Goal: Information Seeking & Learning: Learn about a topic

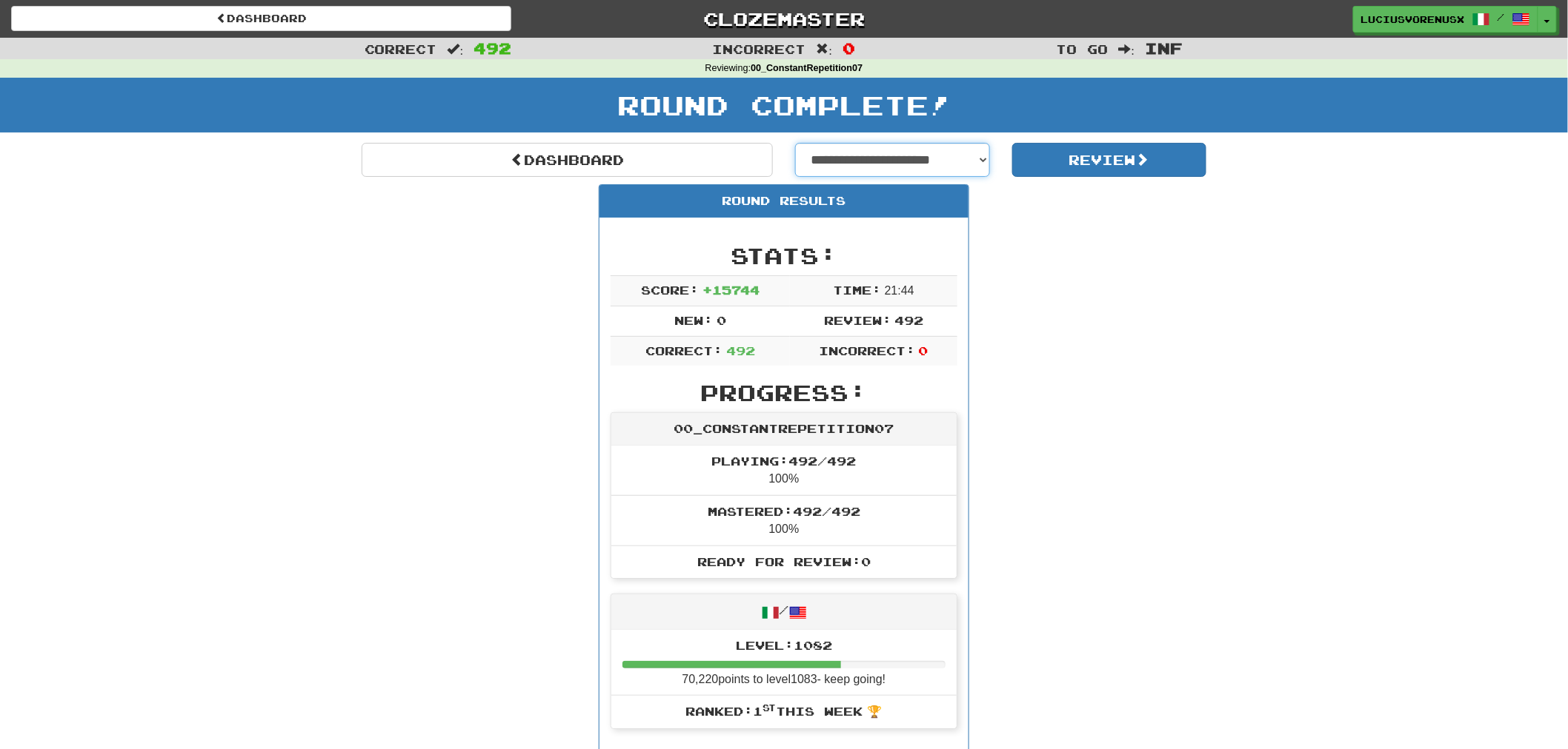
click at [889, 165] on select "**********" at bounding box center [892, 159] width 195 height 34
select select "**********"
click at [795, 143] on select "**********" at bounding box center [892, 159] width 195 height 34
select select "**********"
click at [1073, 153] on button "Review" at bounding box center [1109, 159] width 195 height 34
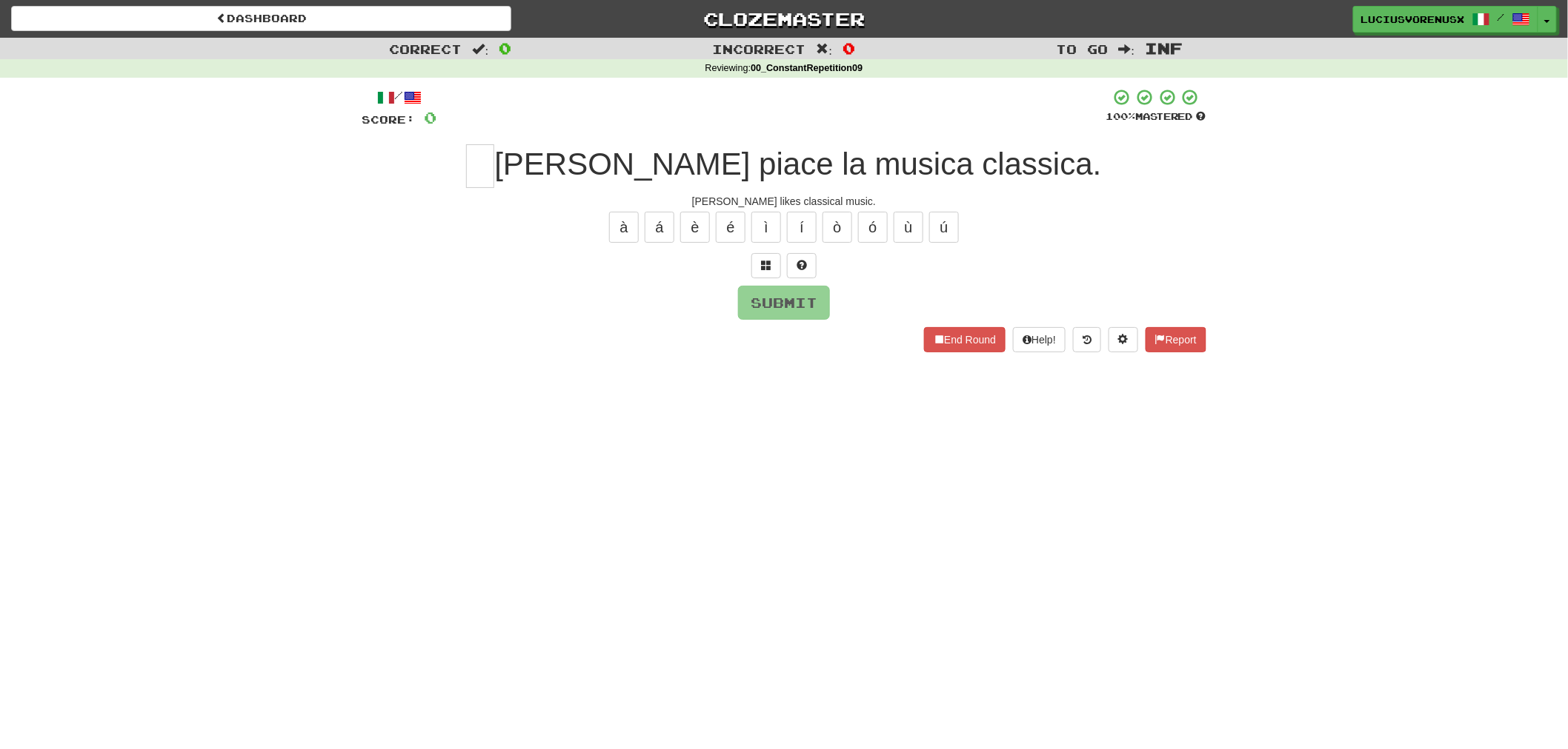
click at [122, 326] on div "Correct : 0 Incorrect : 0 To go : Inf Reviewing : 00_ConstantRepetition09 / Sco…" at bounding box center [784, 205] width 1568 height 335
click at [494, 168] on input "text" at bounding box center [480, 166] width 28 height 44
type input "*"
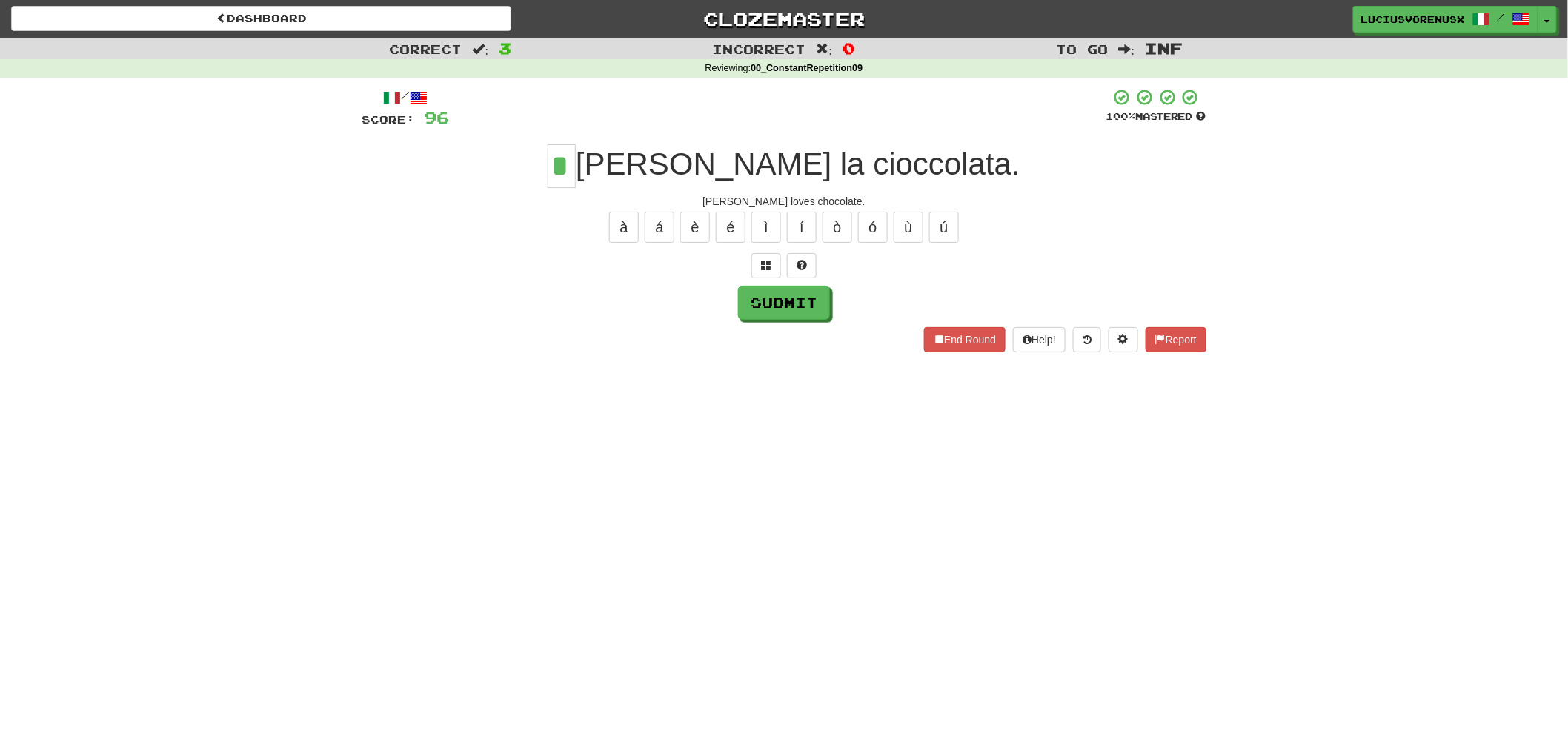
type input "*"
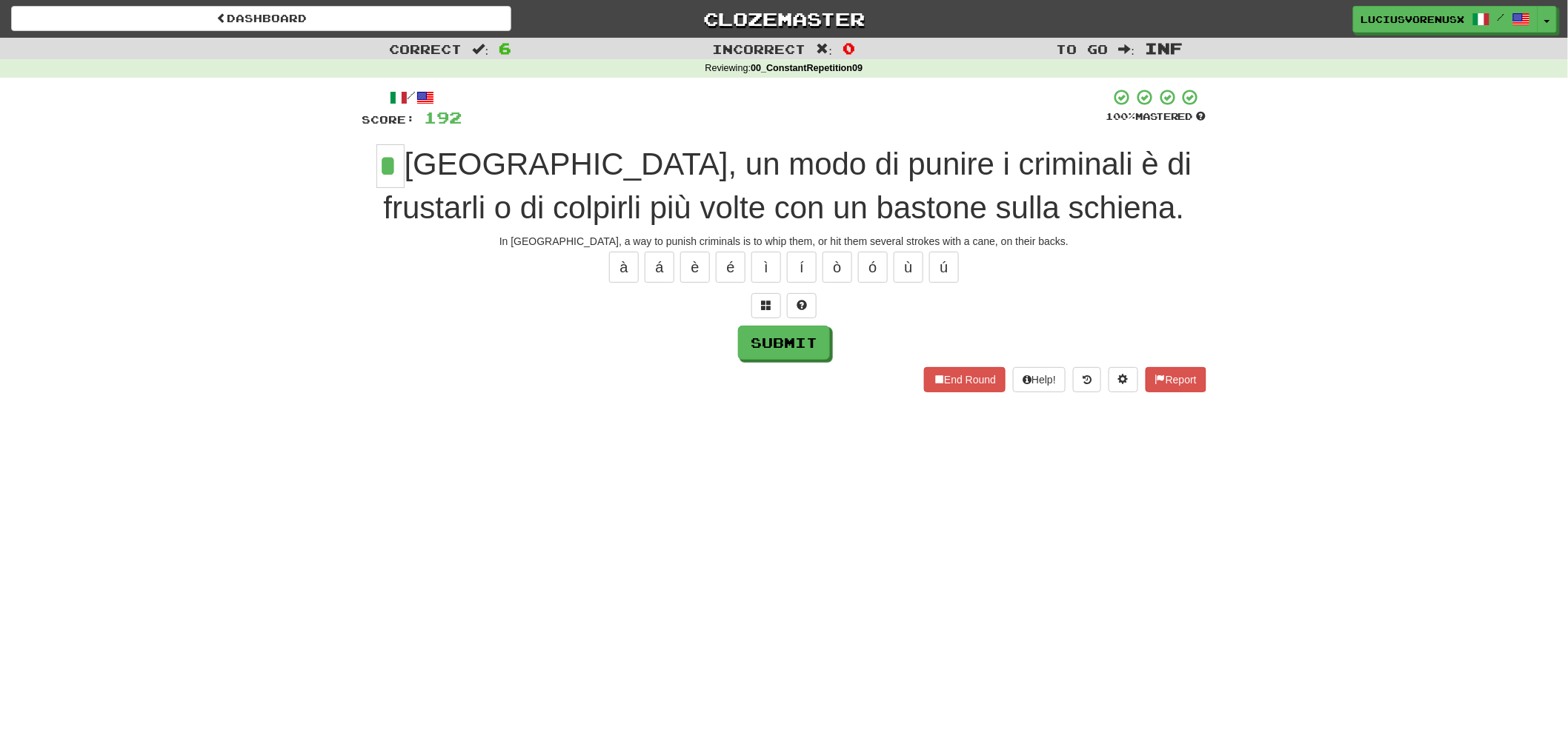
type input "*"
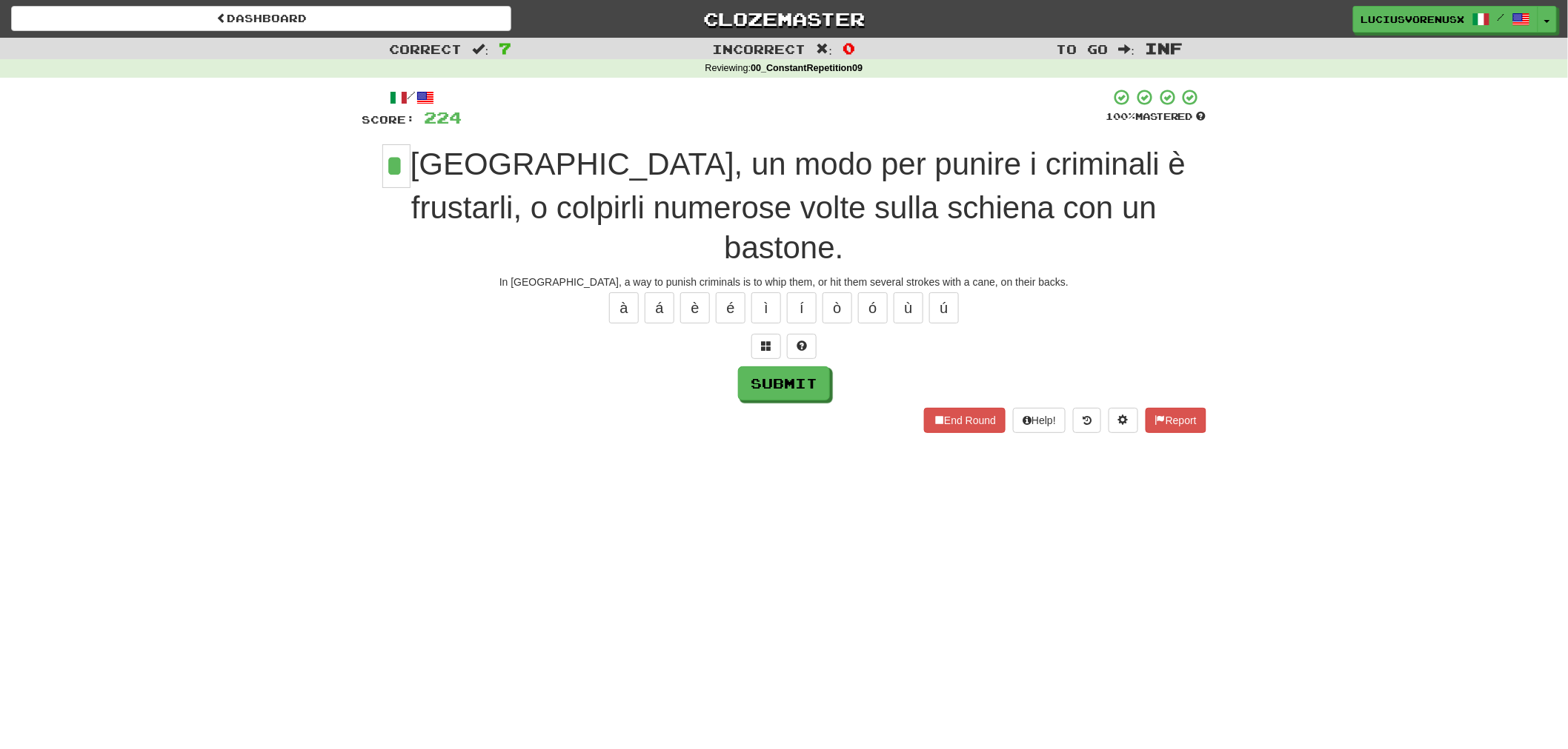
type input "*"
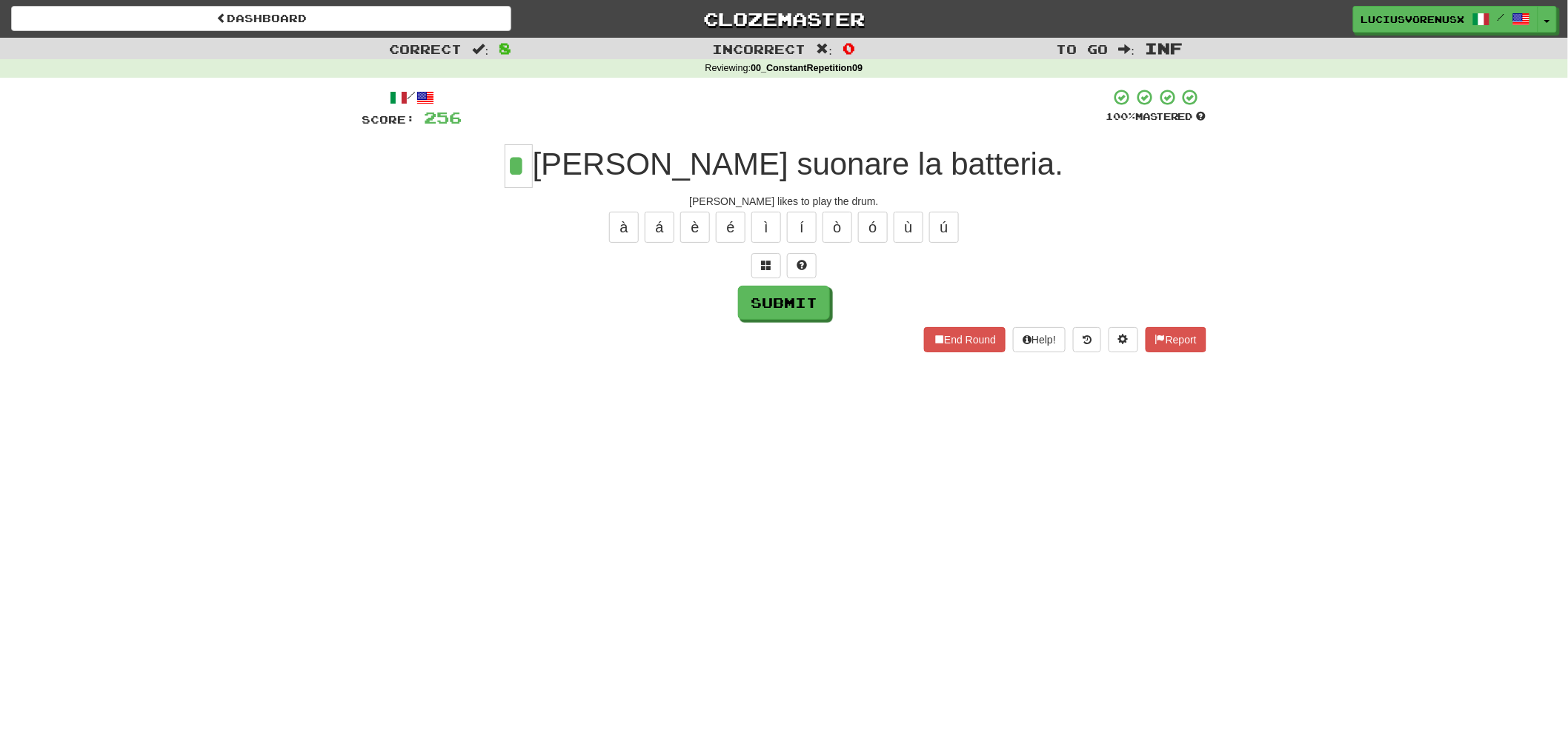
type input "*"
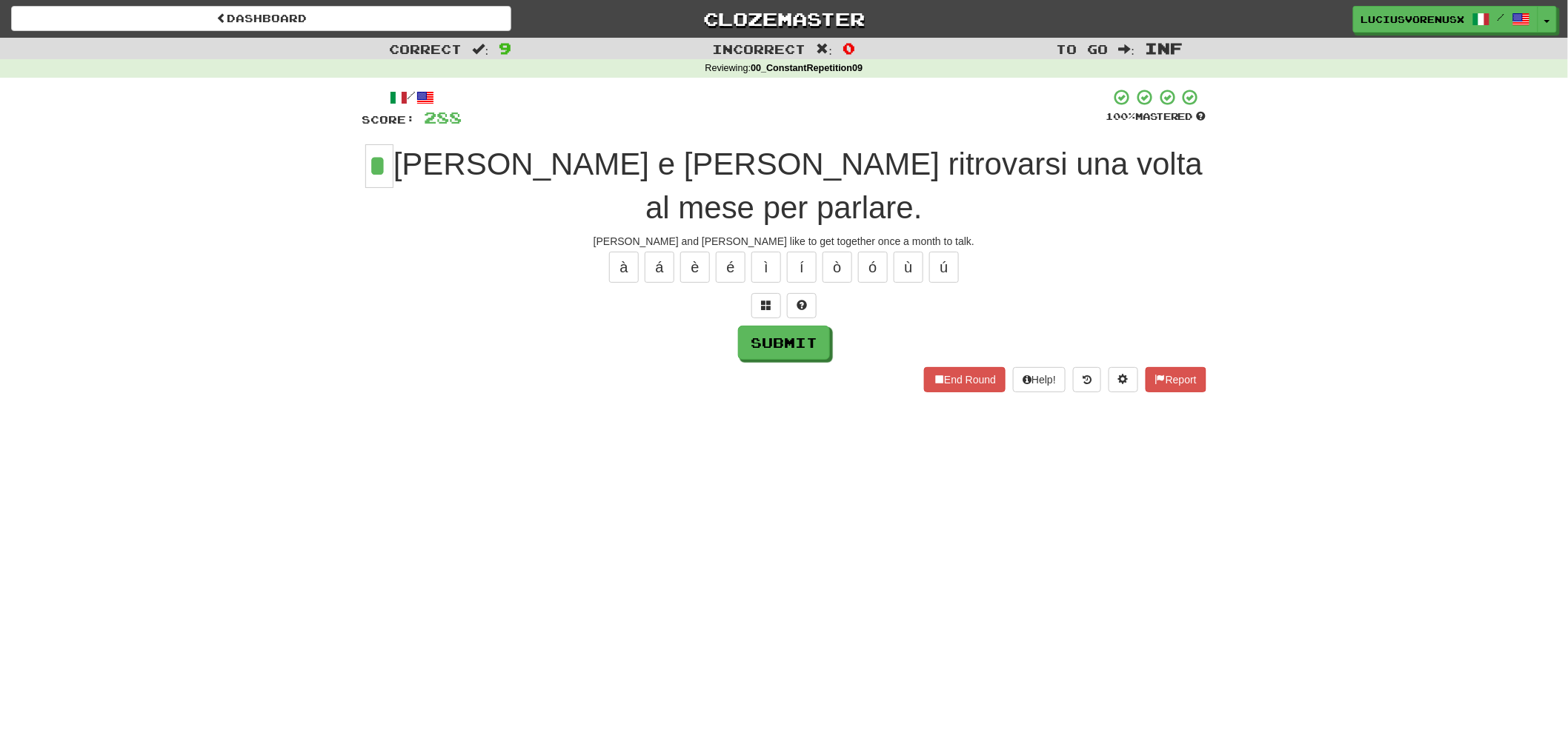
type input "*"
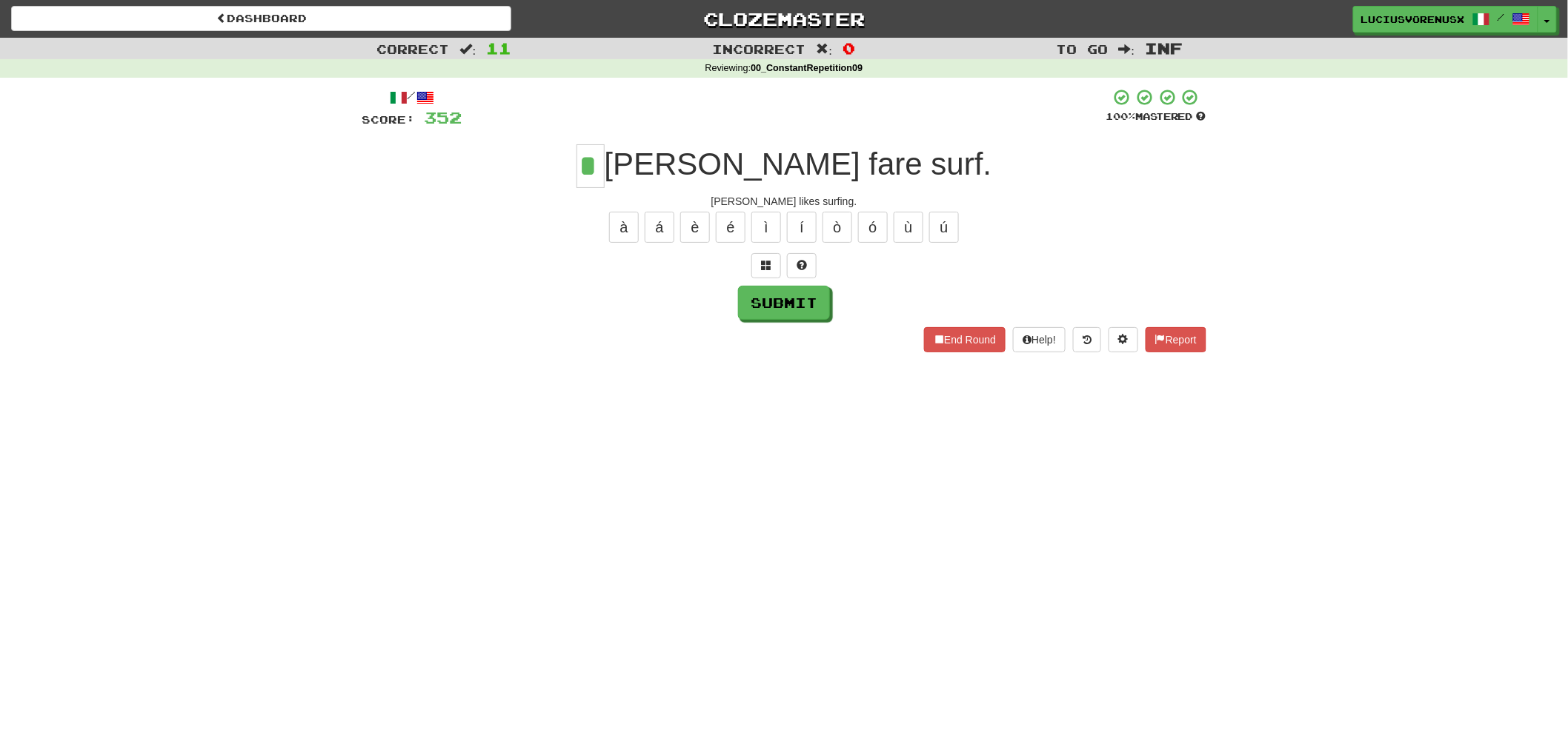
type input "*"
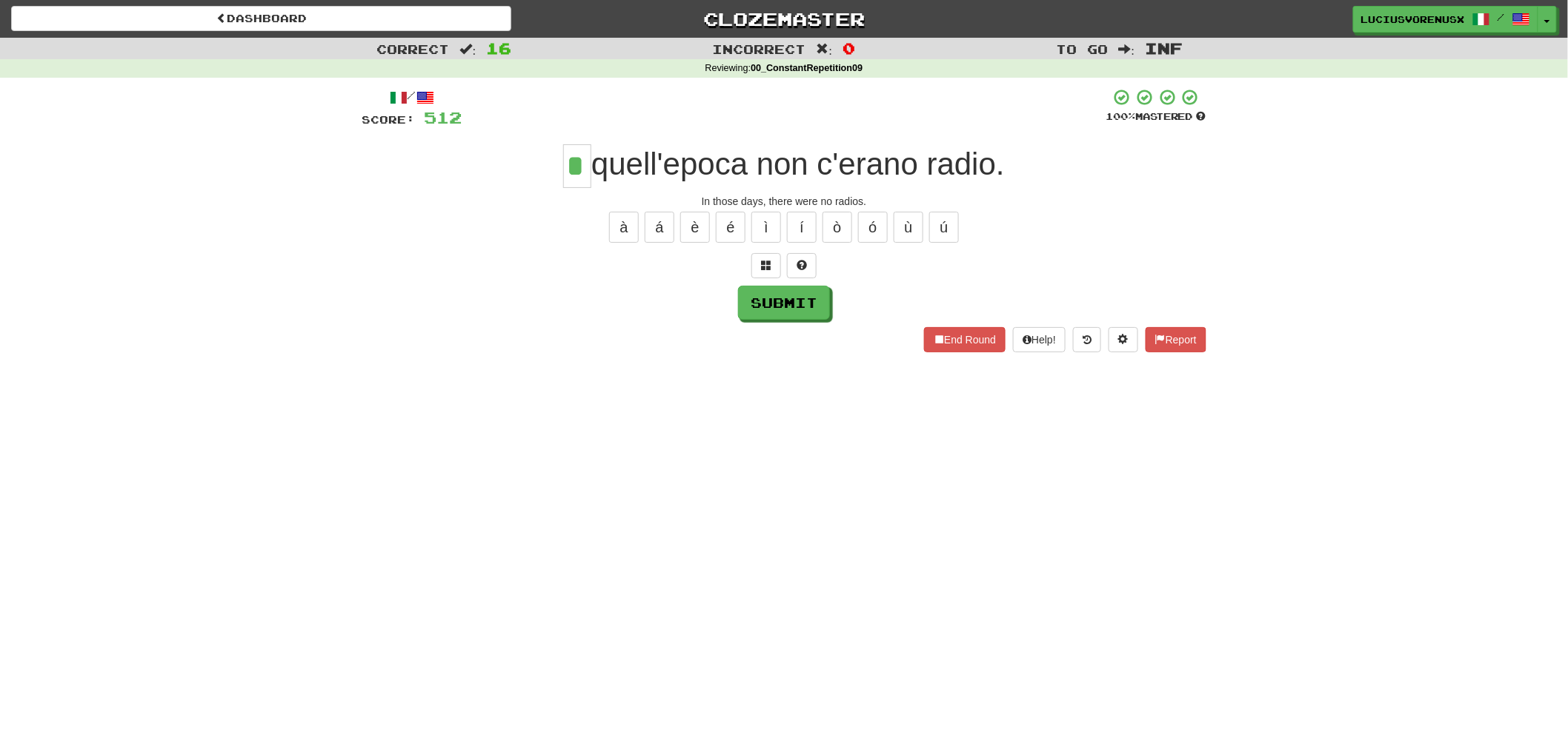
type input "*"
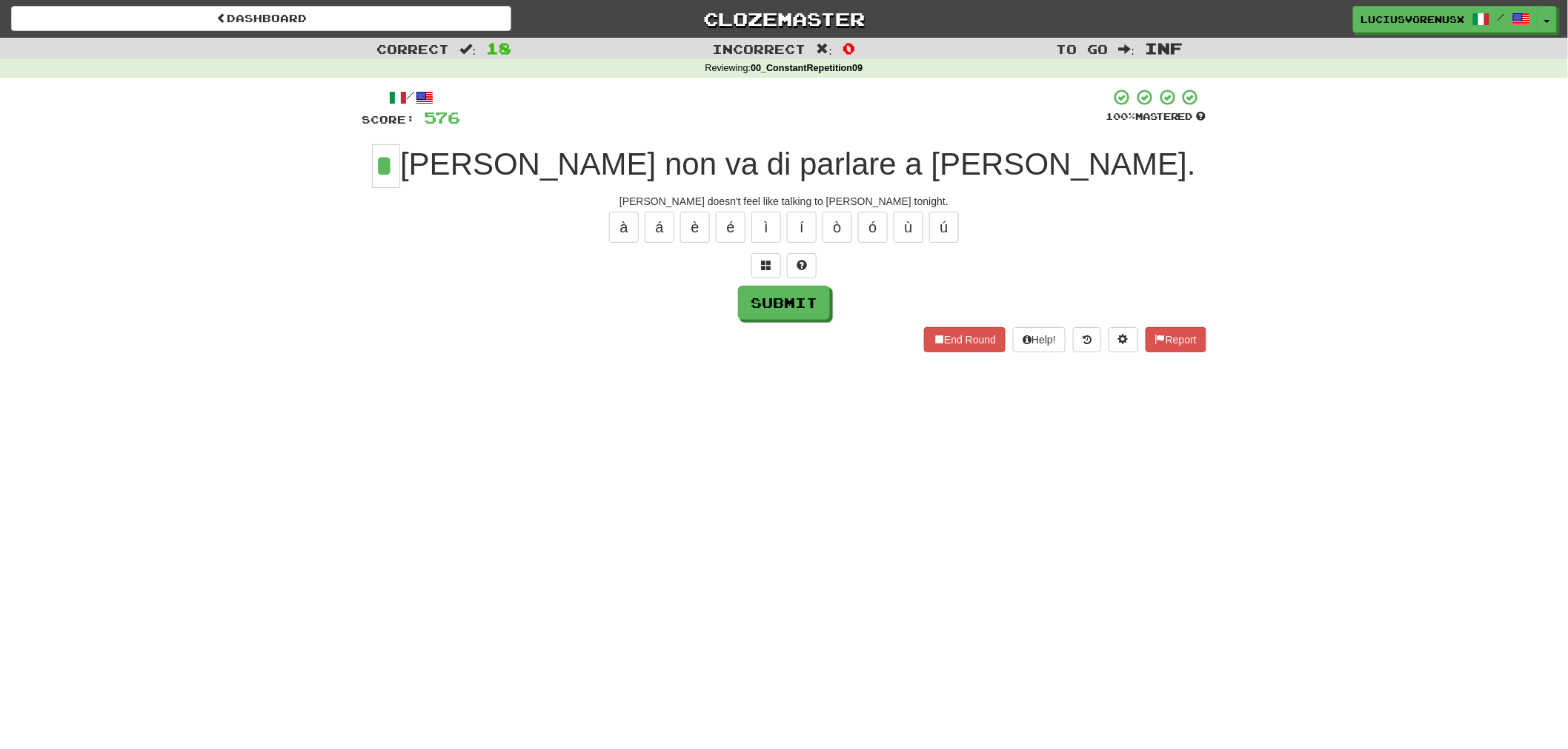
type input "*"
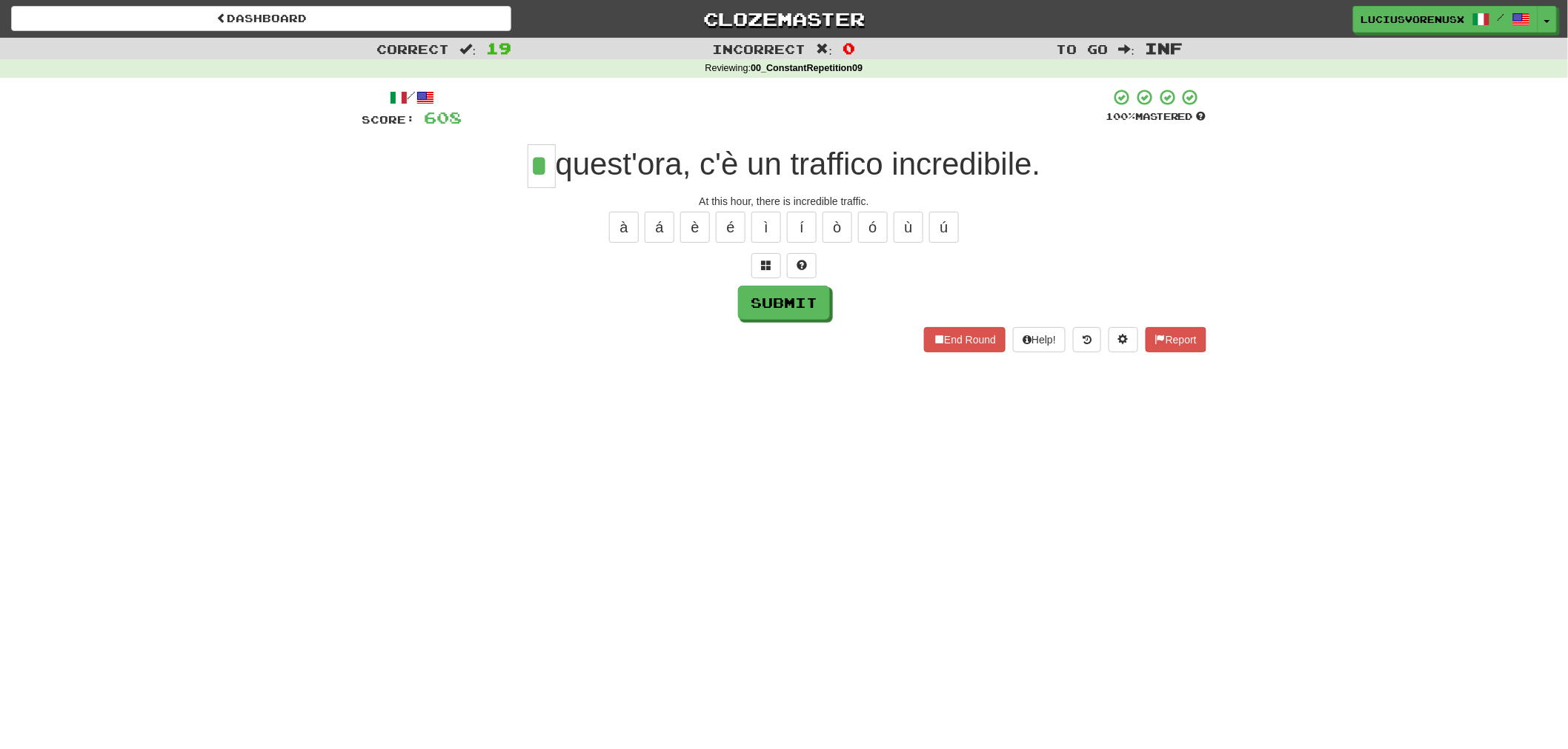
type input "*"
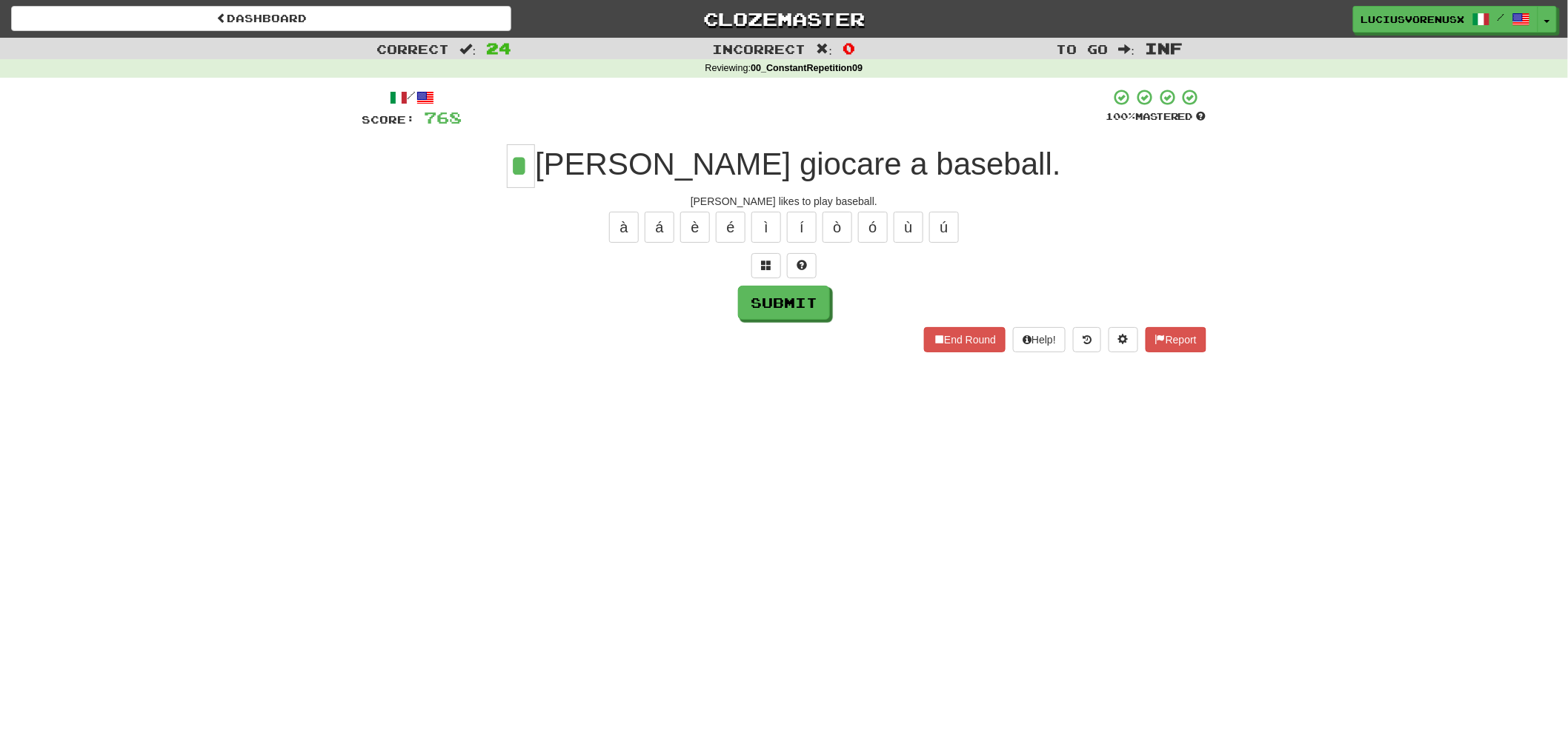
type input "*"
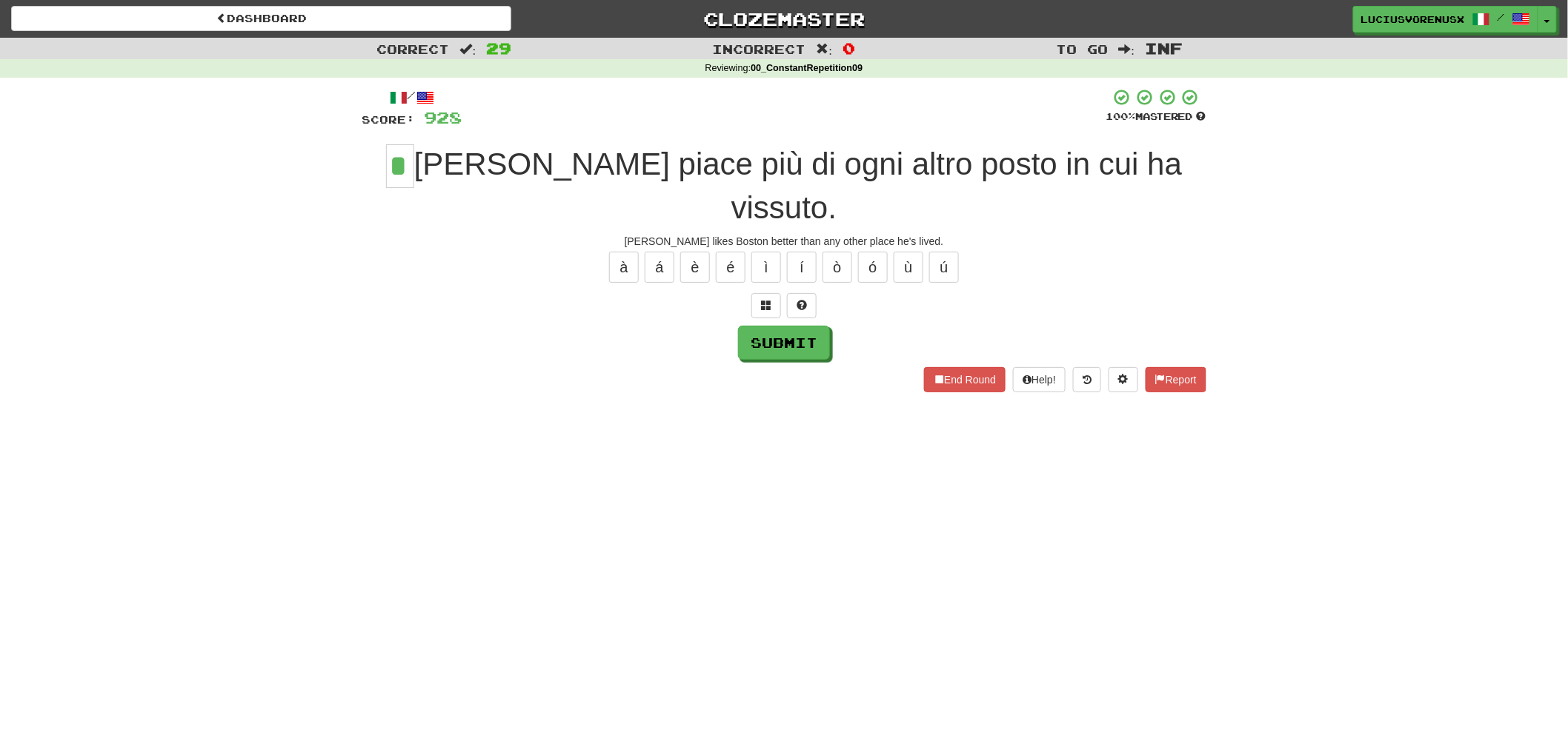
type input "*"
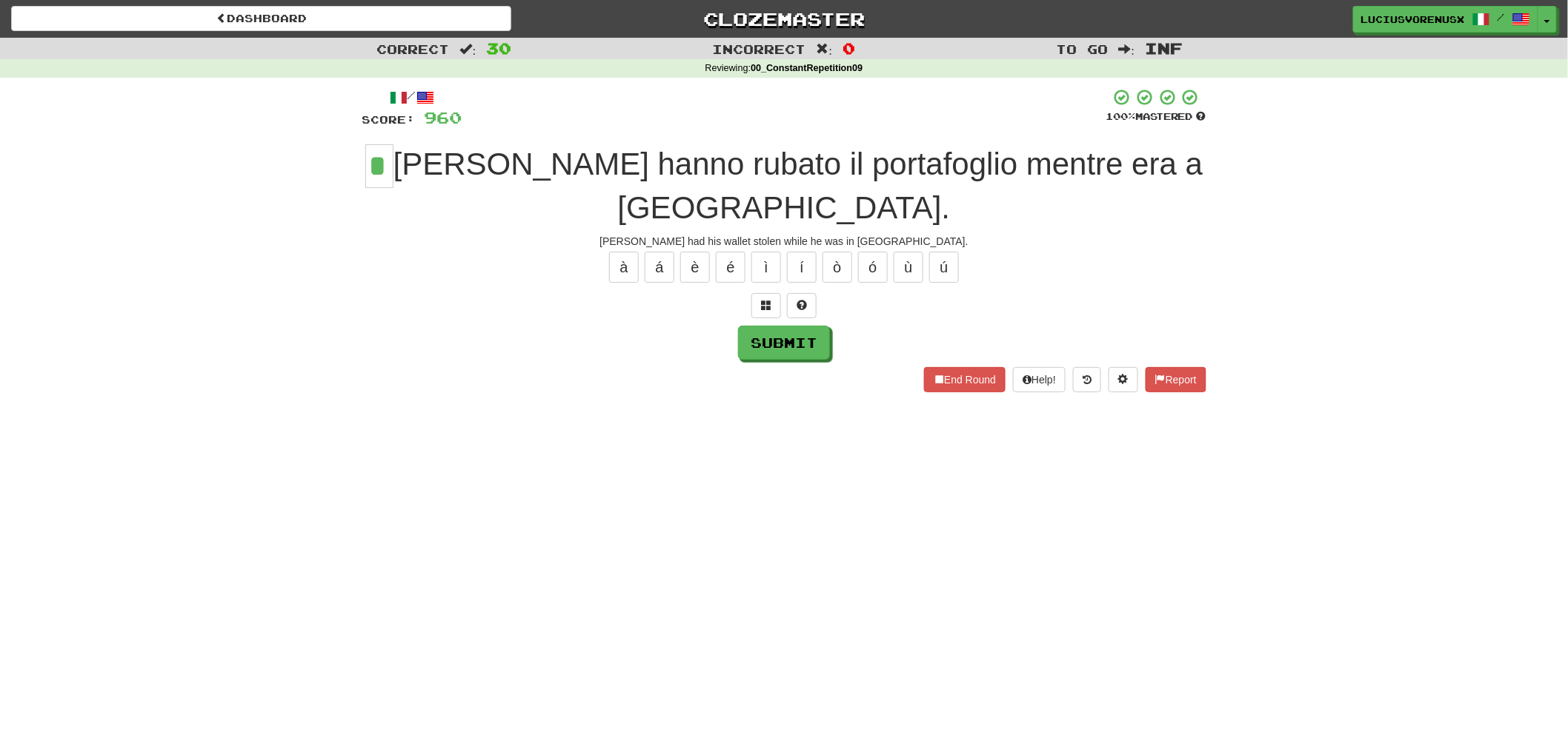
type input "*"
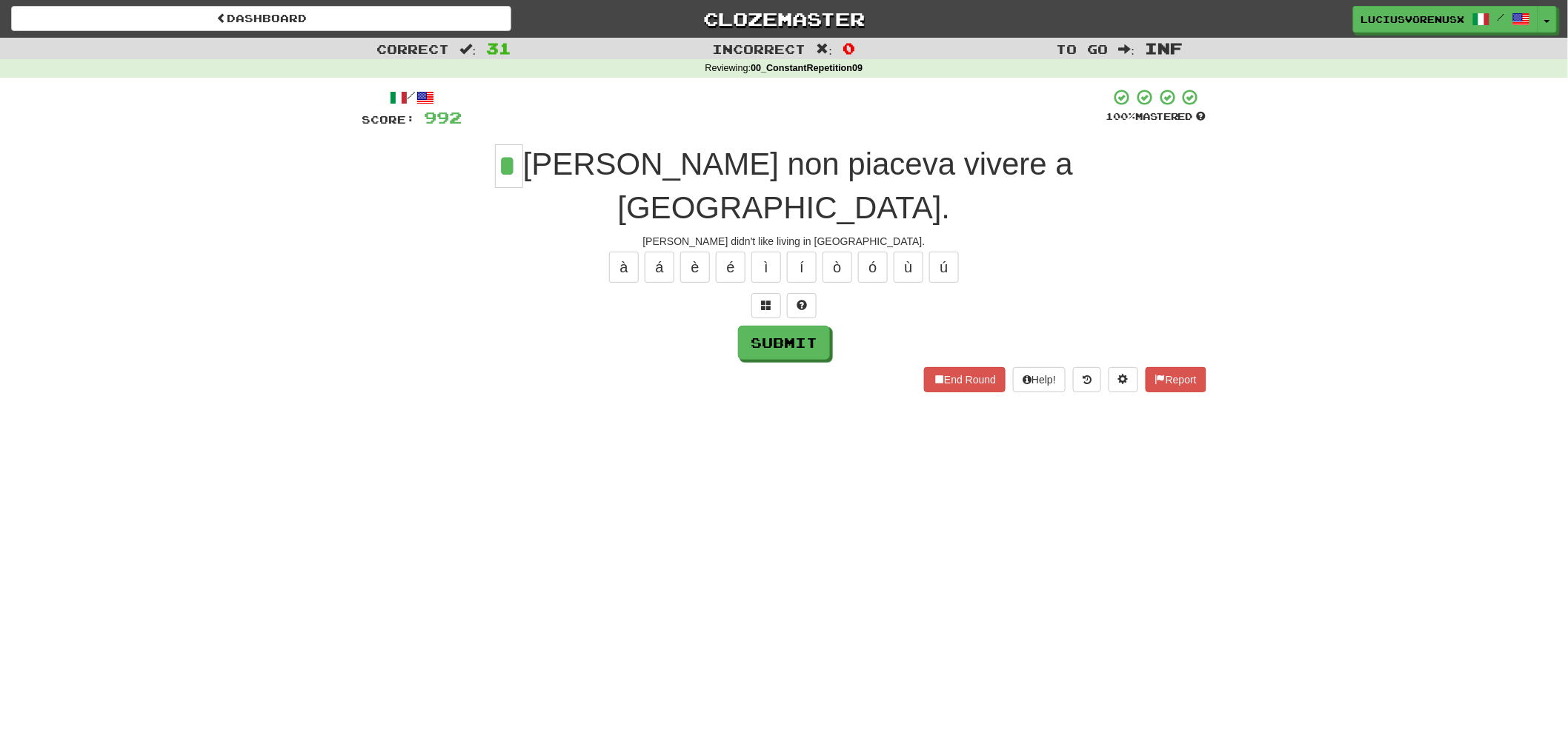
type input "*"
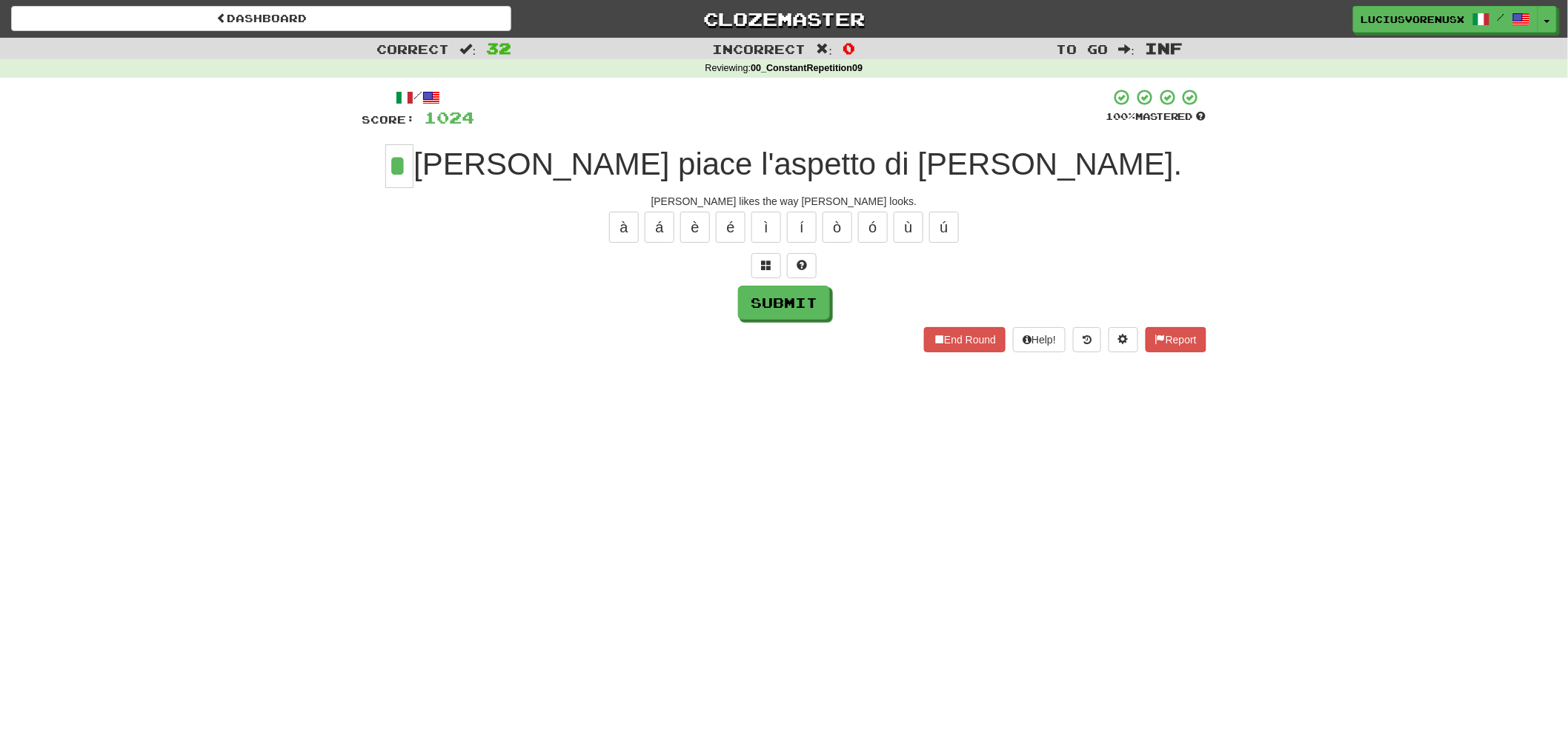
type input "*"
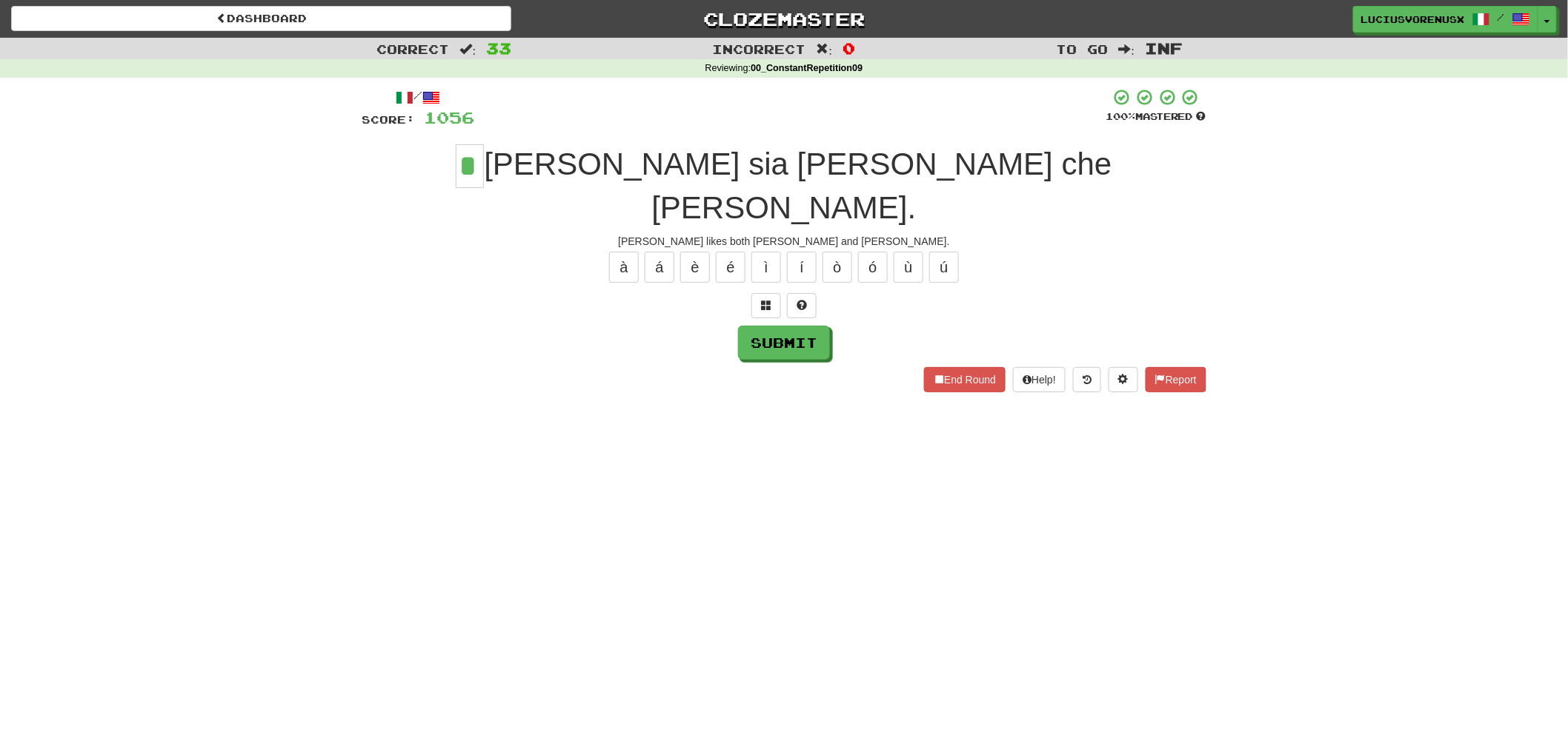
type input "*"
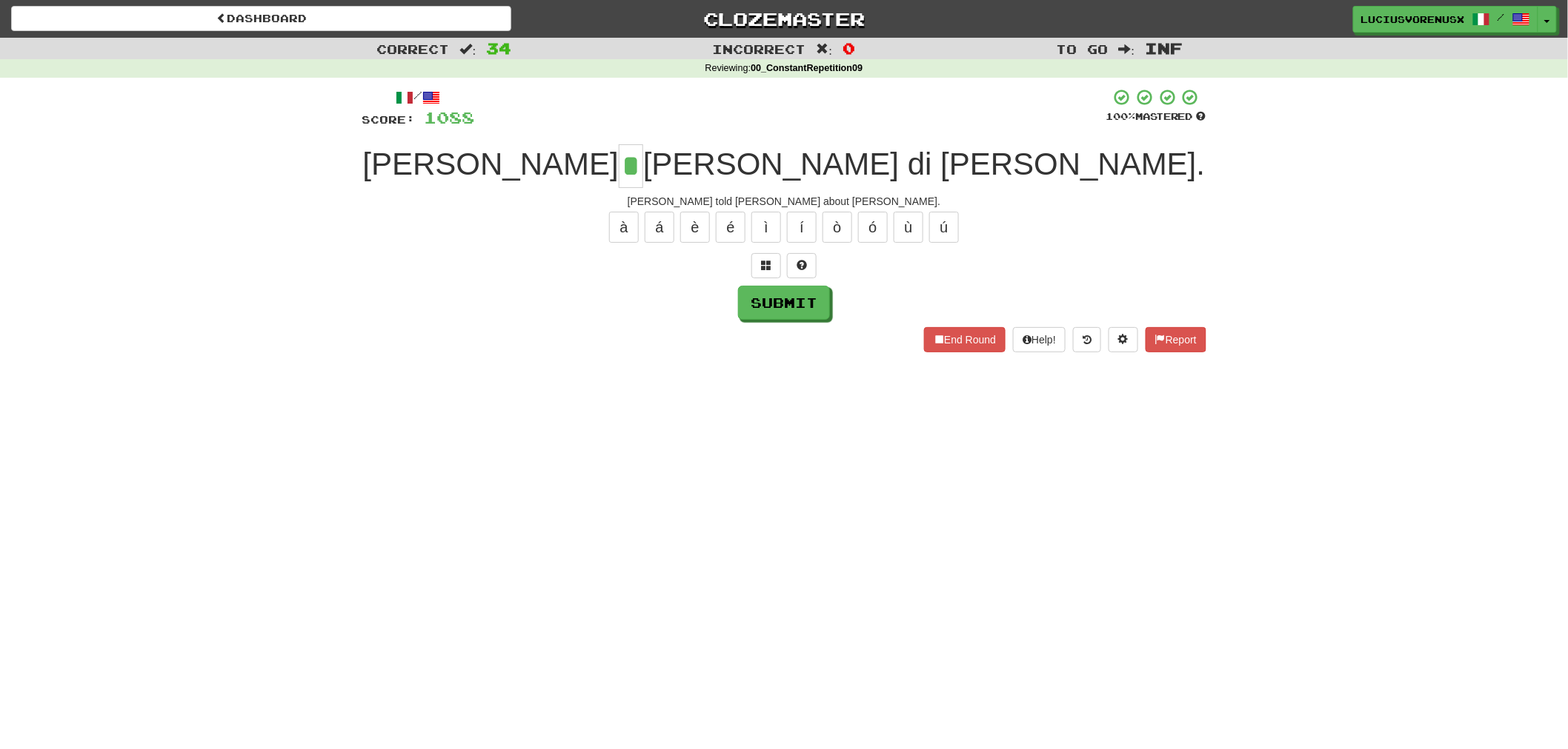
type input "*"
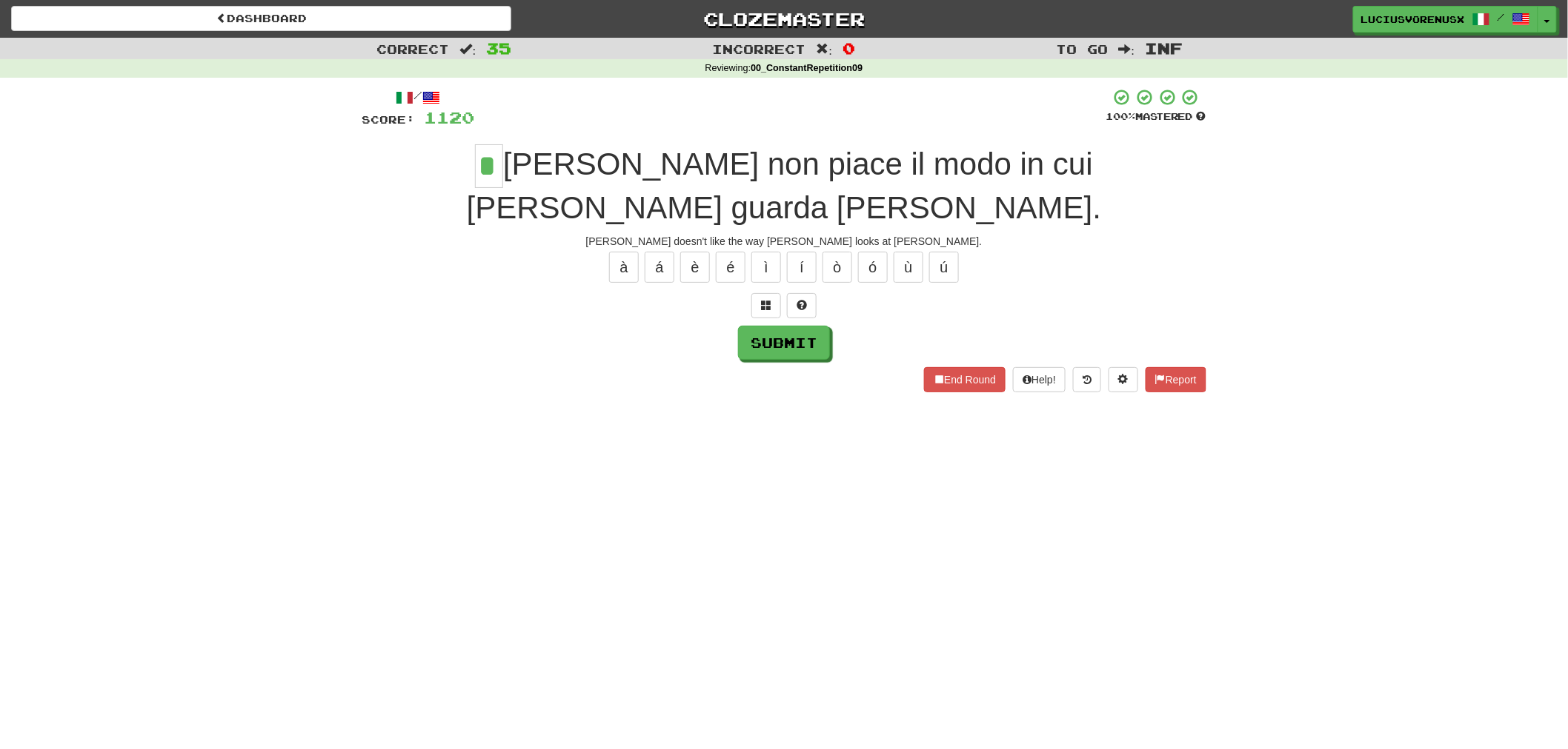
type input "*"
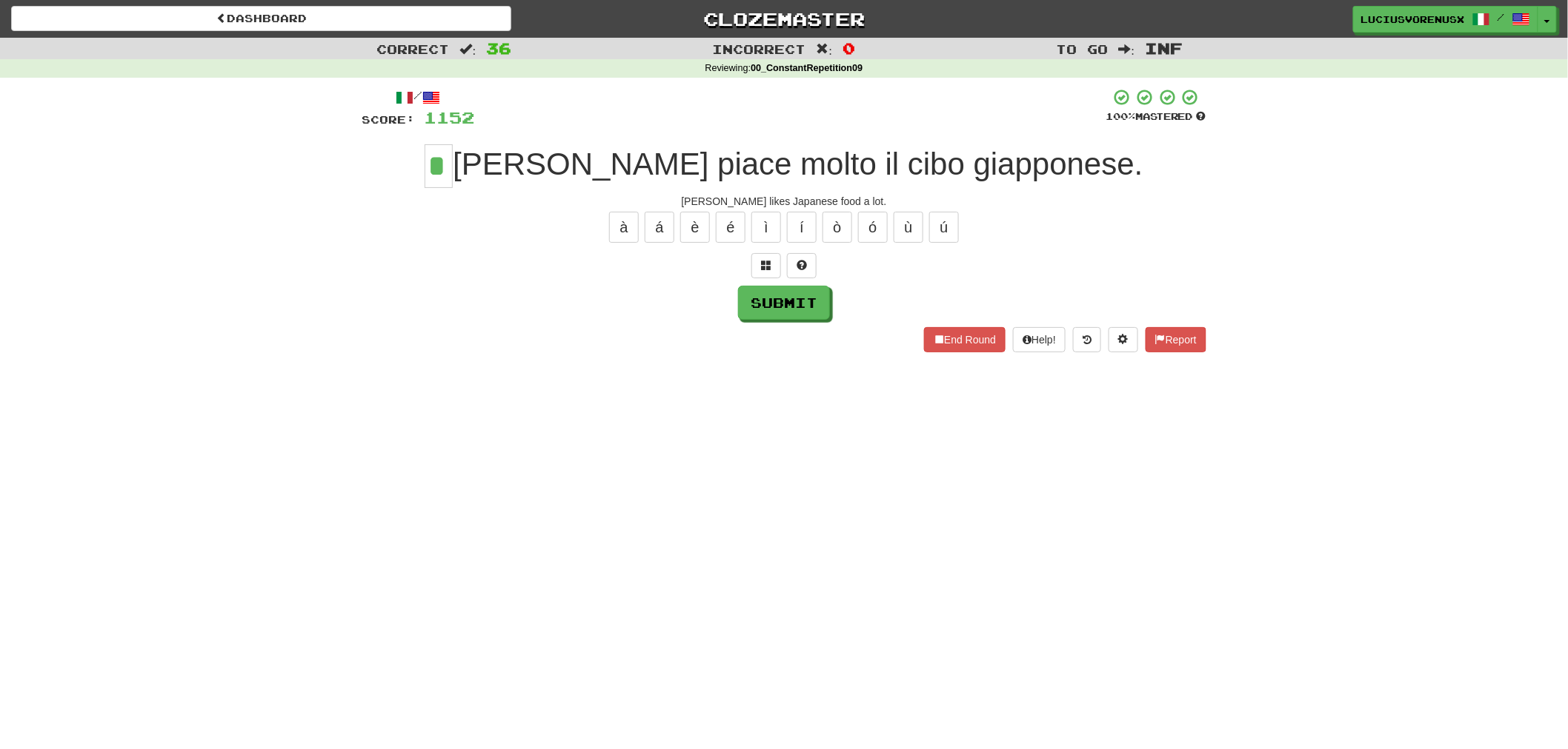
type input "*"
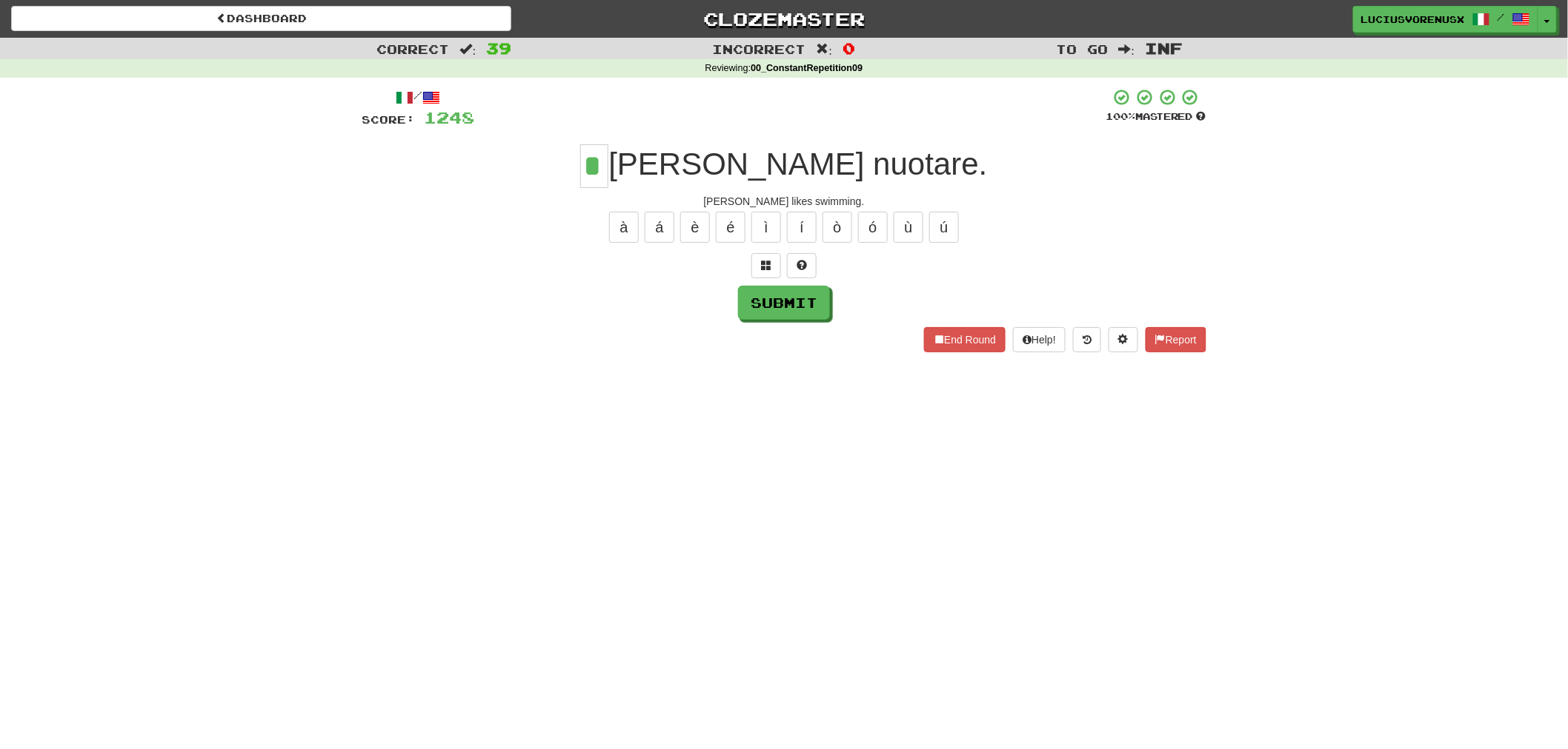
type input "*"
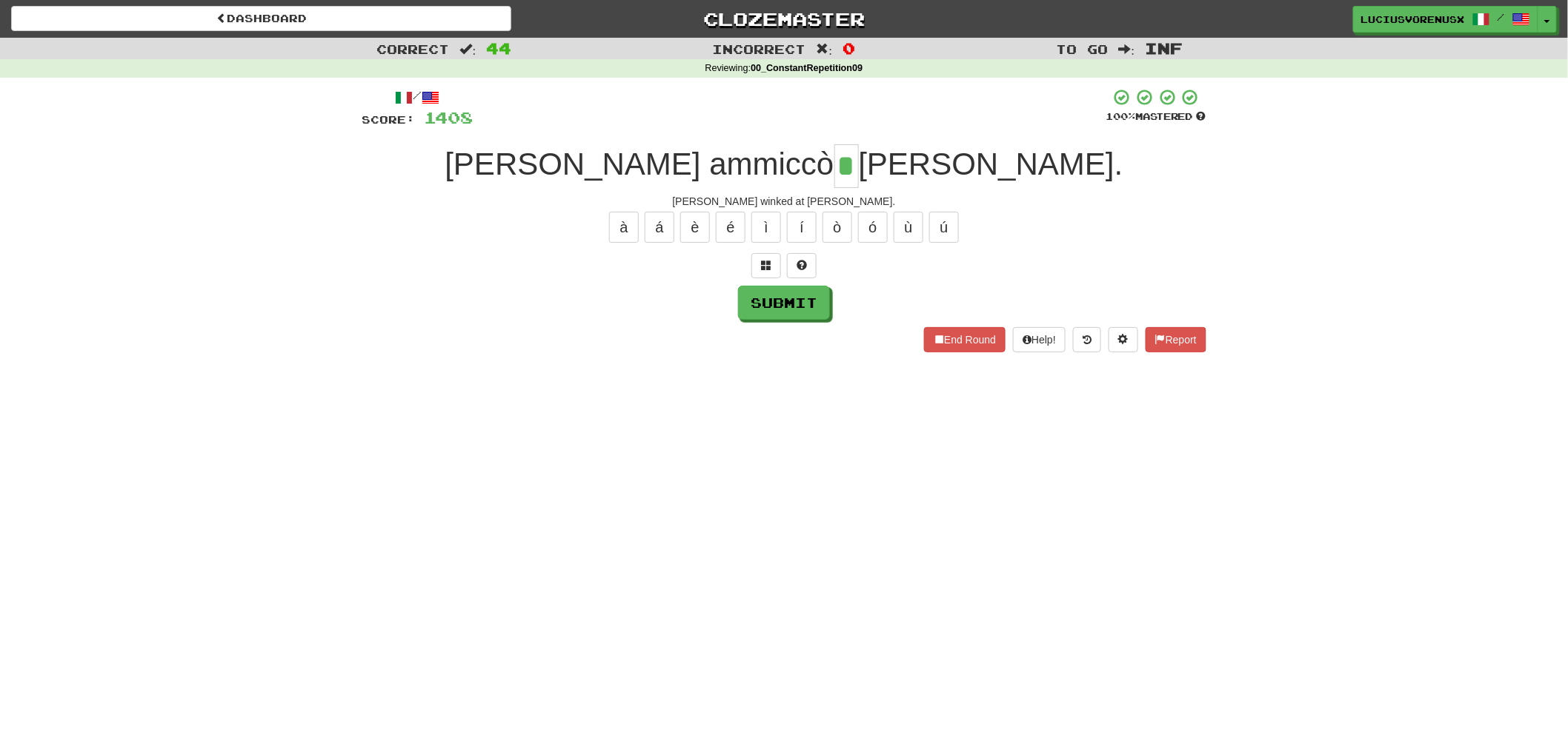
type input "*"
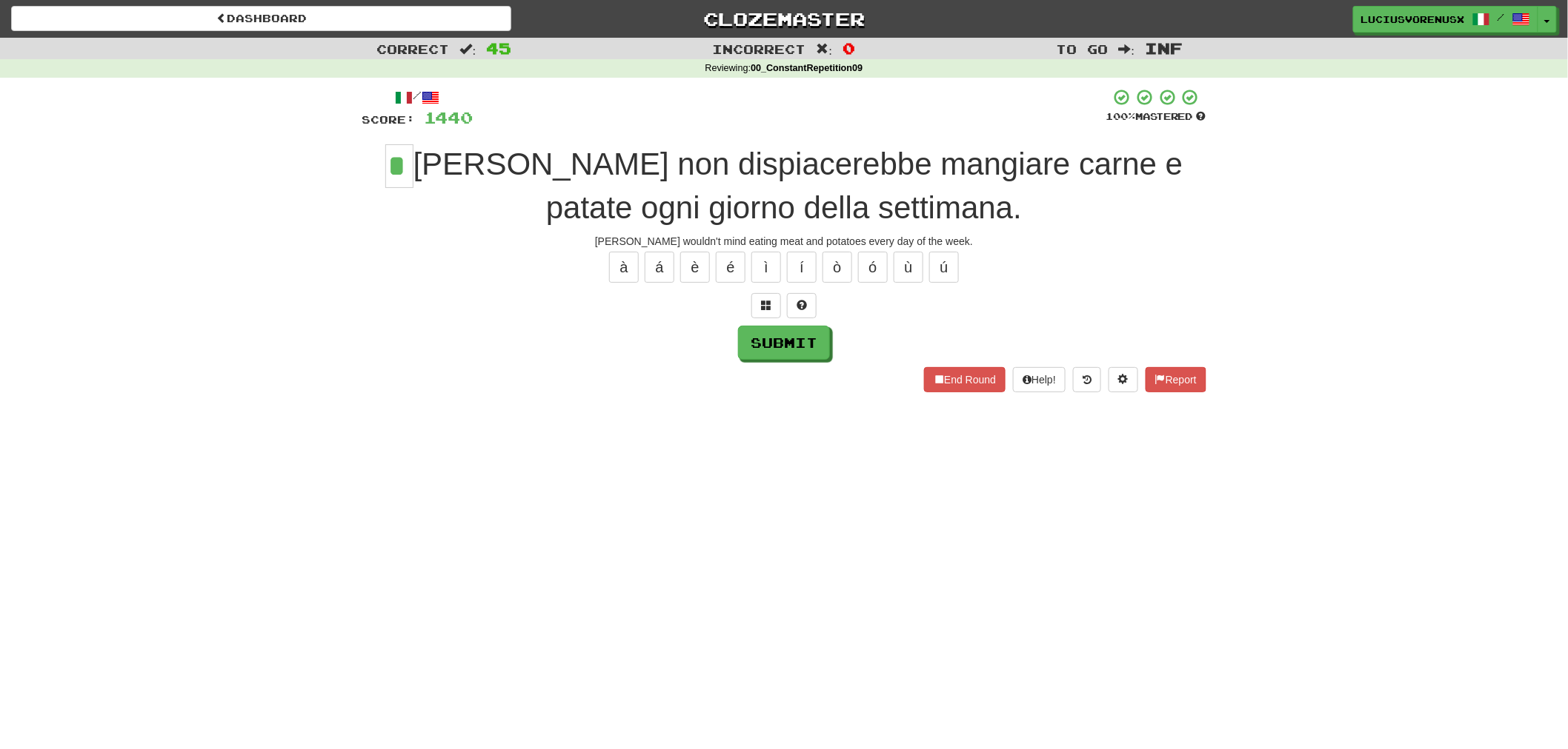
type input "*"
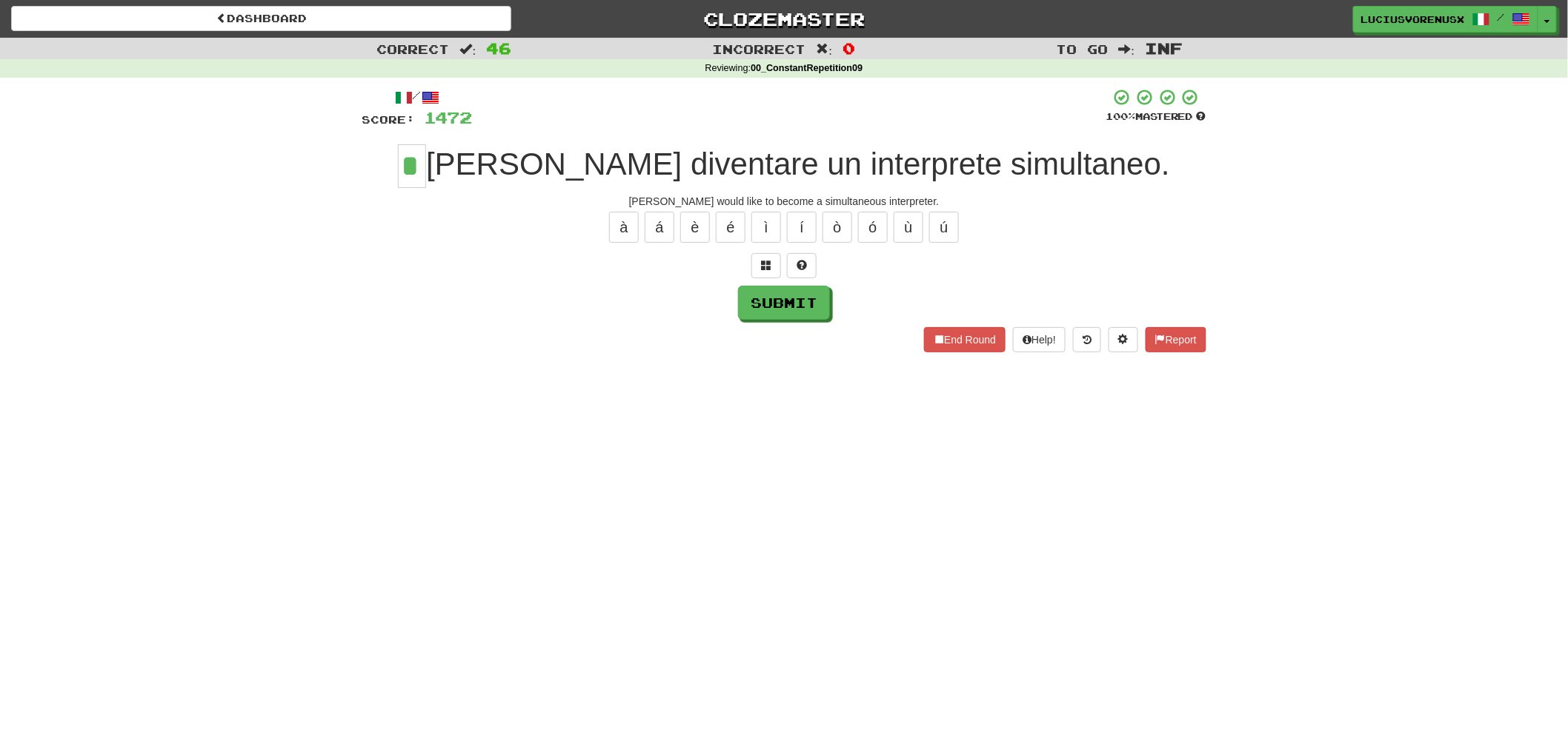
type input "*"
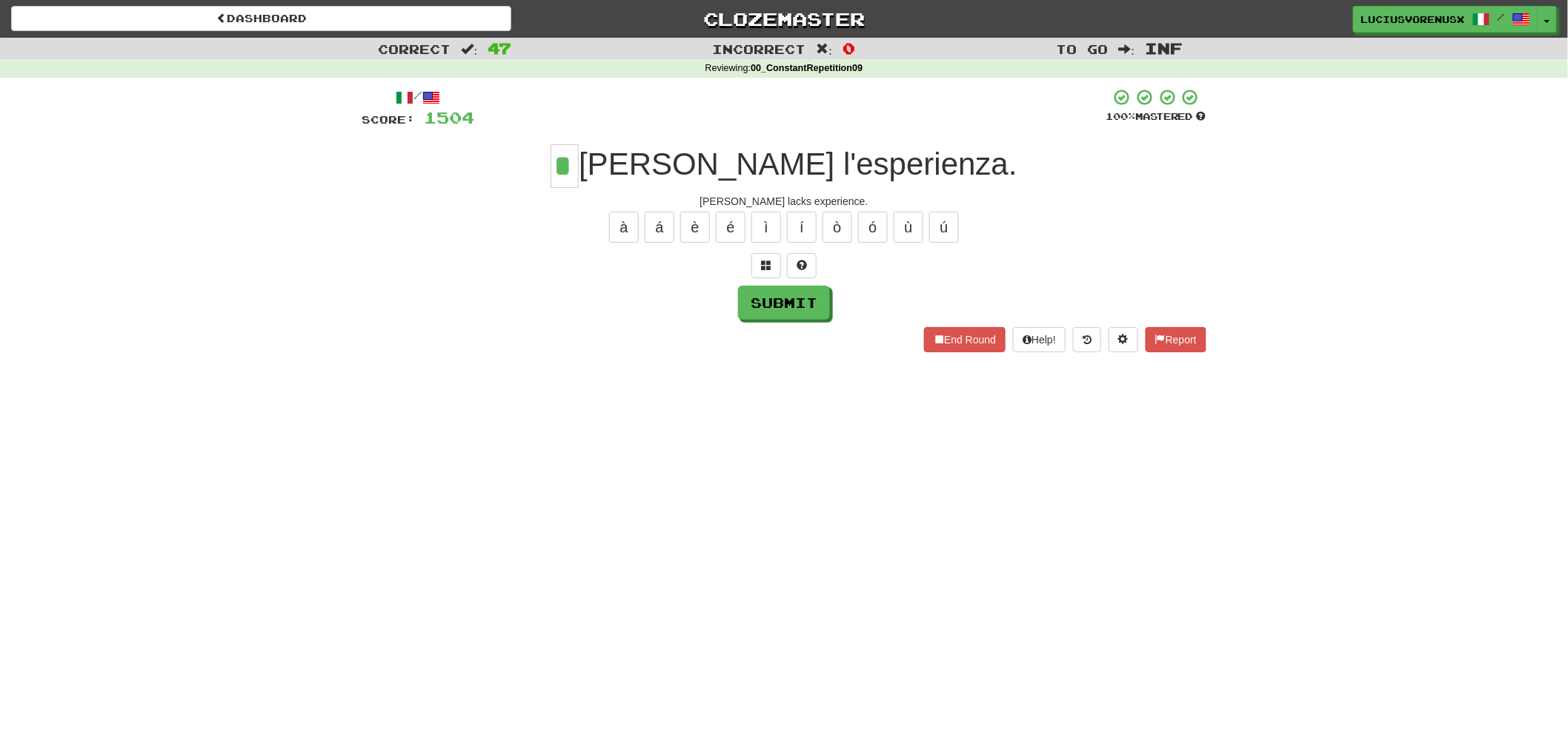
type input "*"
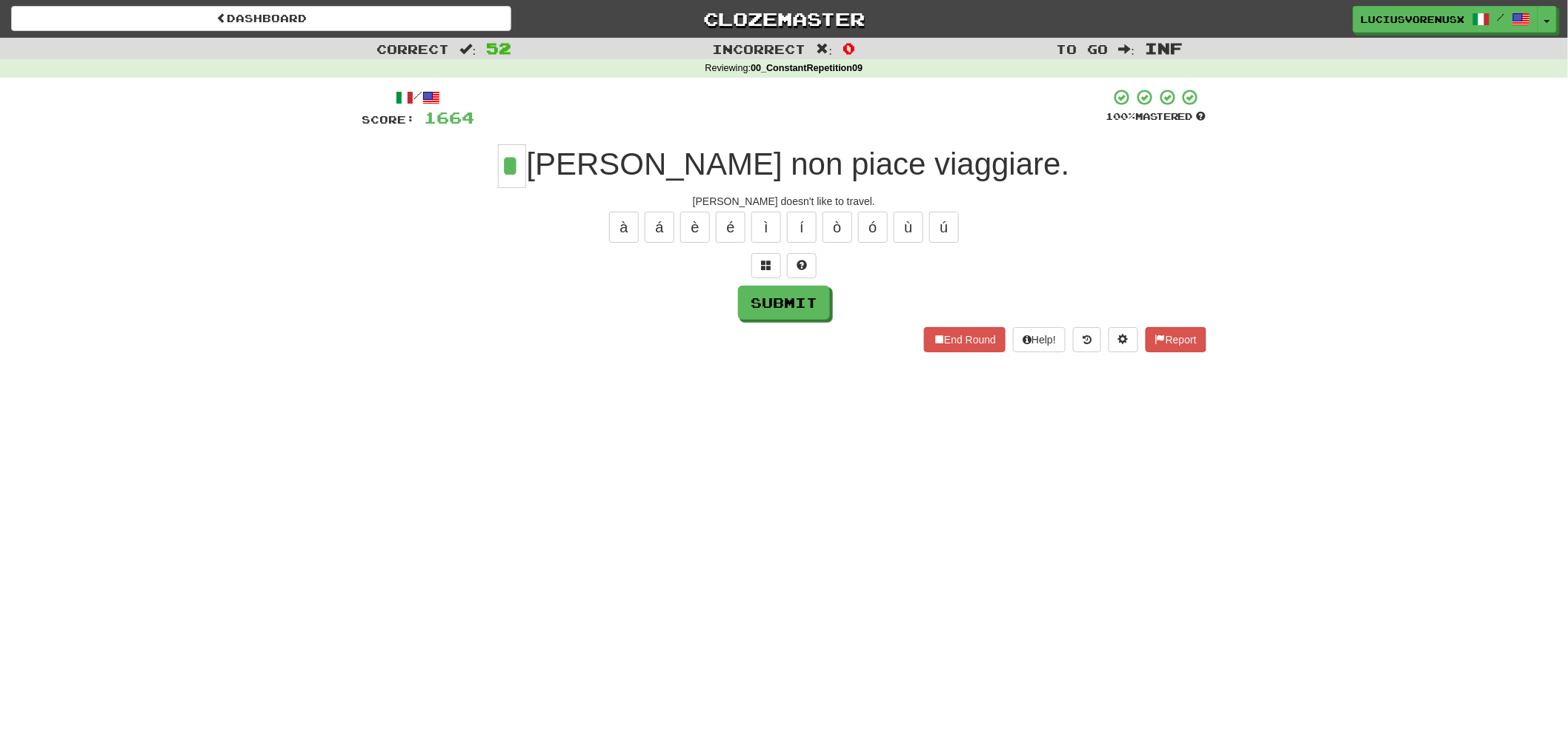
type input "*"
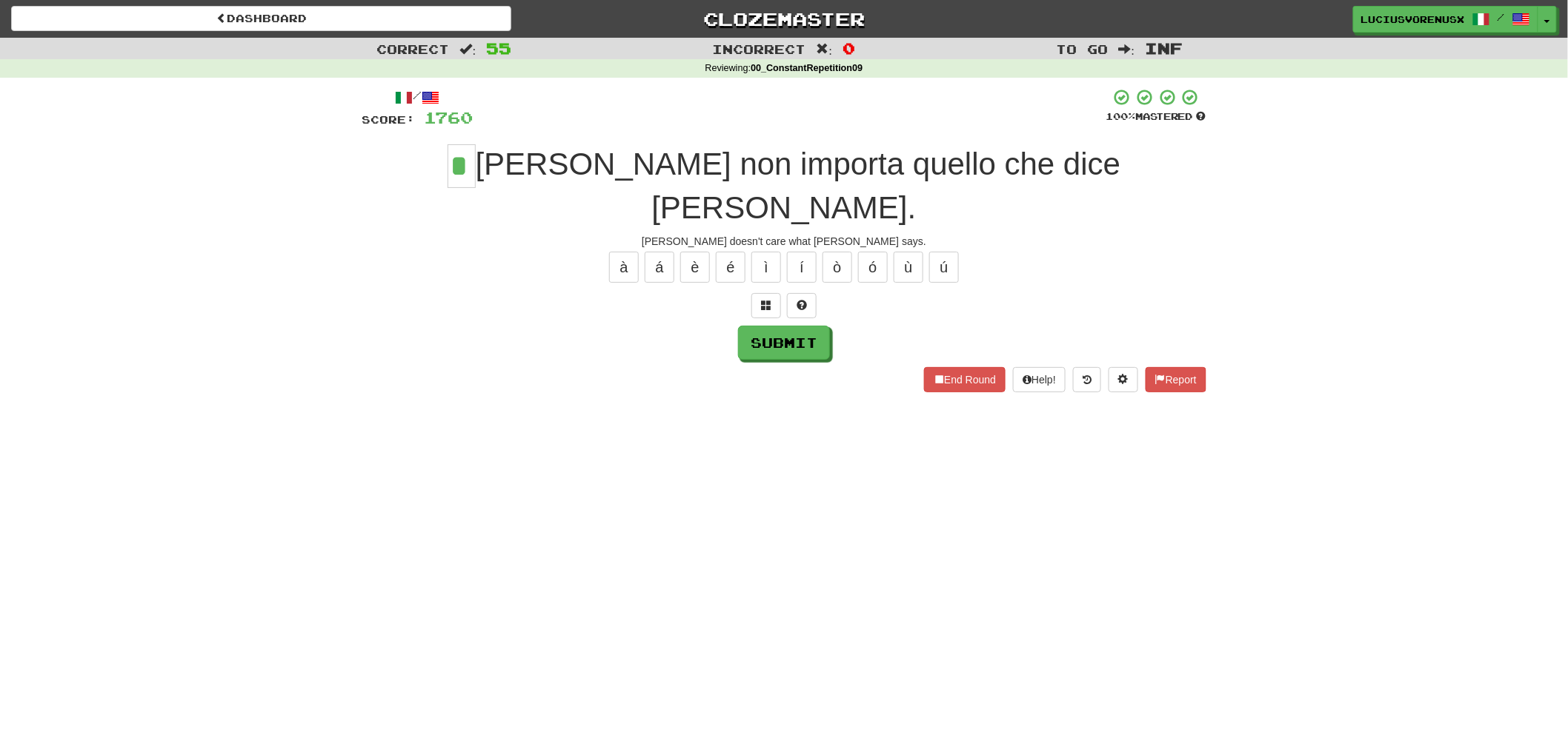
type input "*"
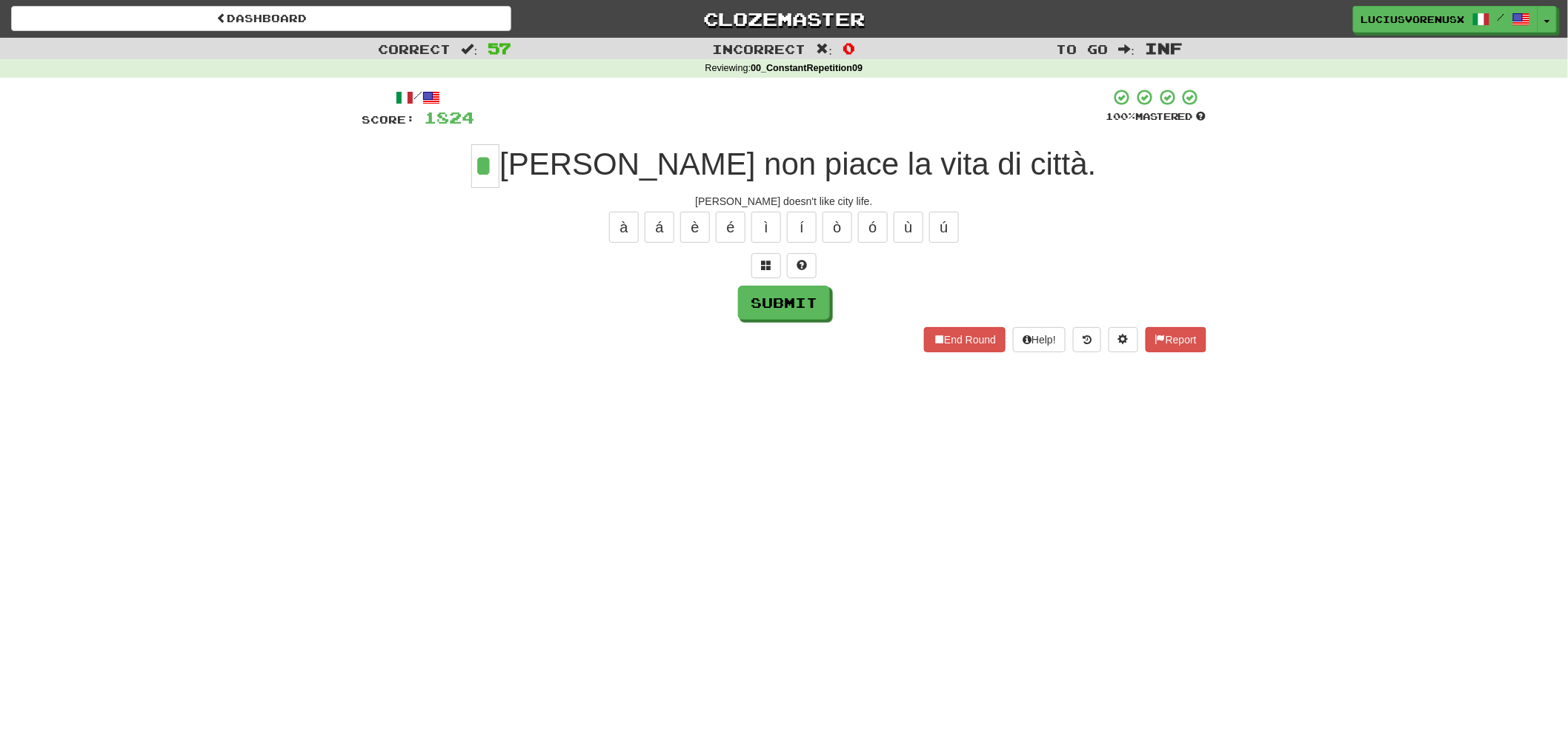
type input "*"
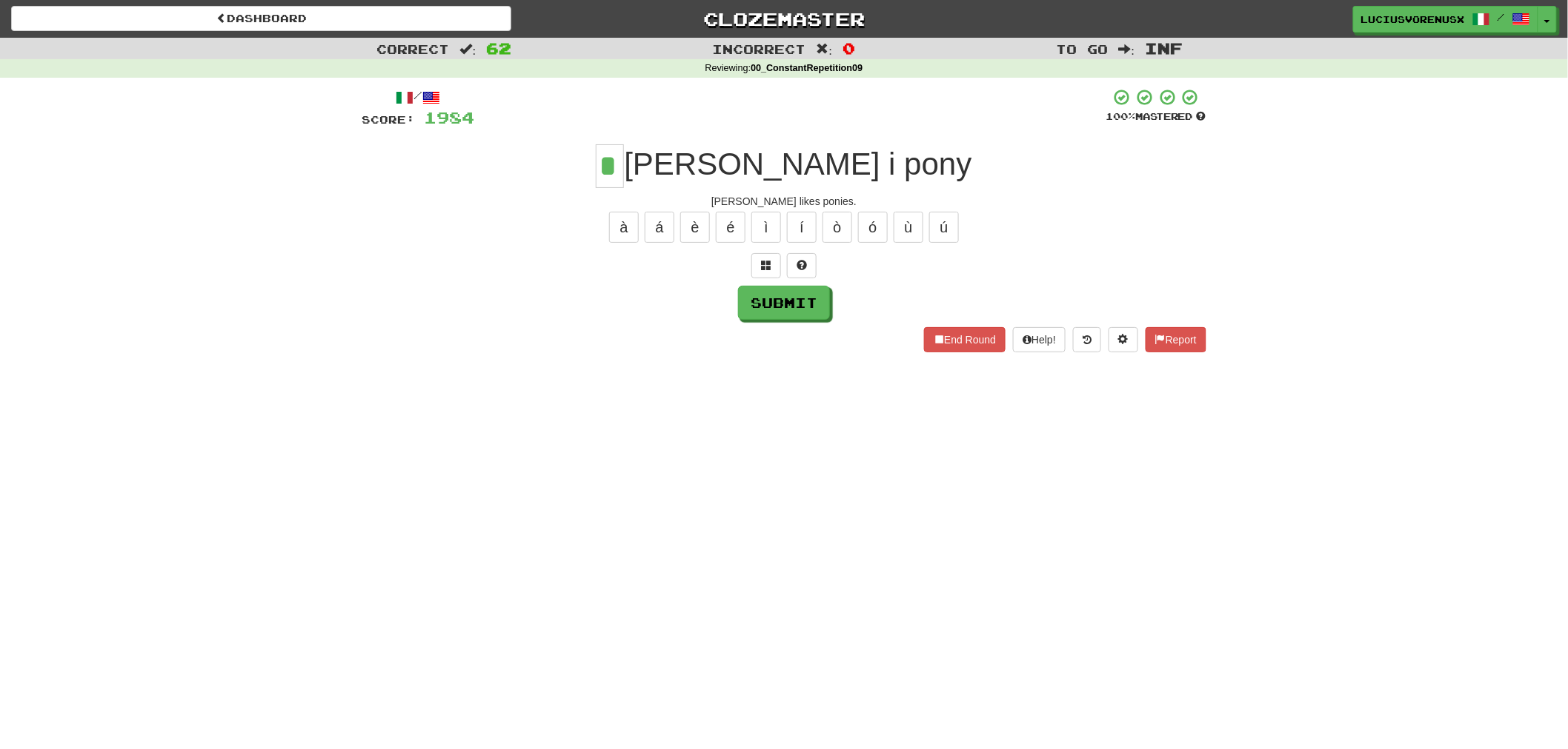
type input "*"
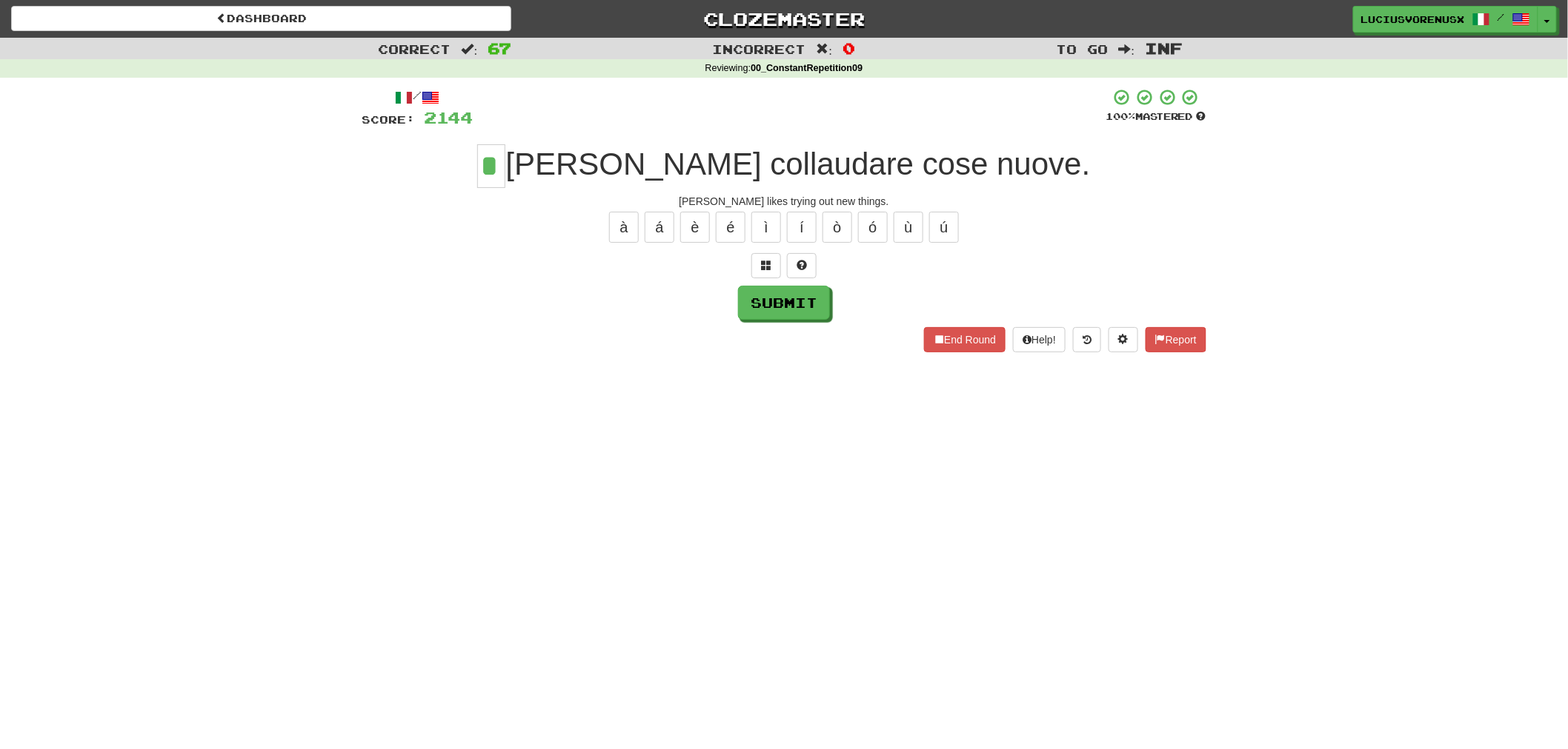
type input "*"
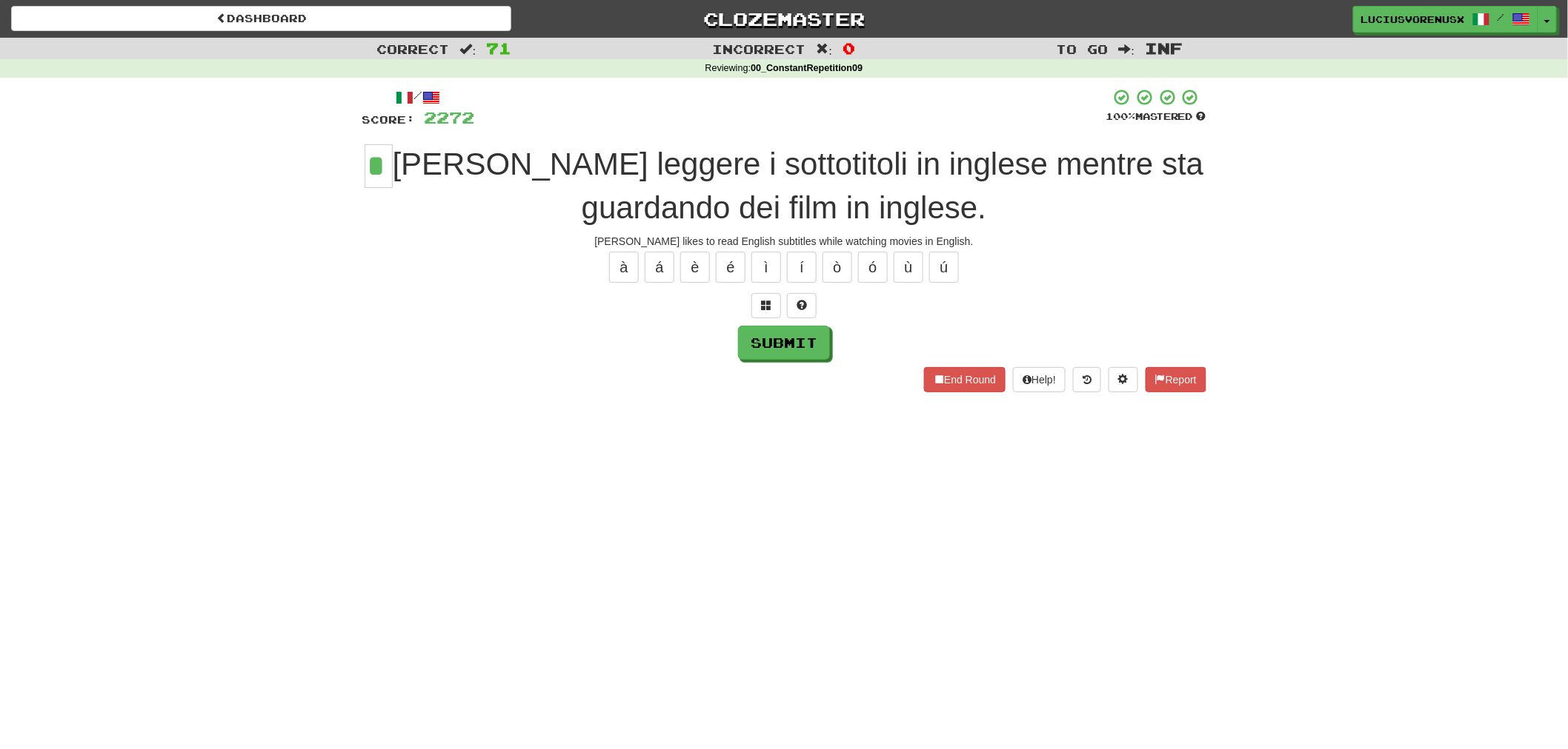
type input "*"
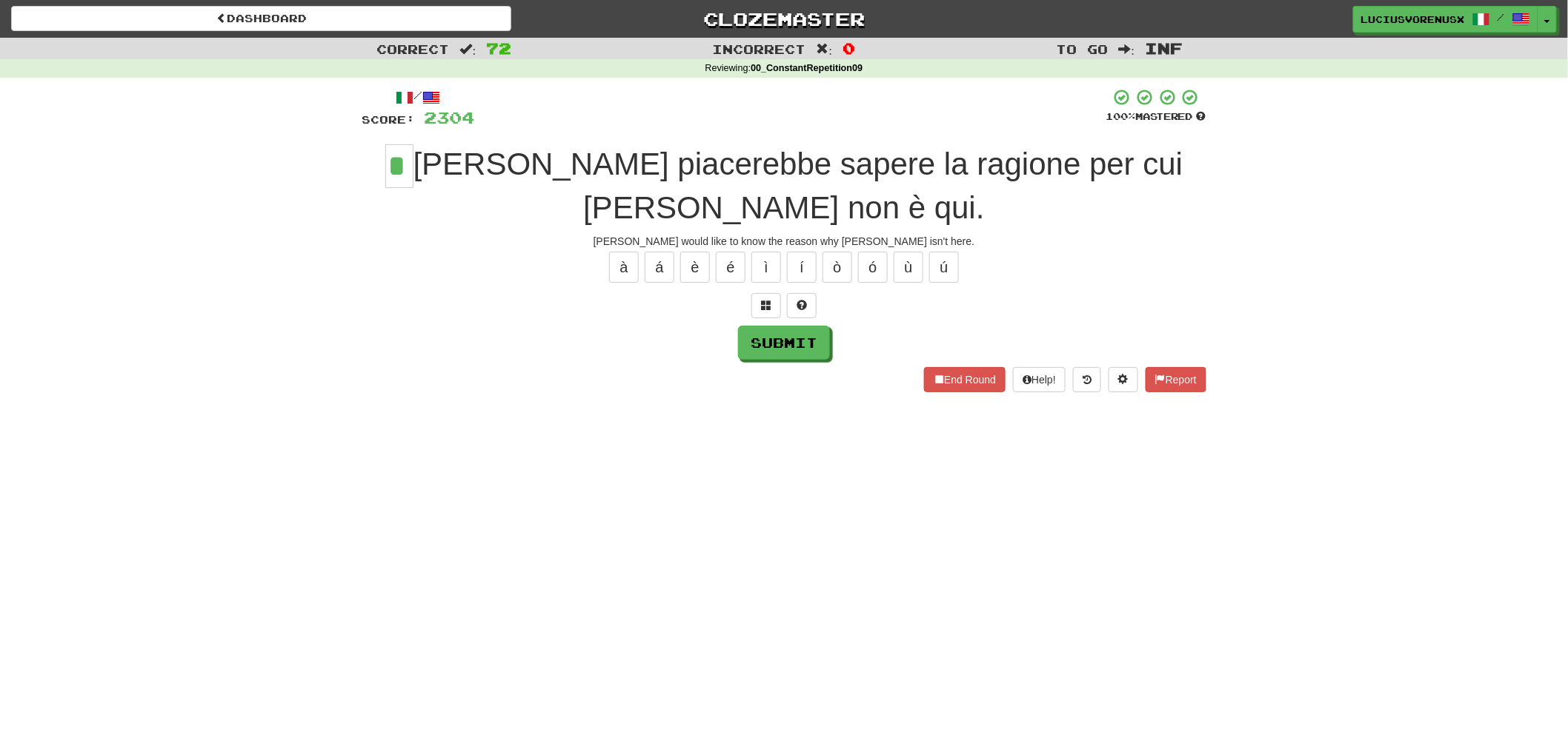
type input "*"
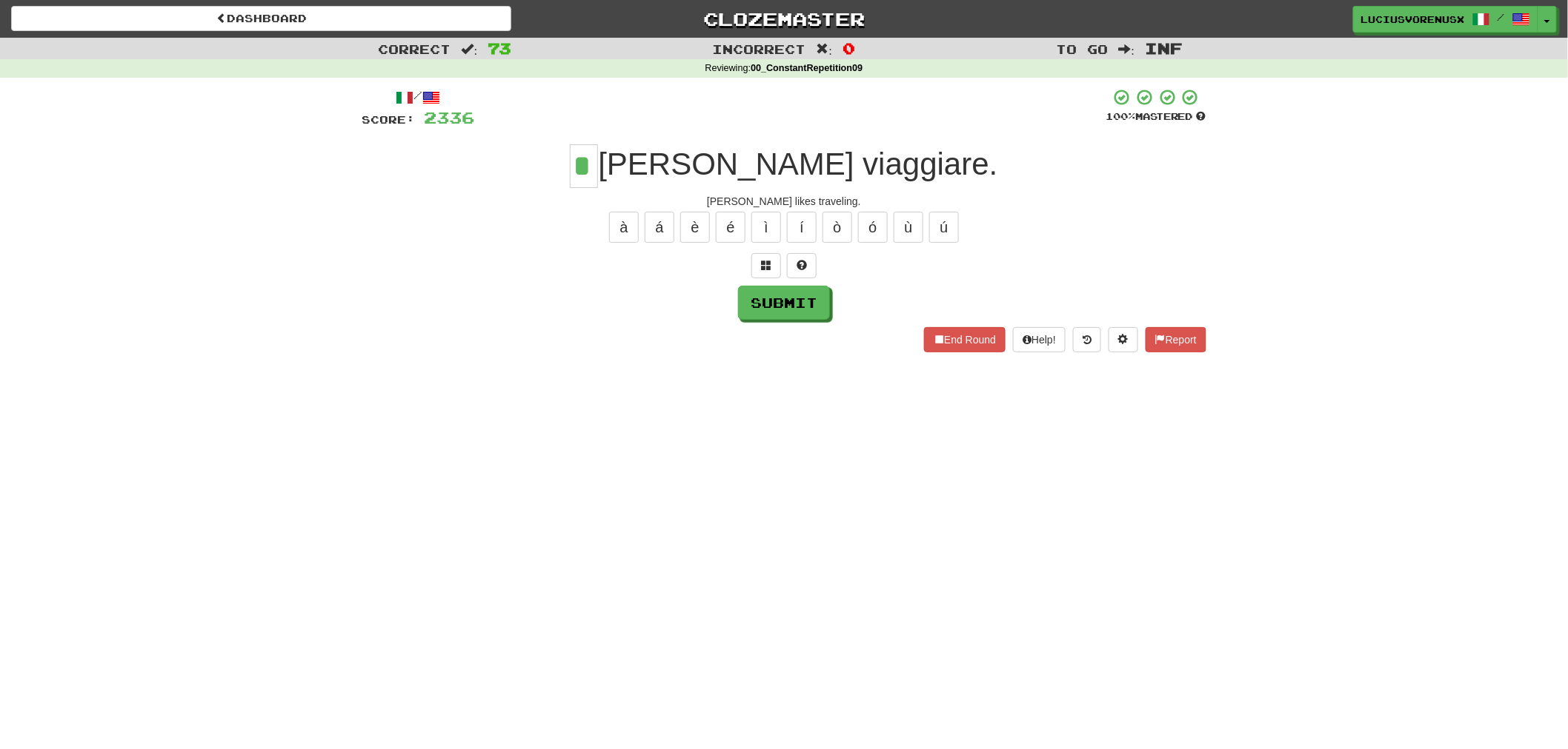
type input "*"
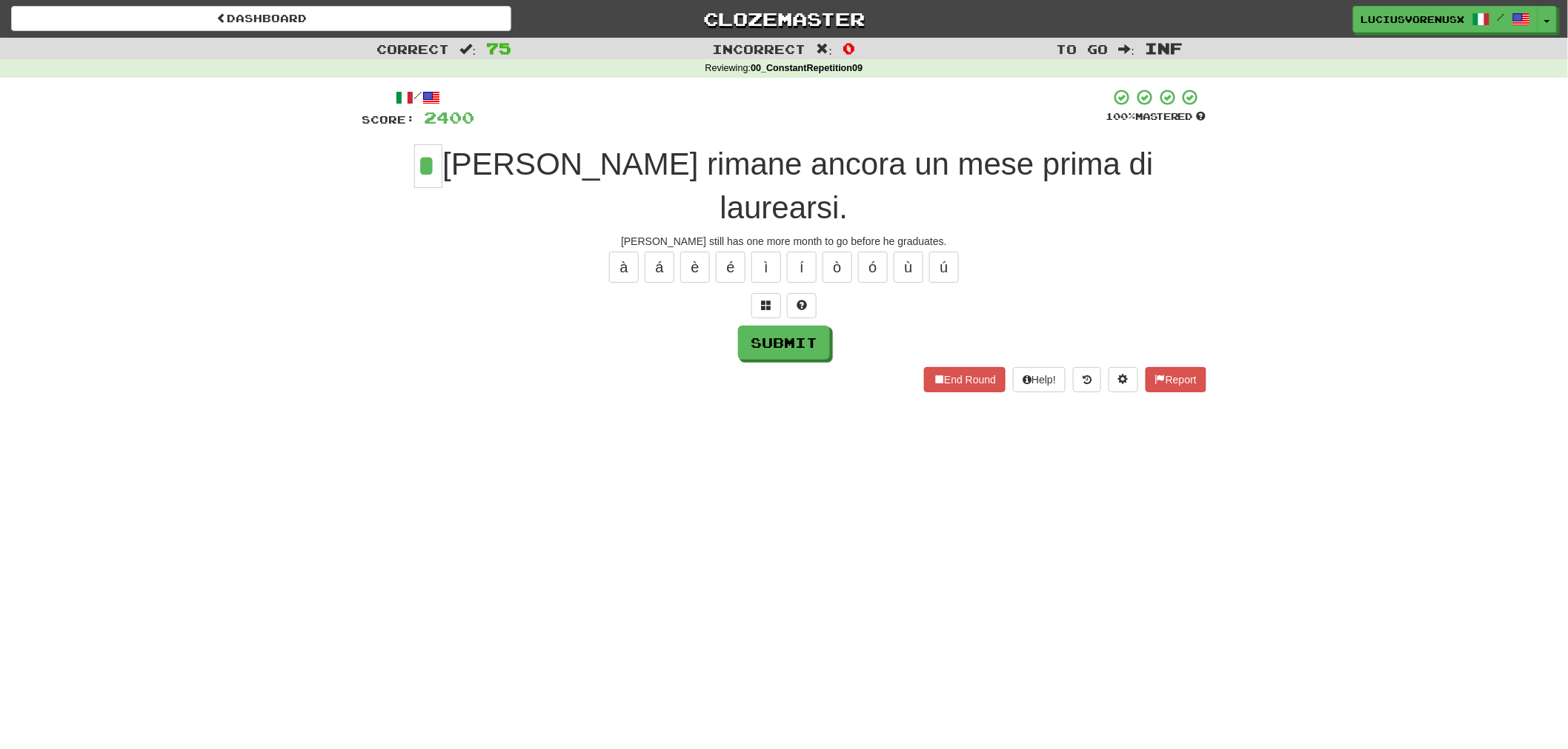
type input "*"
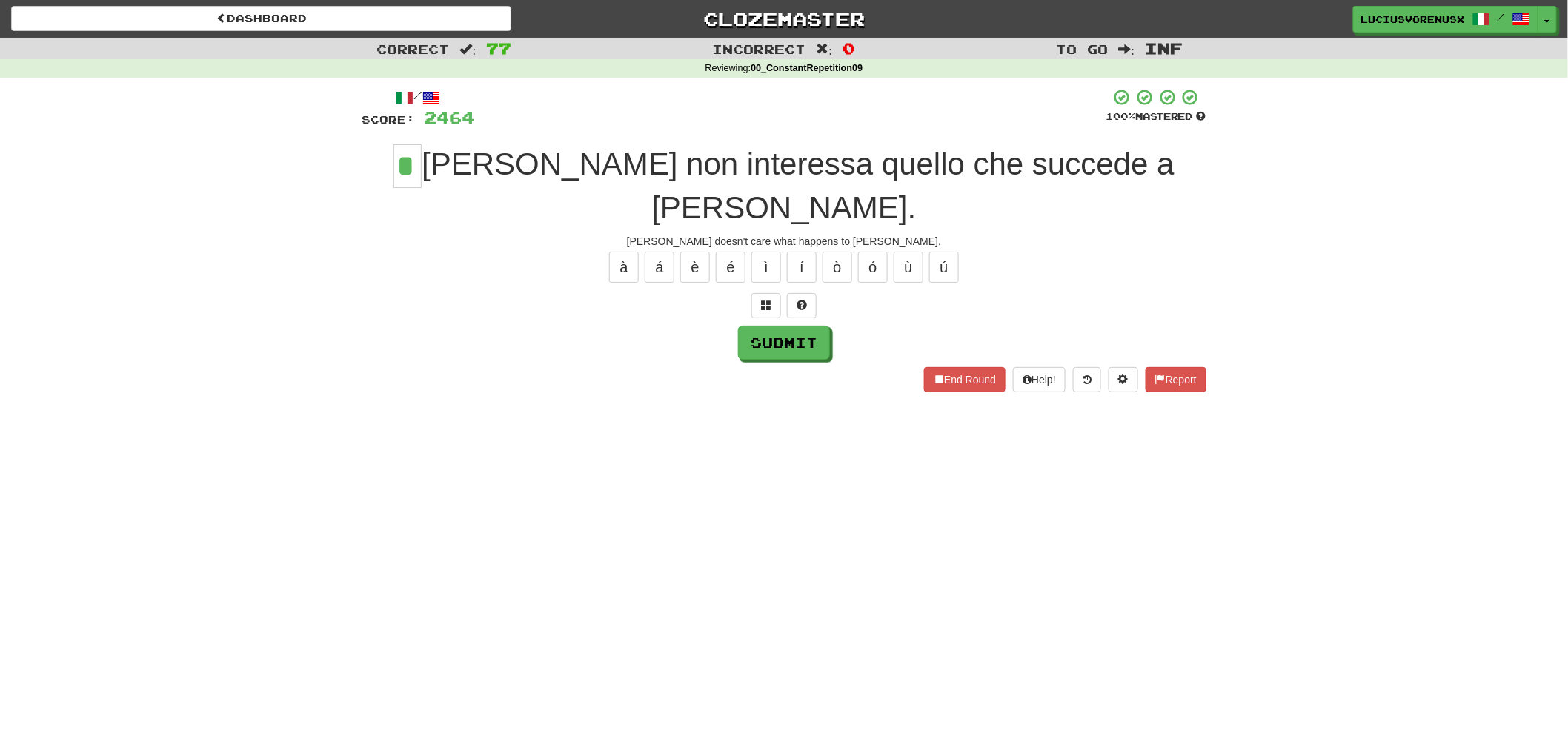
type input "*"
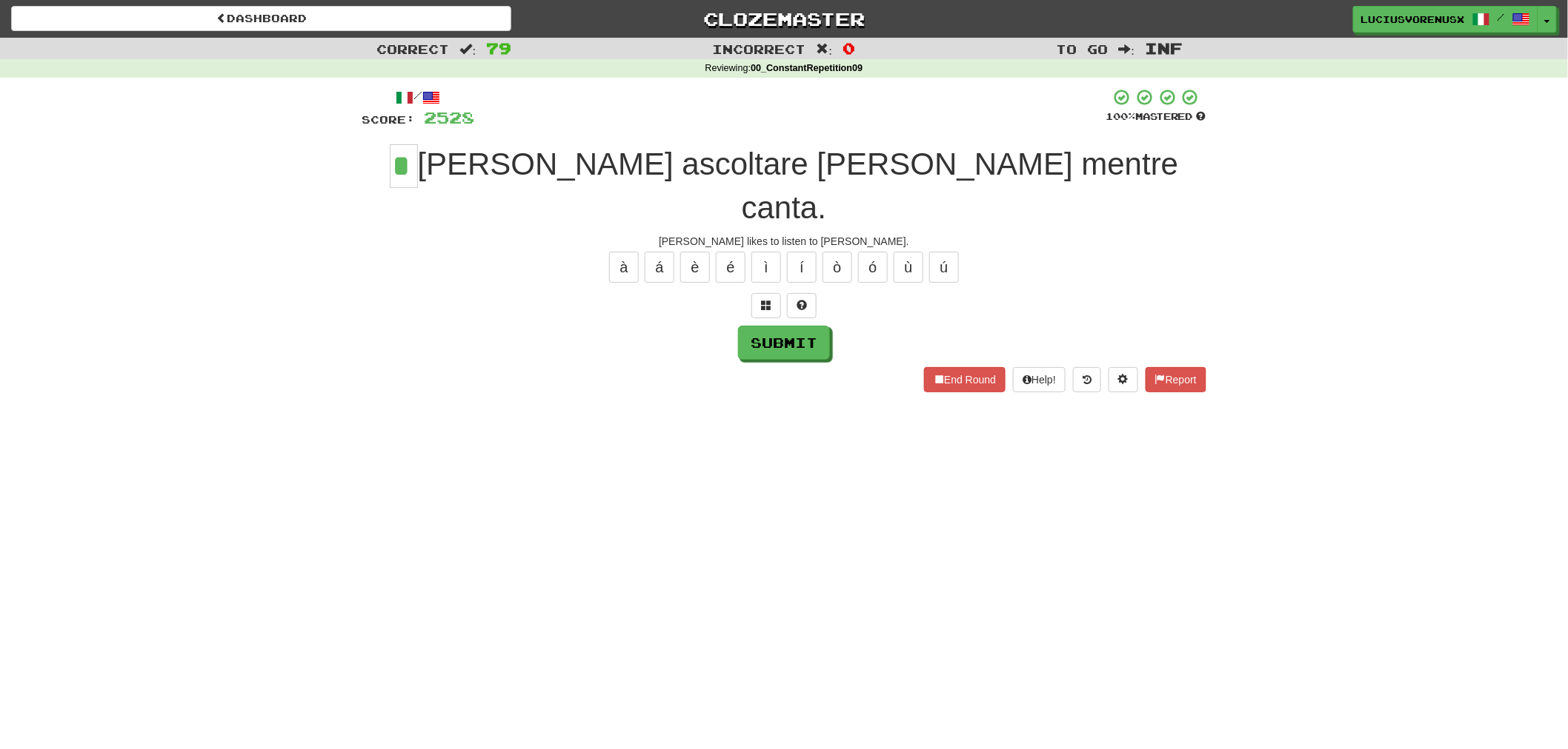
type input "*"
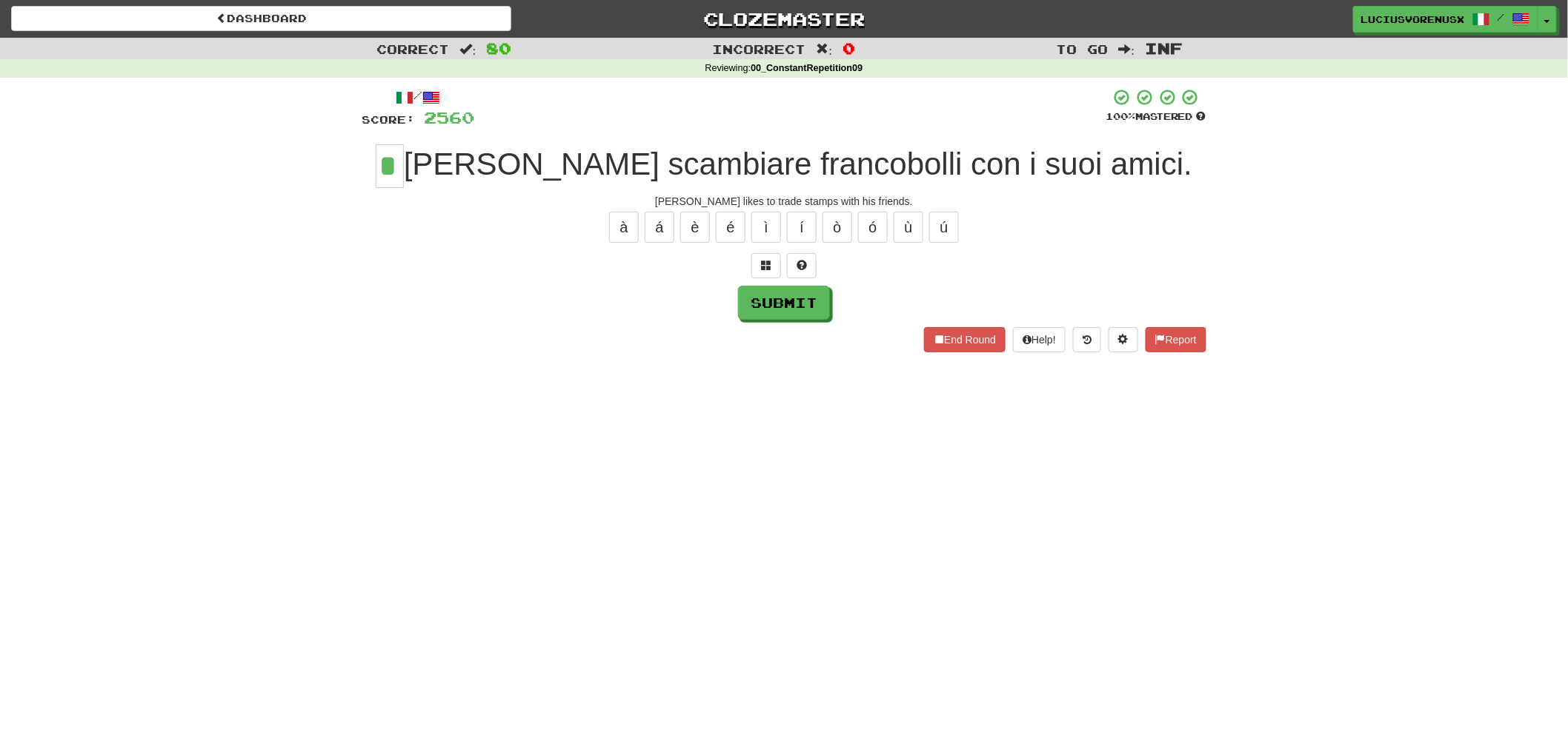
type input "*"
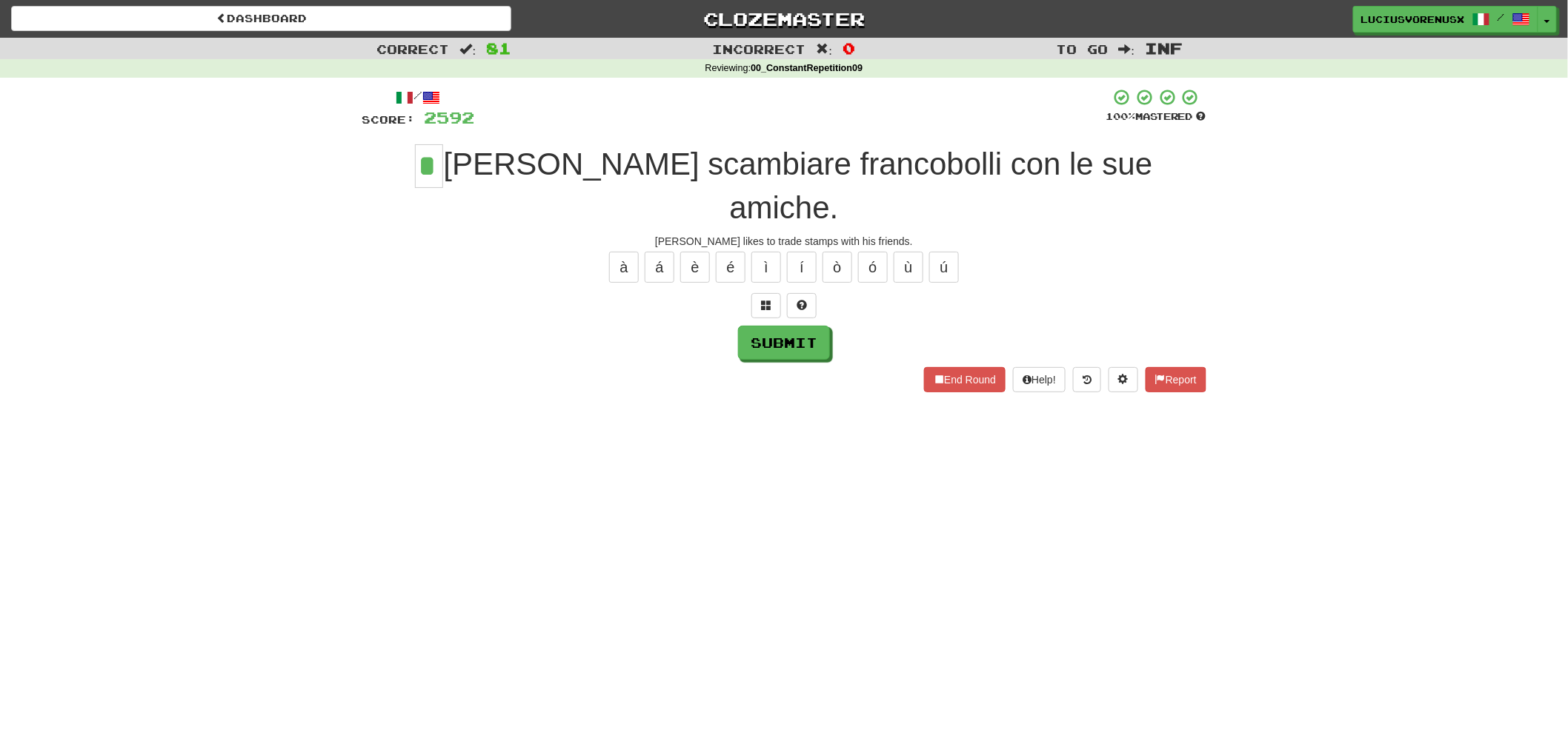
type input "*"
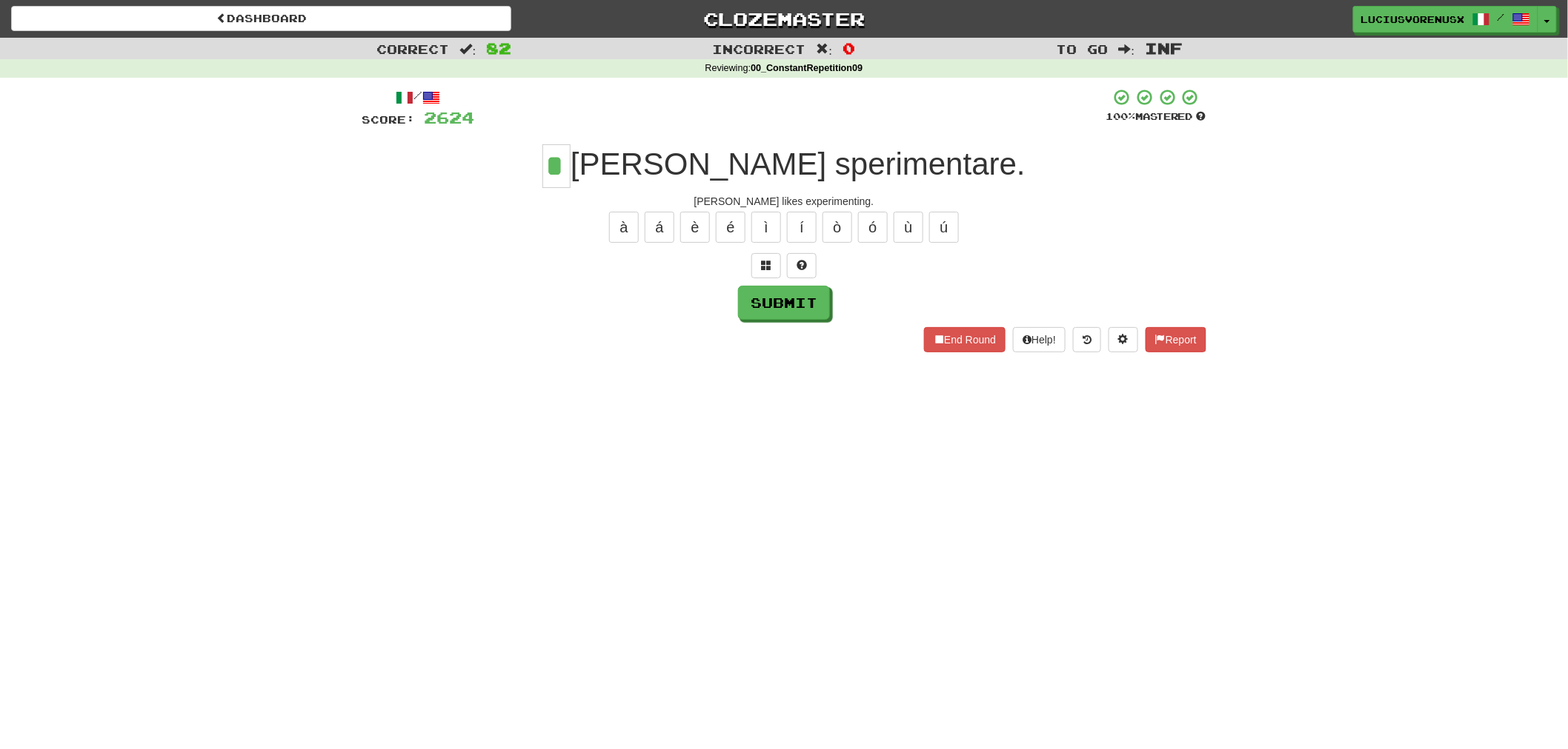
type input "*"
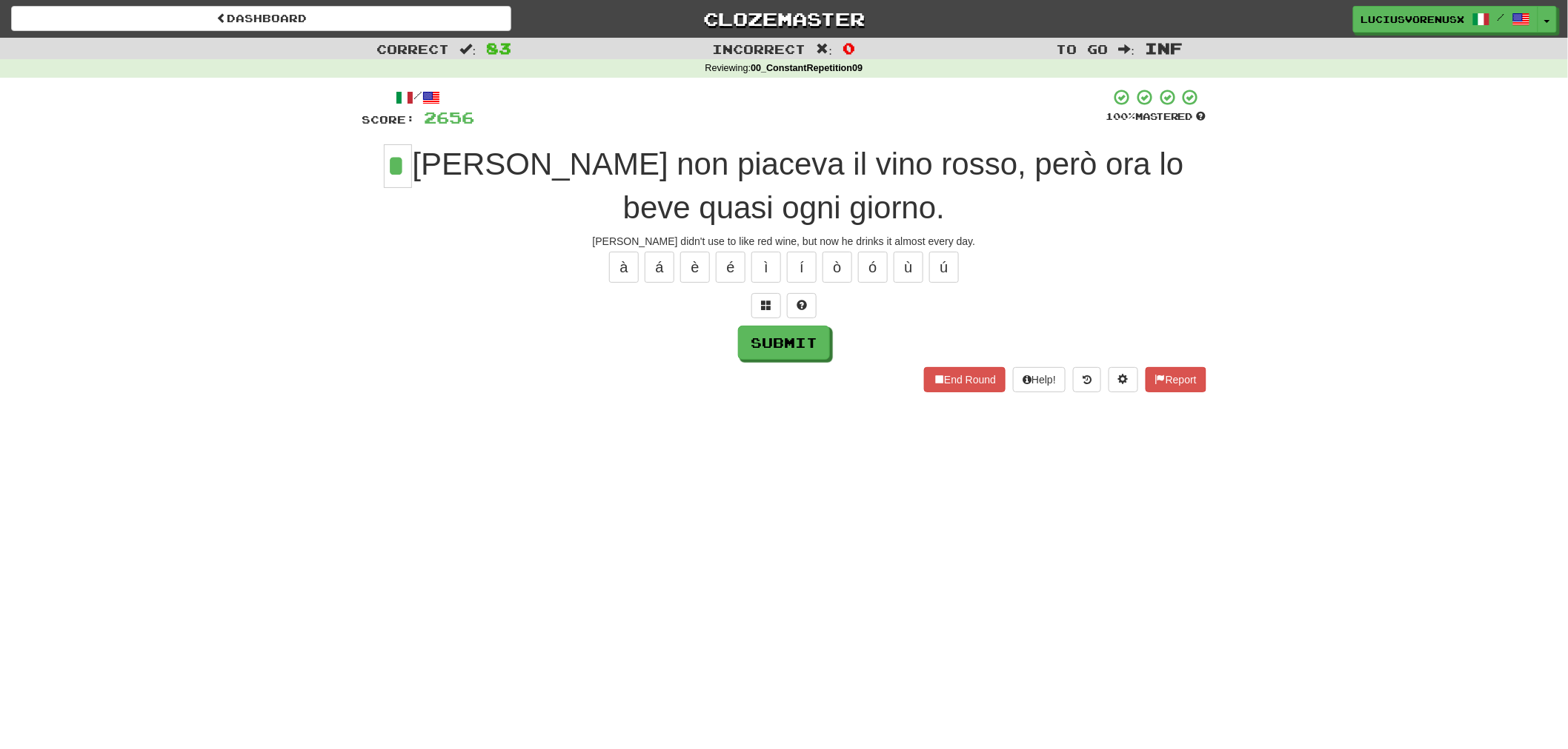
type input "*"
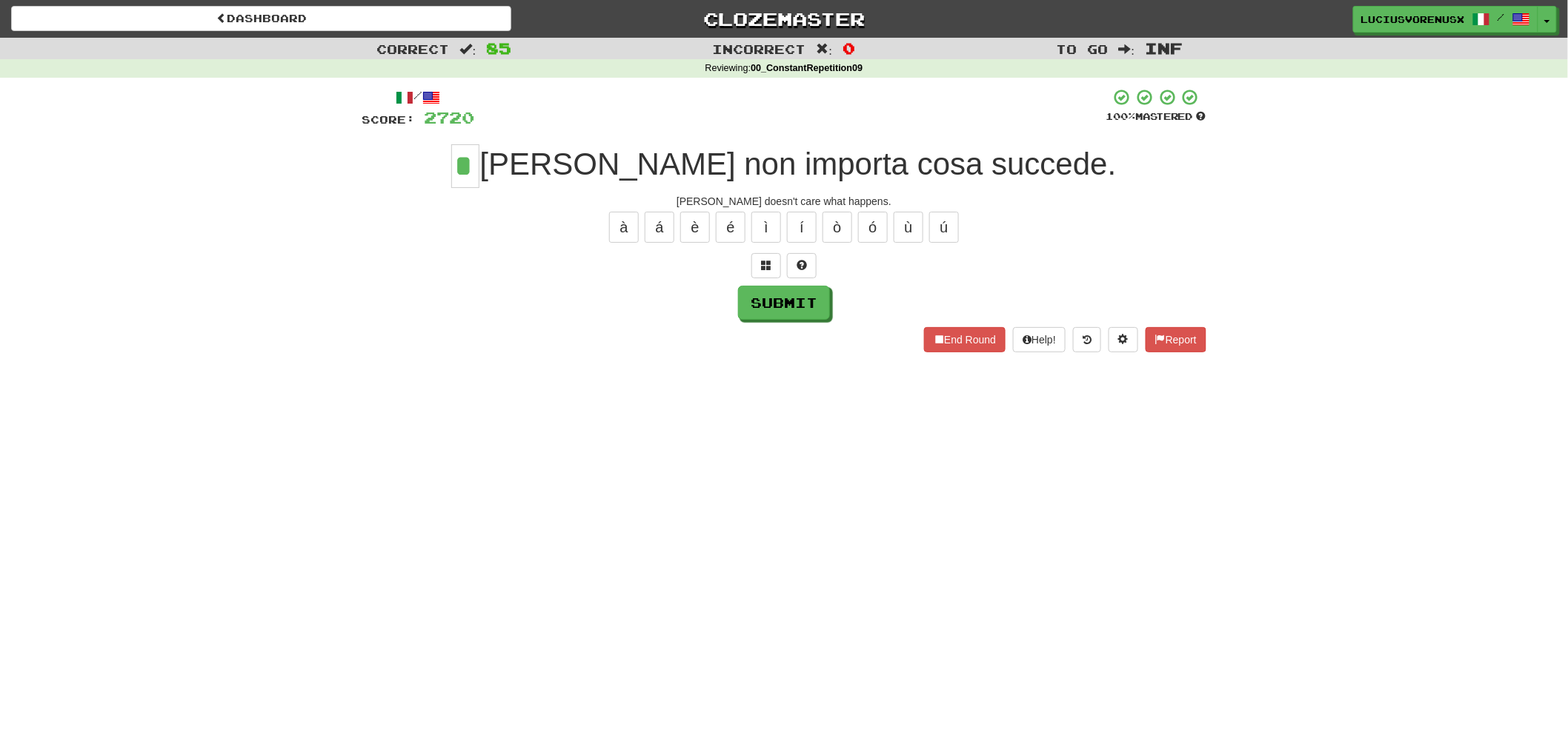
type input "*"
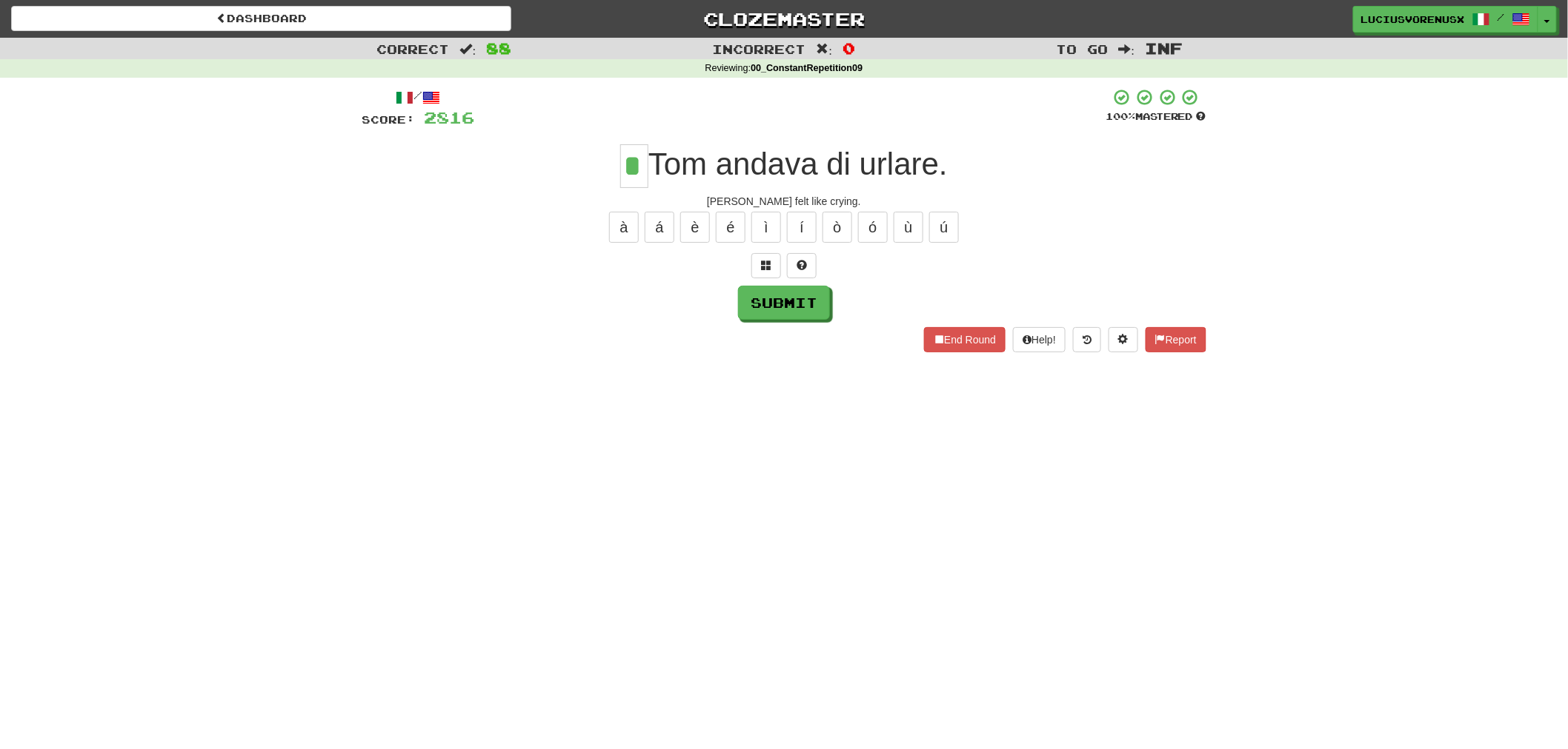
type input "*"
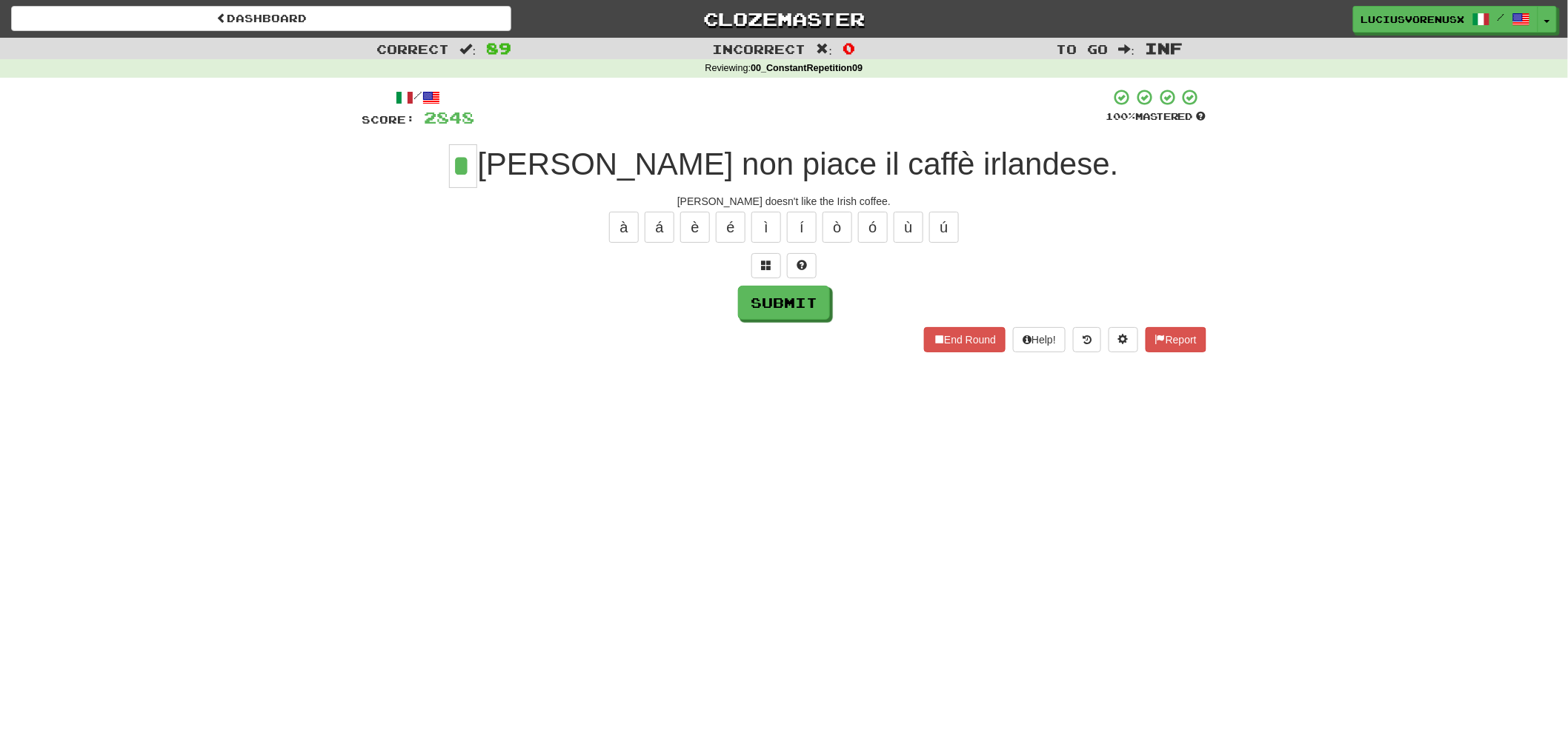
type input "*"
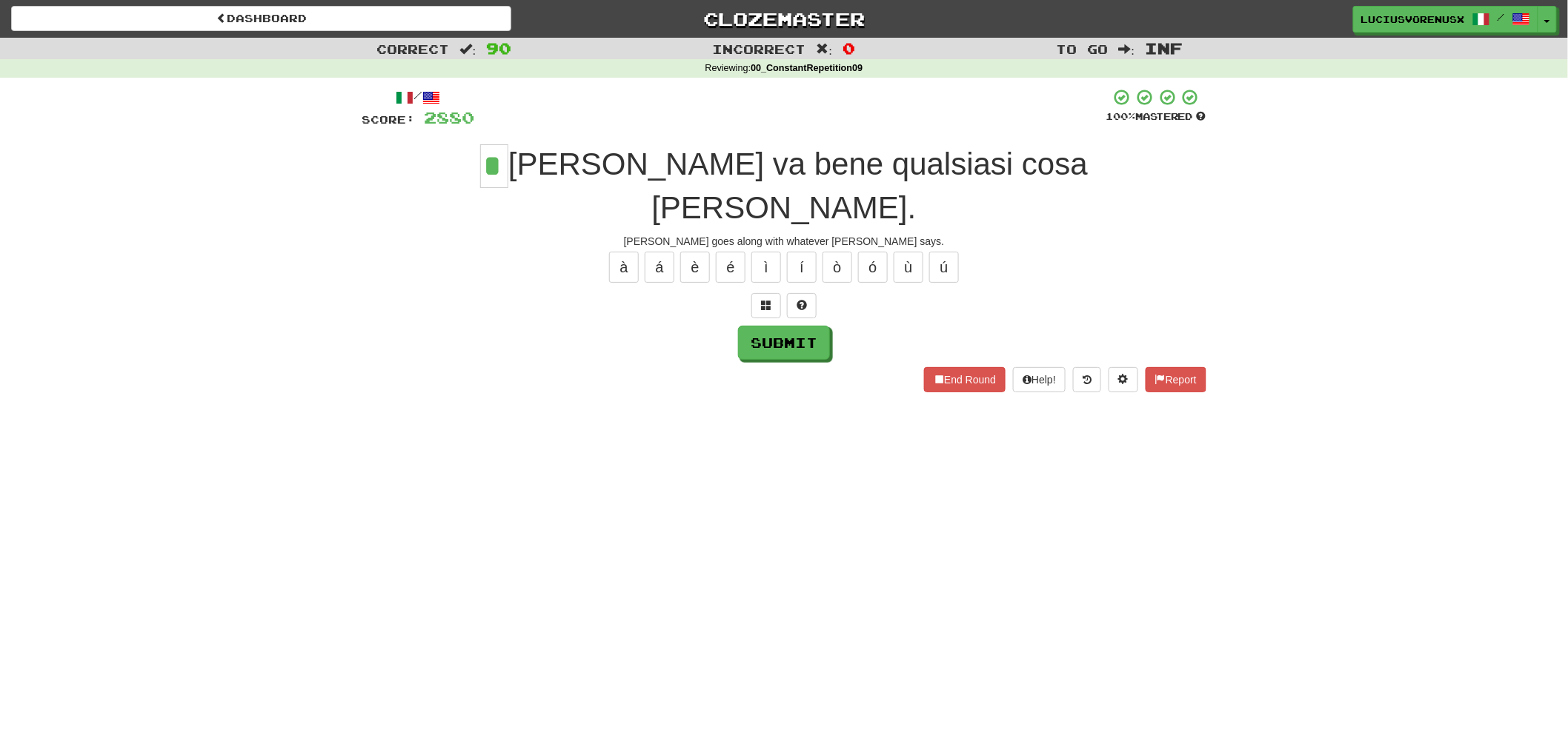
type input "*"
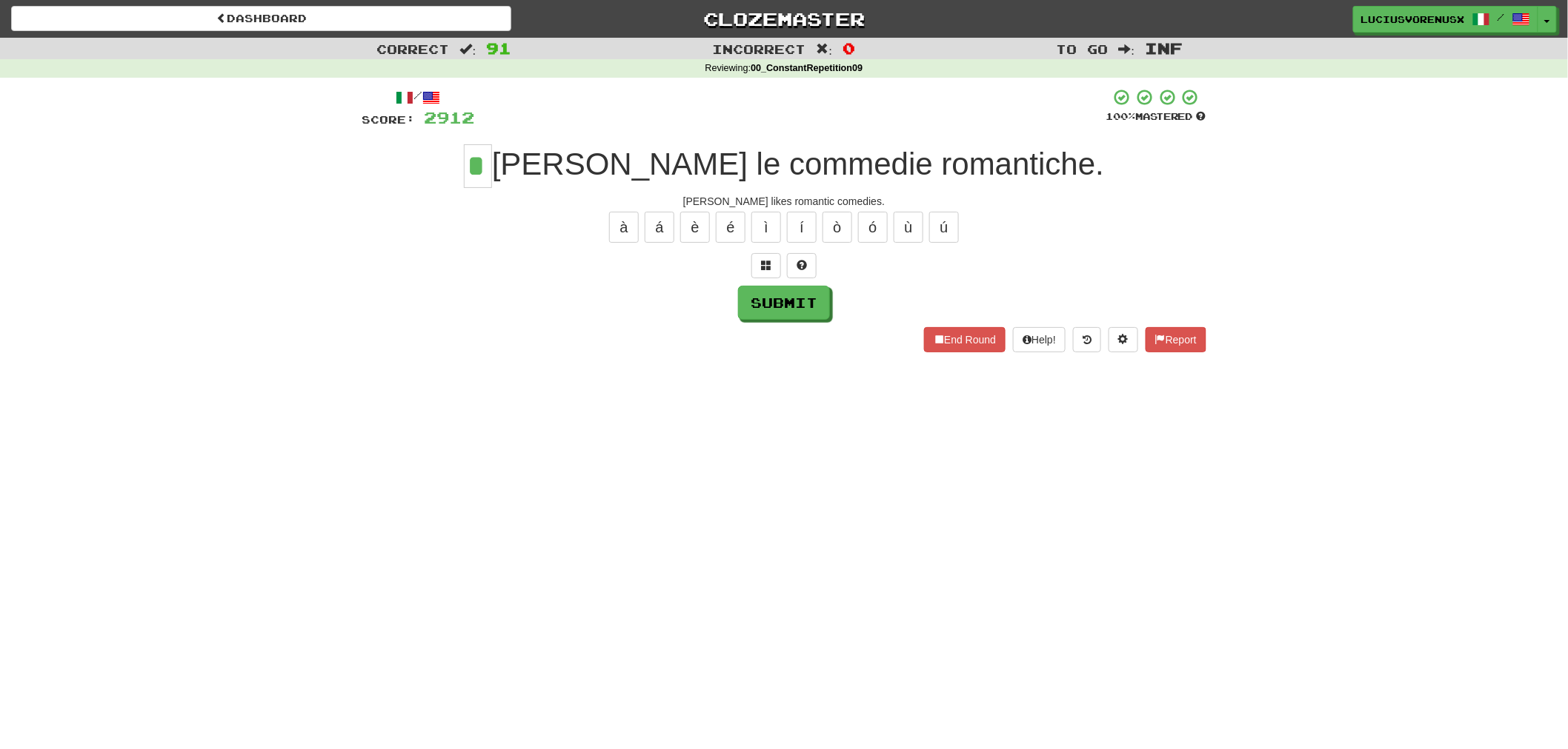
type input "*"
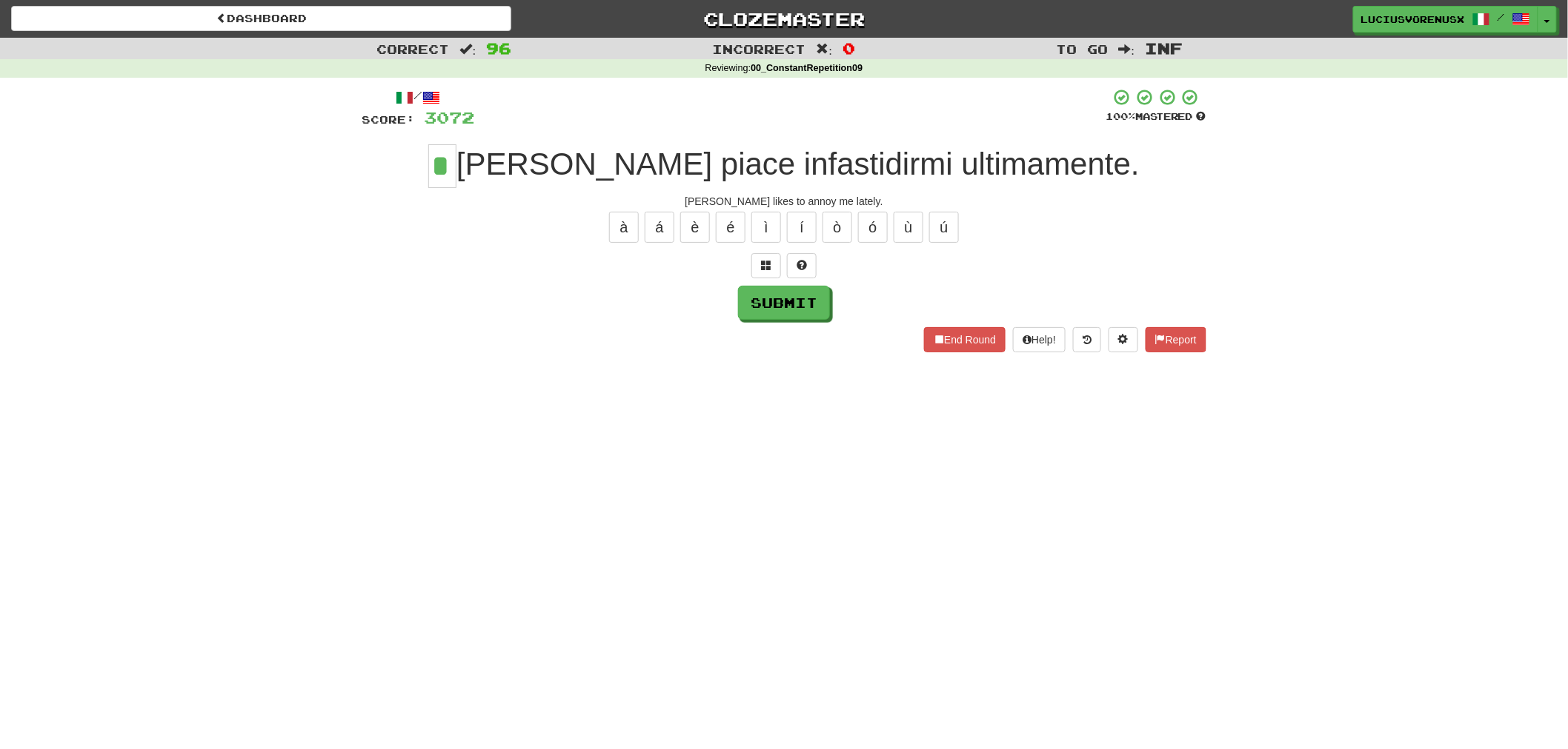
type input "*"
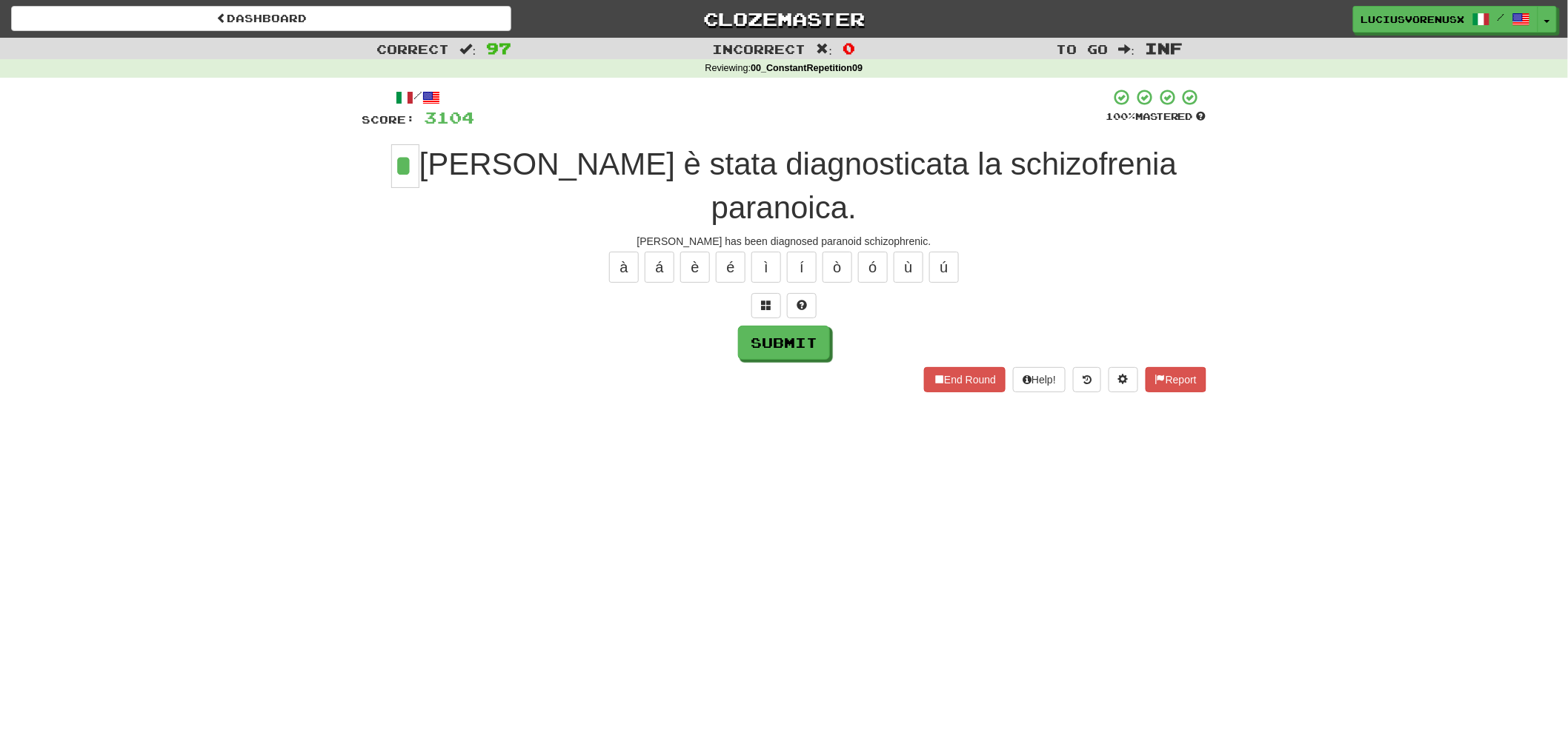
type input "*"
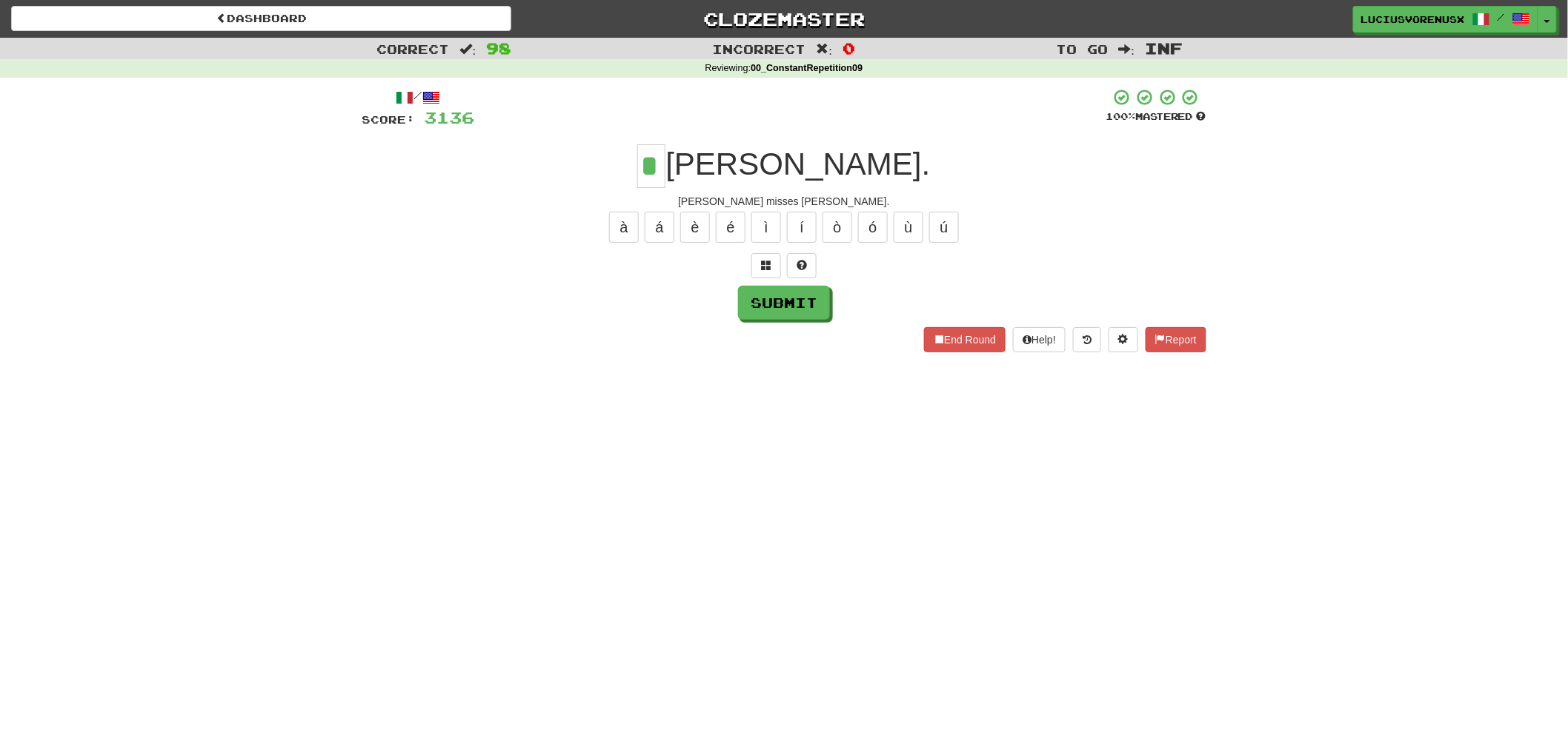
type input "*"
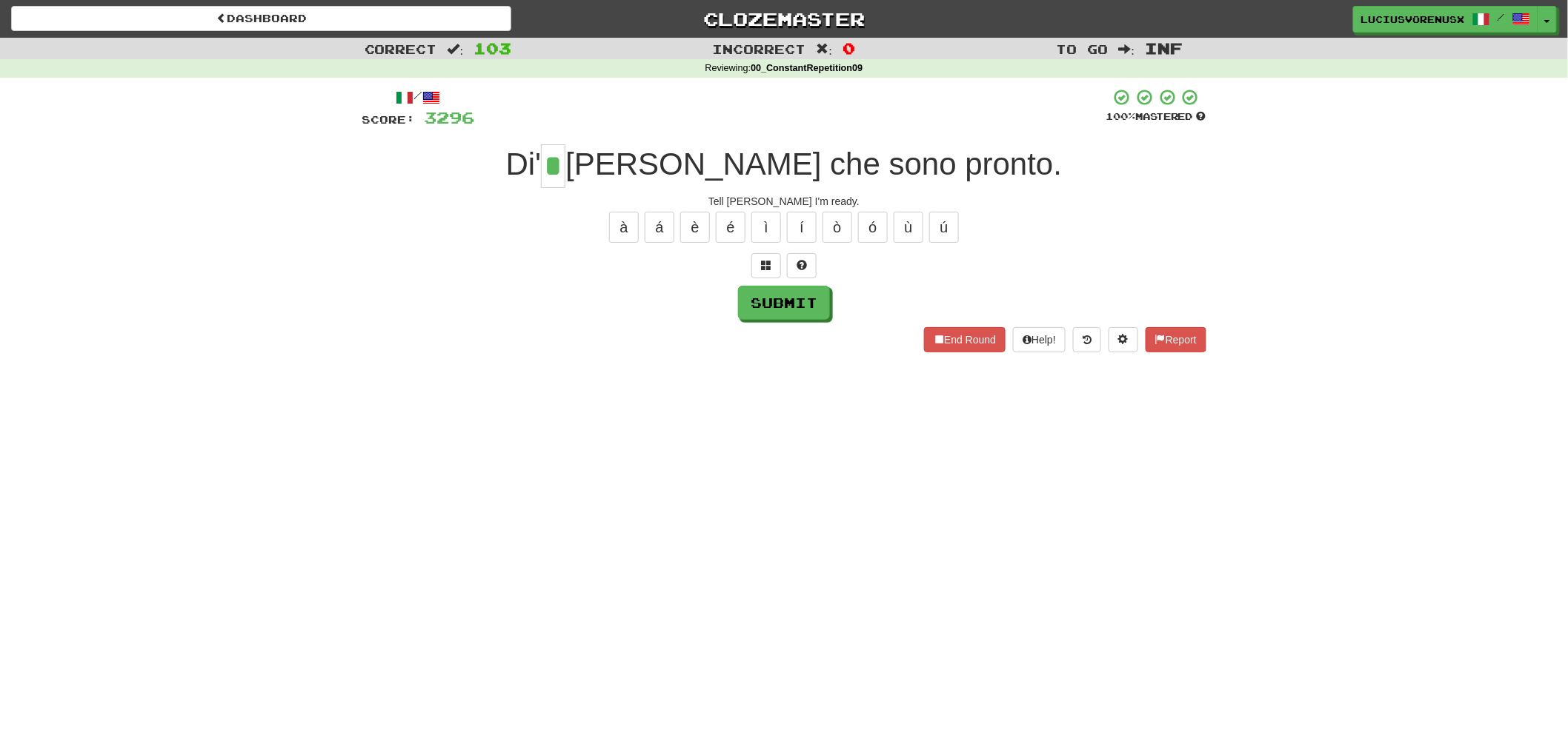
type input "*"
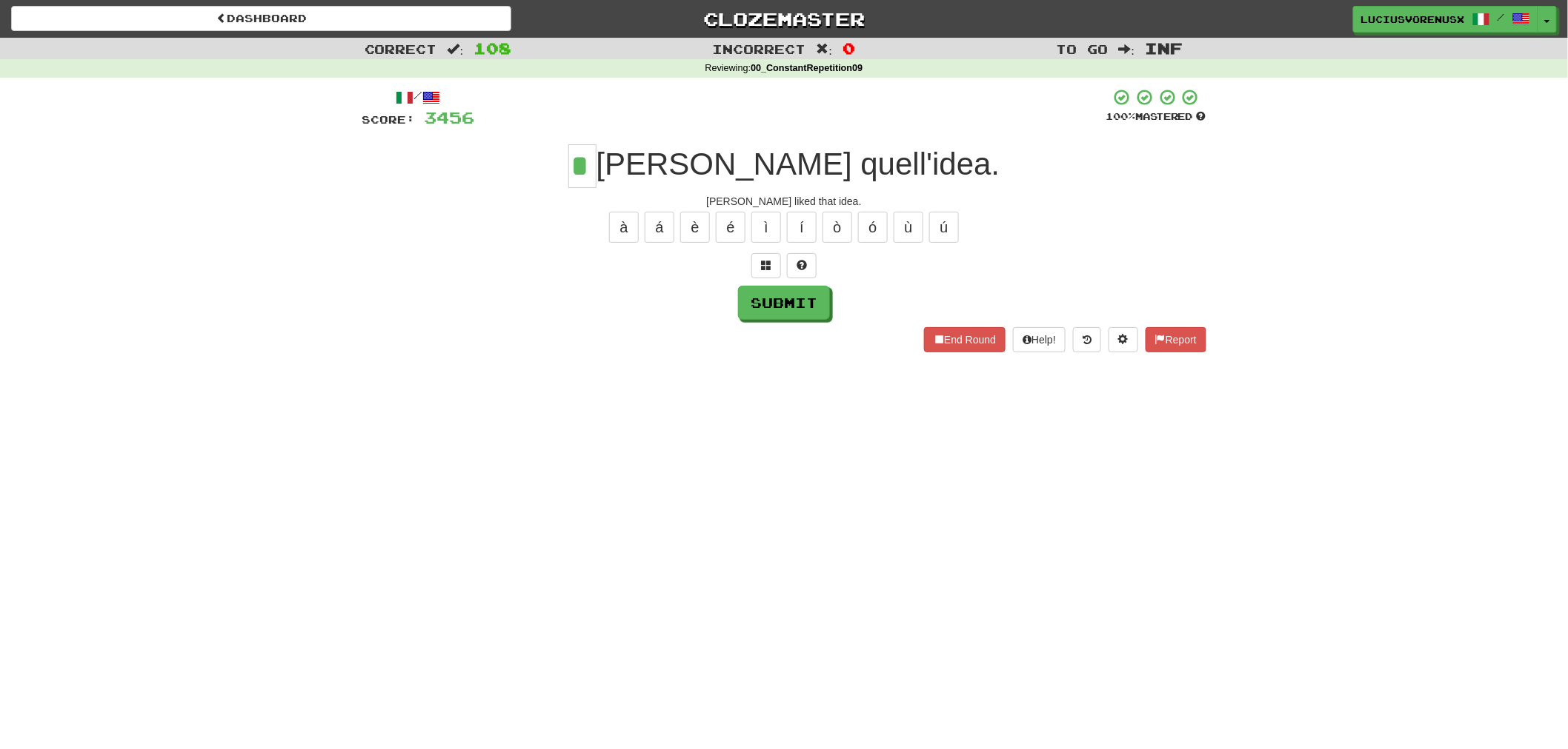
type input "*"
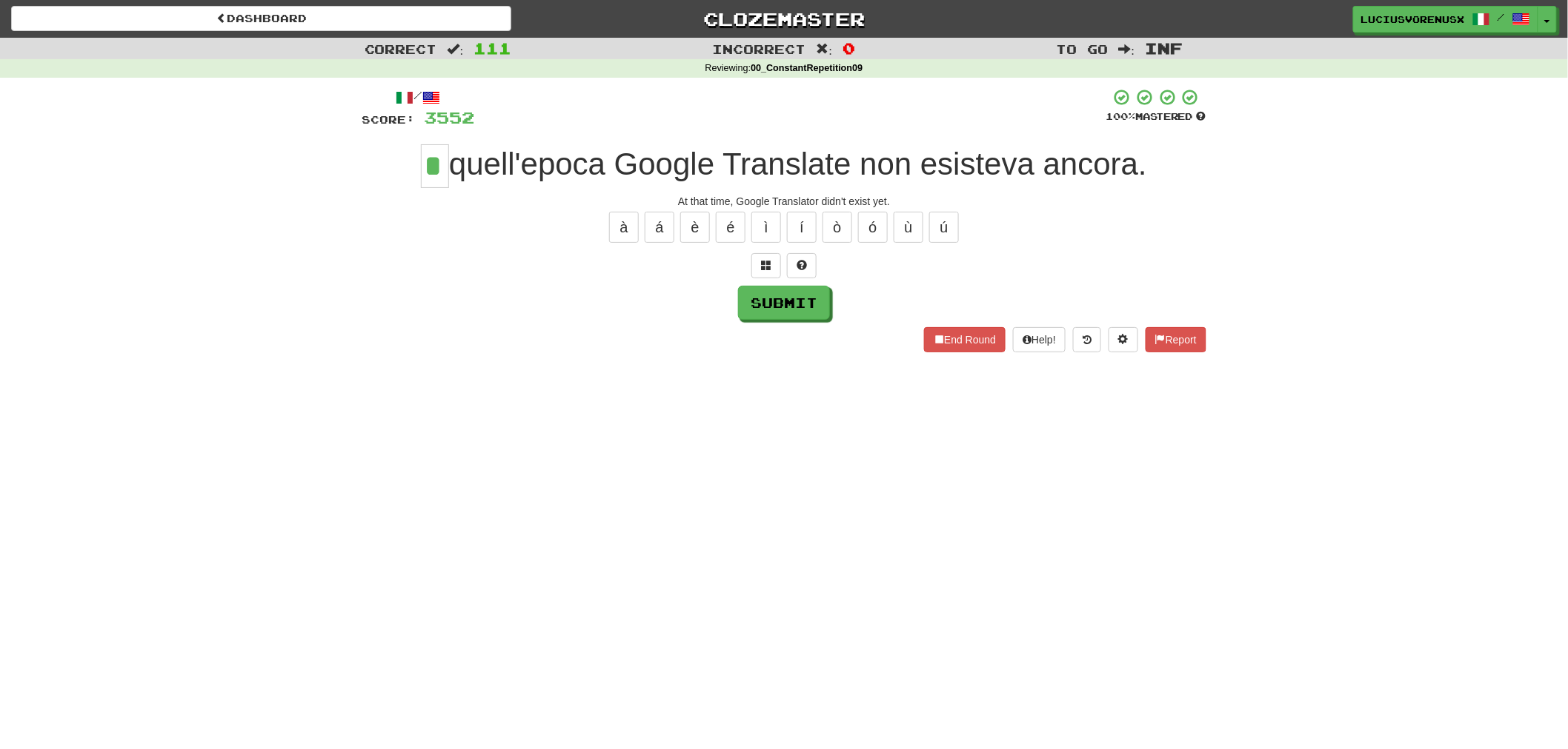
type input "*"
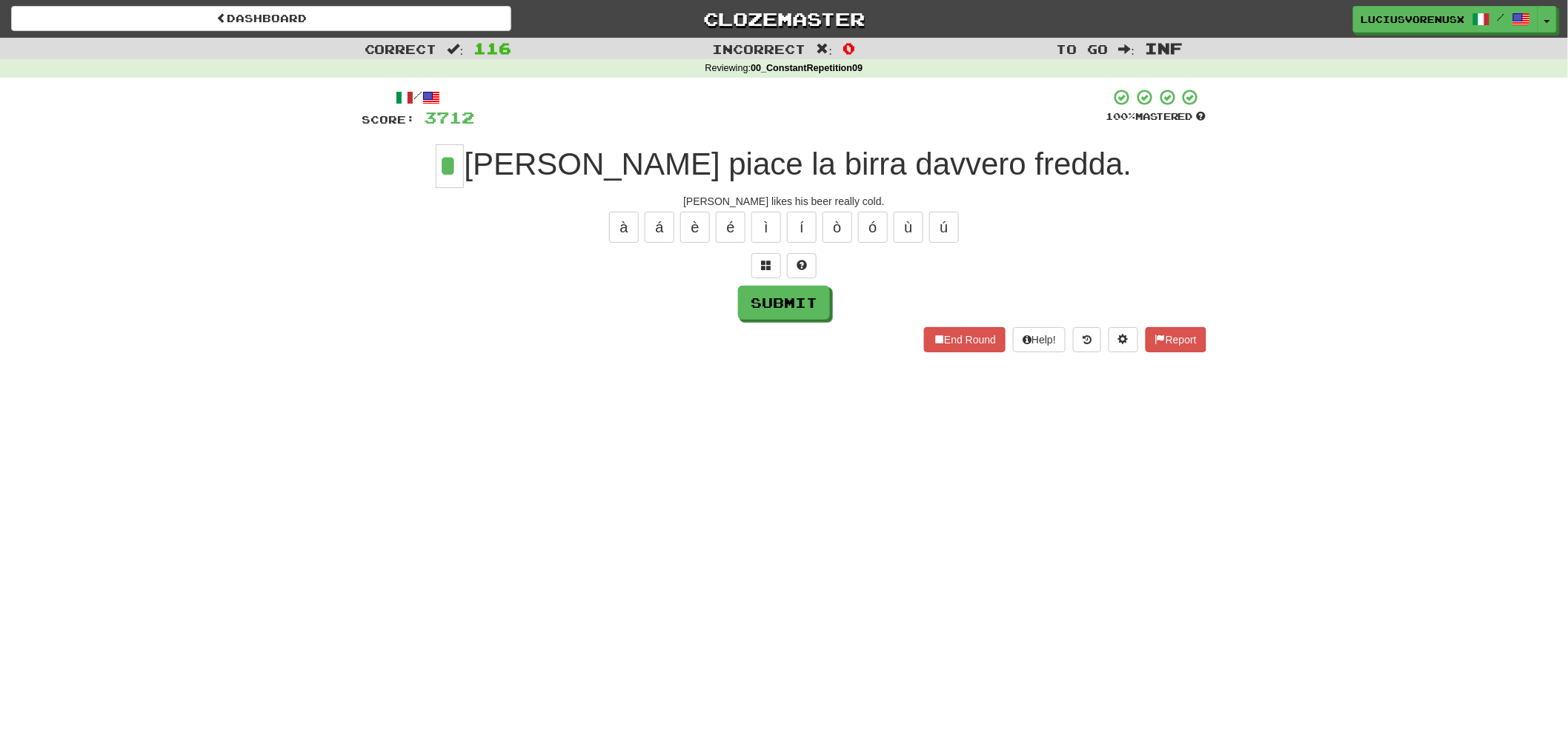
type input "*"
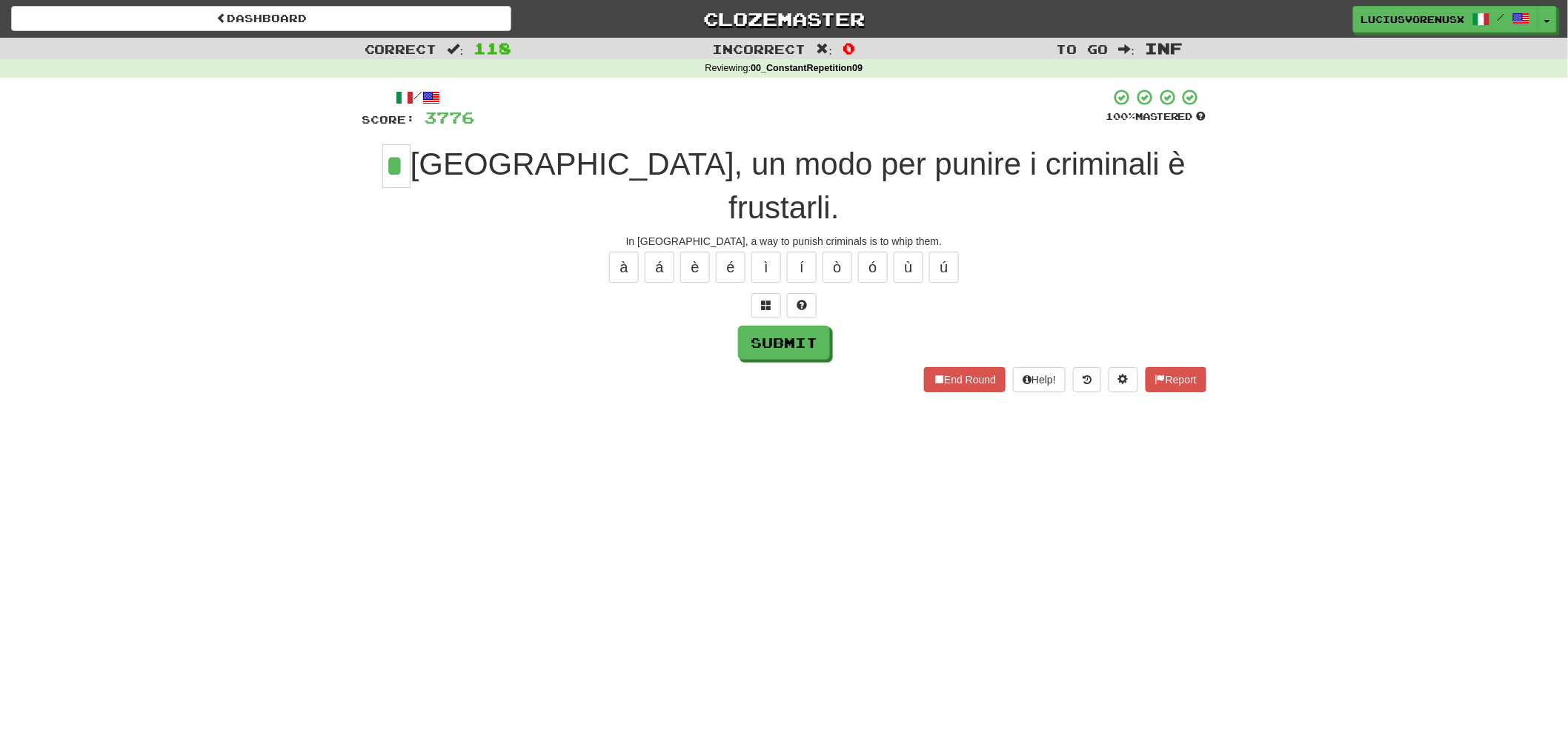
type input "*"
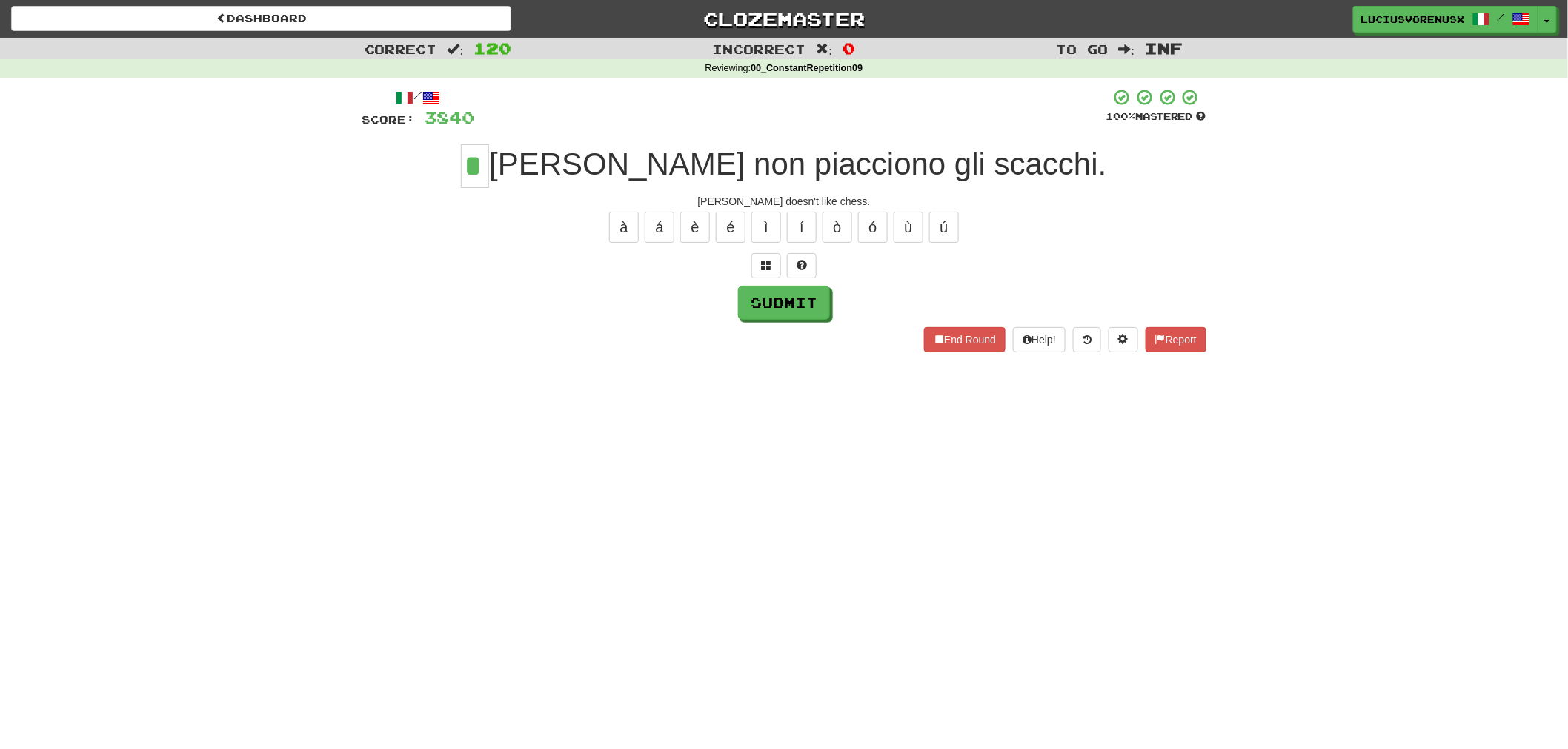
type input "*"
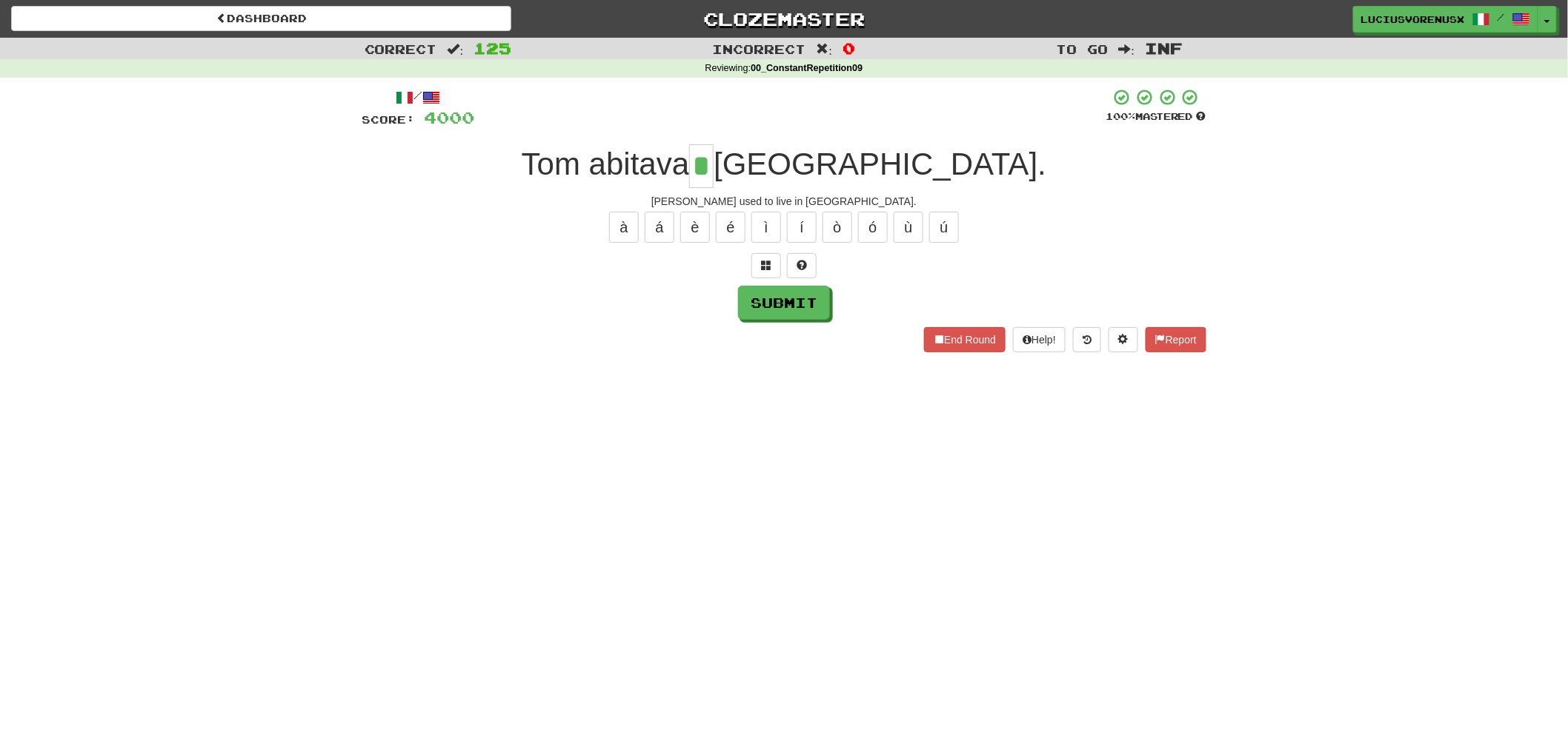
type input "*"
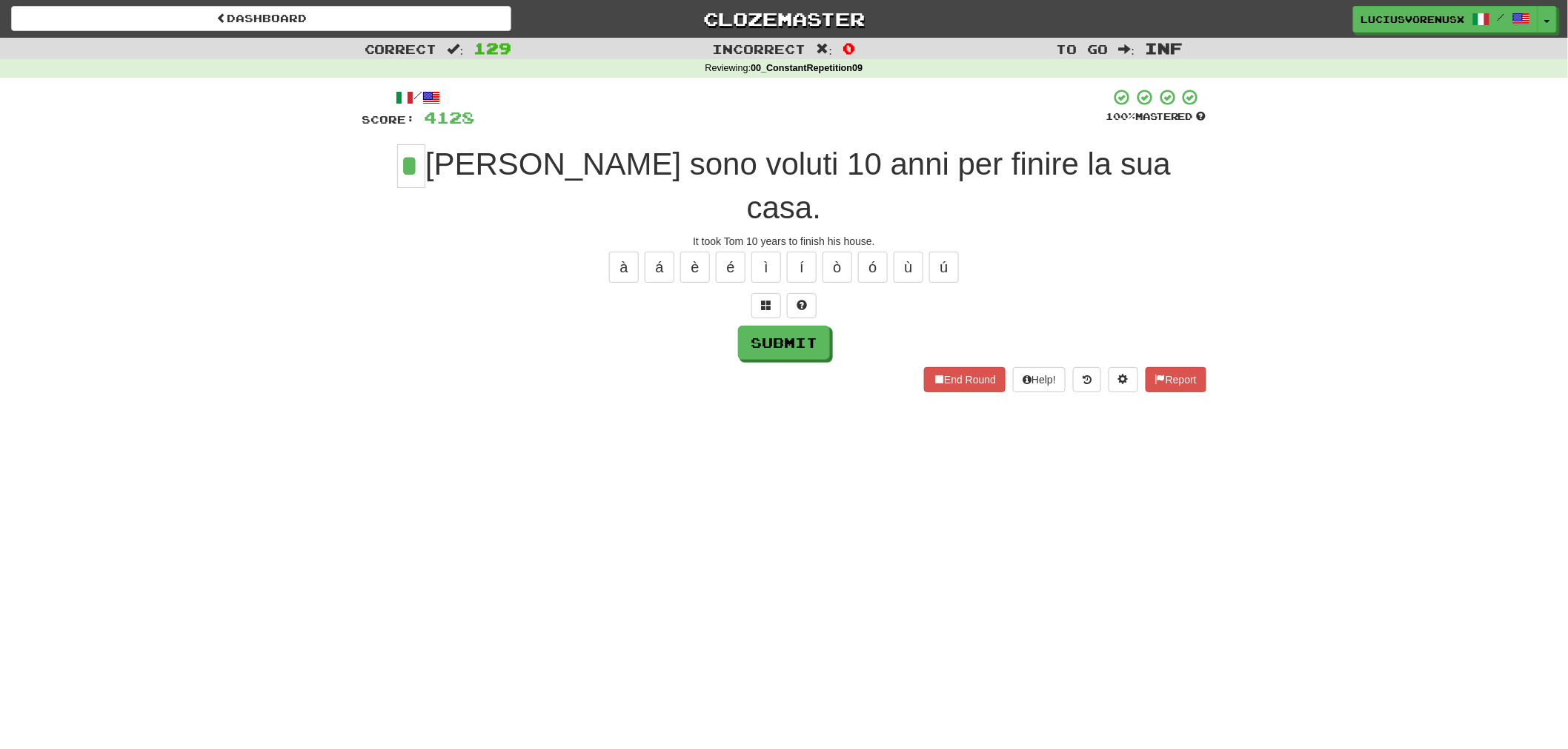
type input "*"
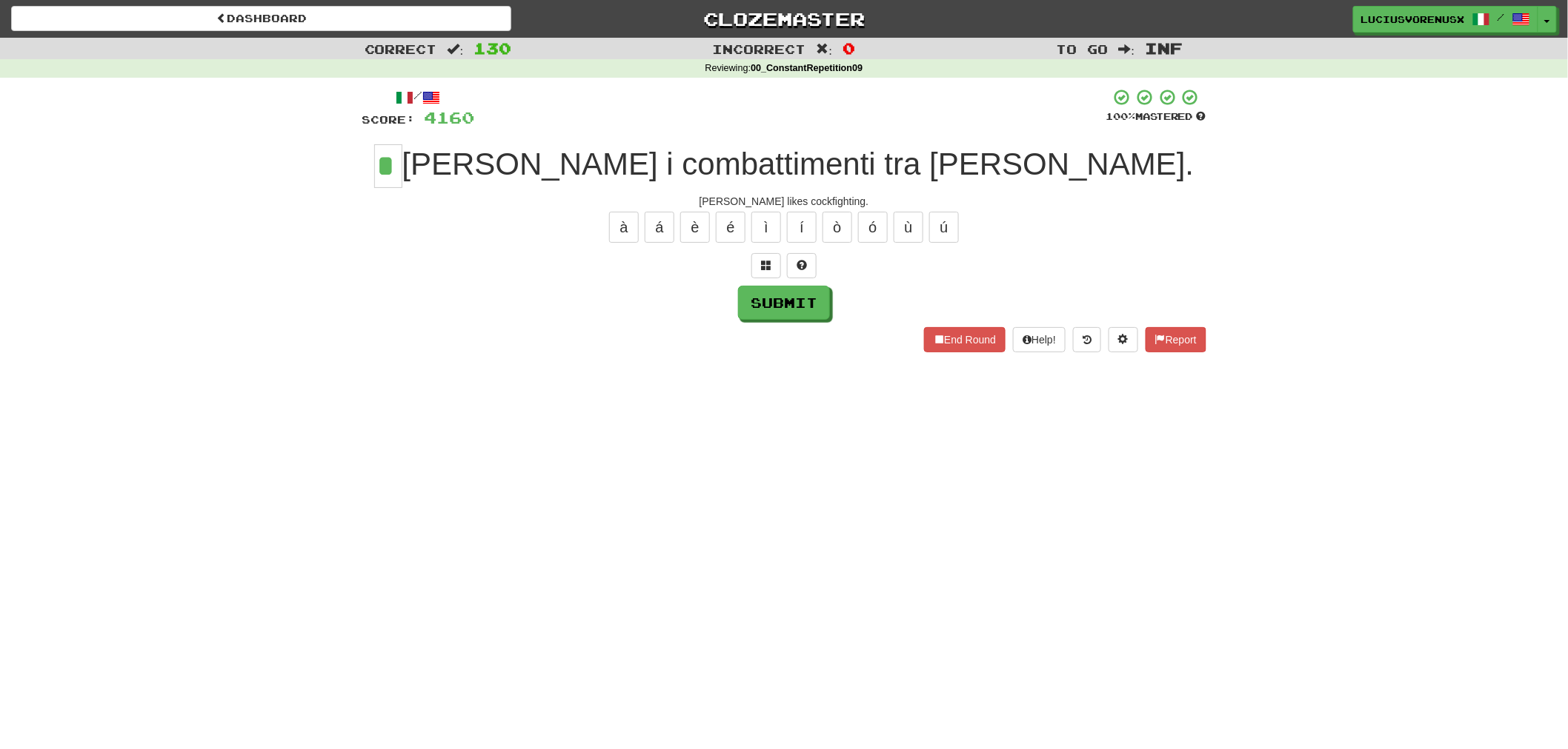
type input "*"
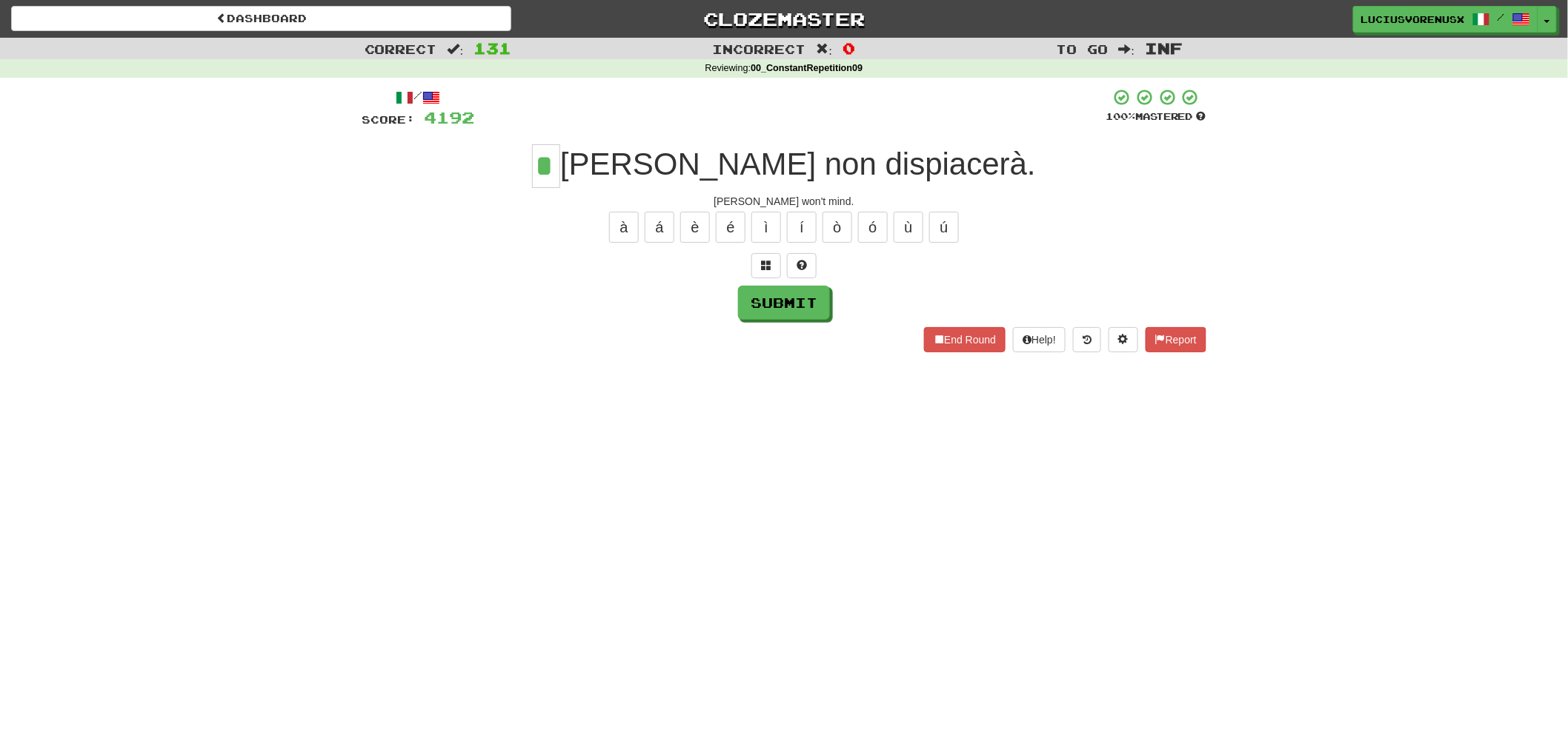
type input "*"
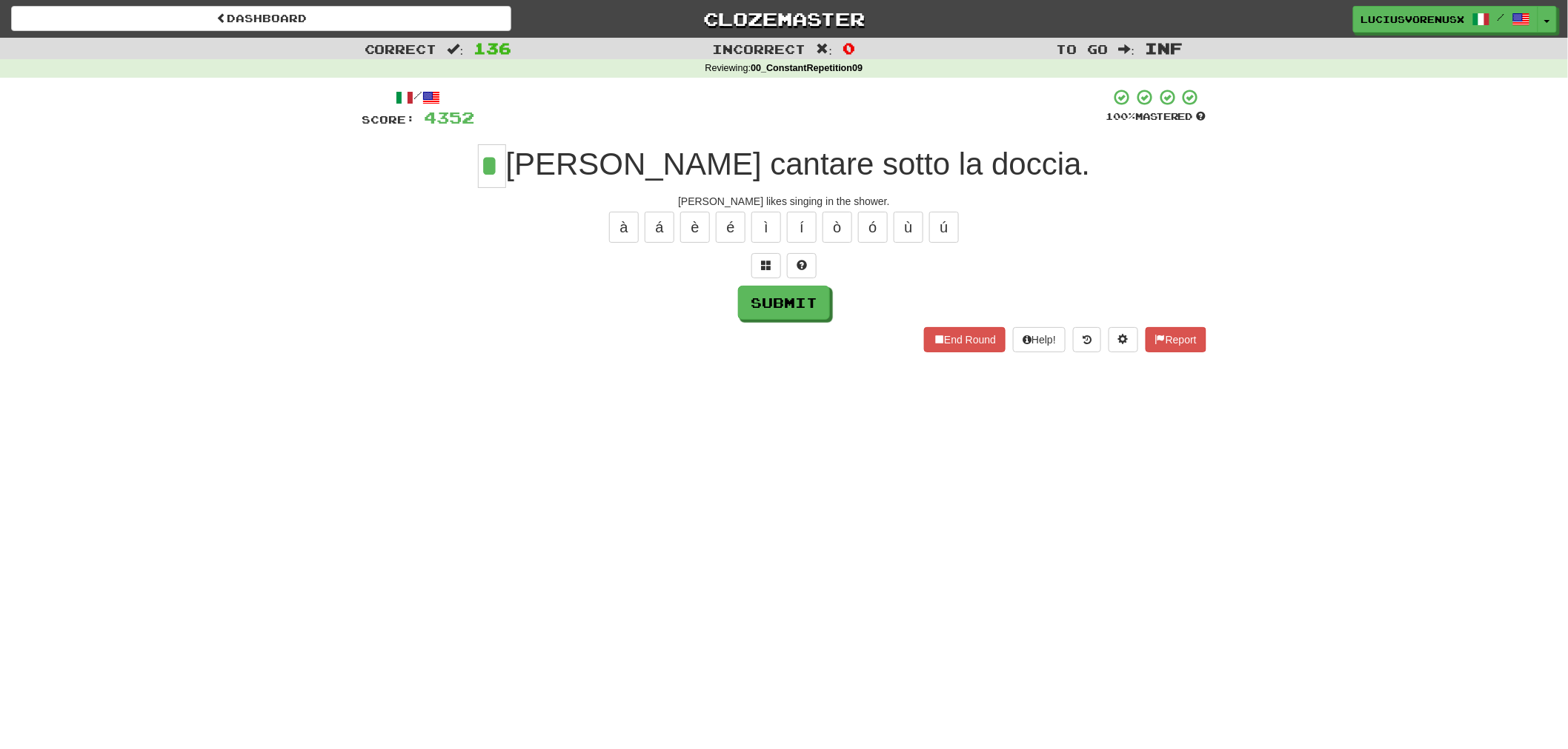
type input "*"
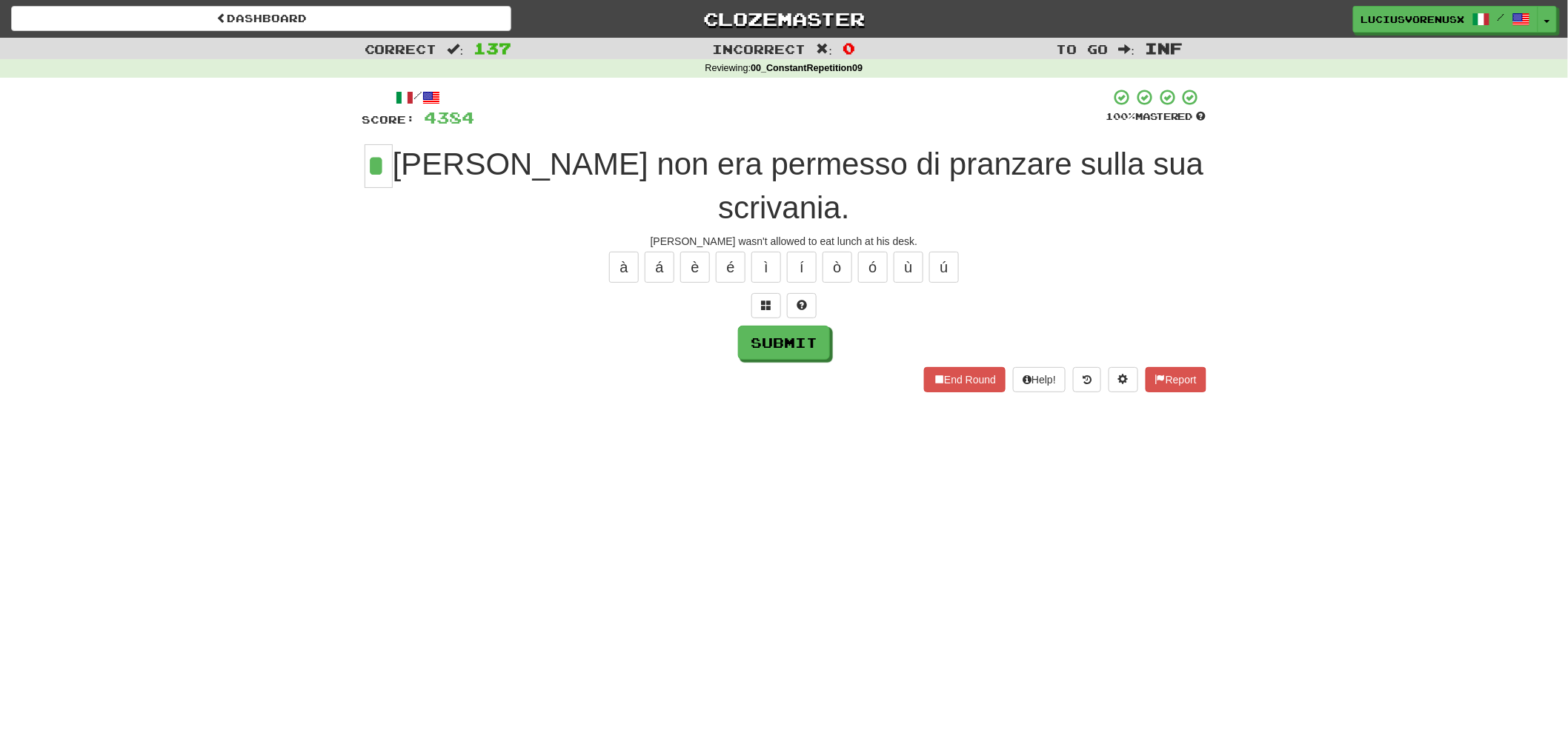
type input "*"
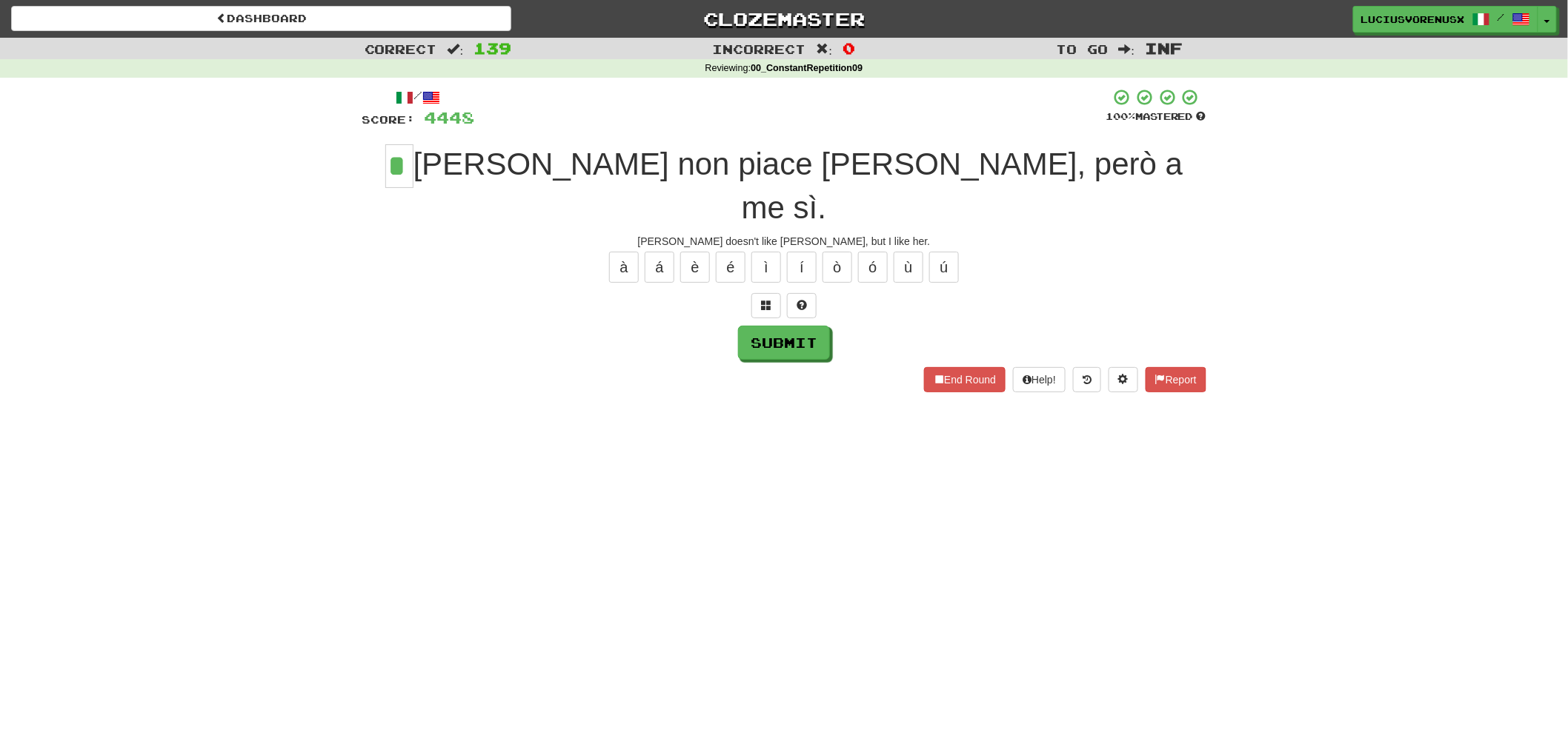
type input "*"
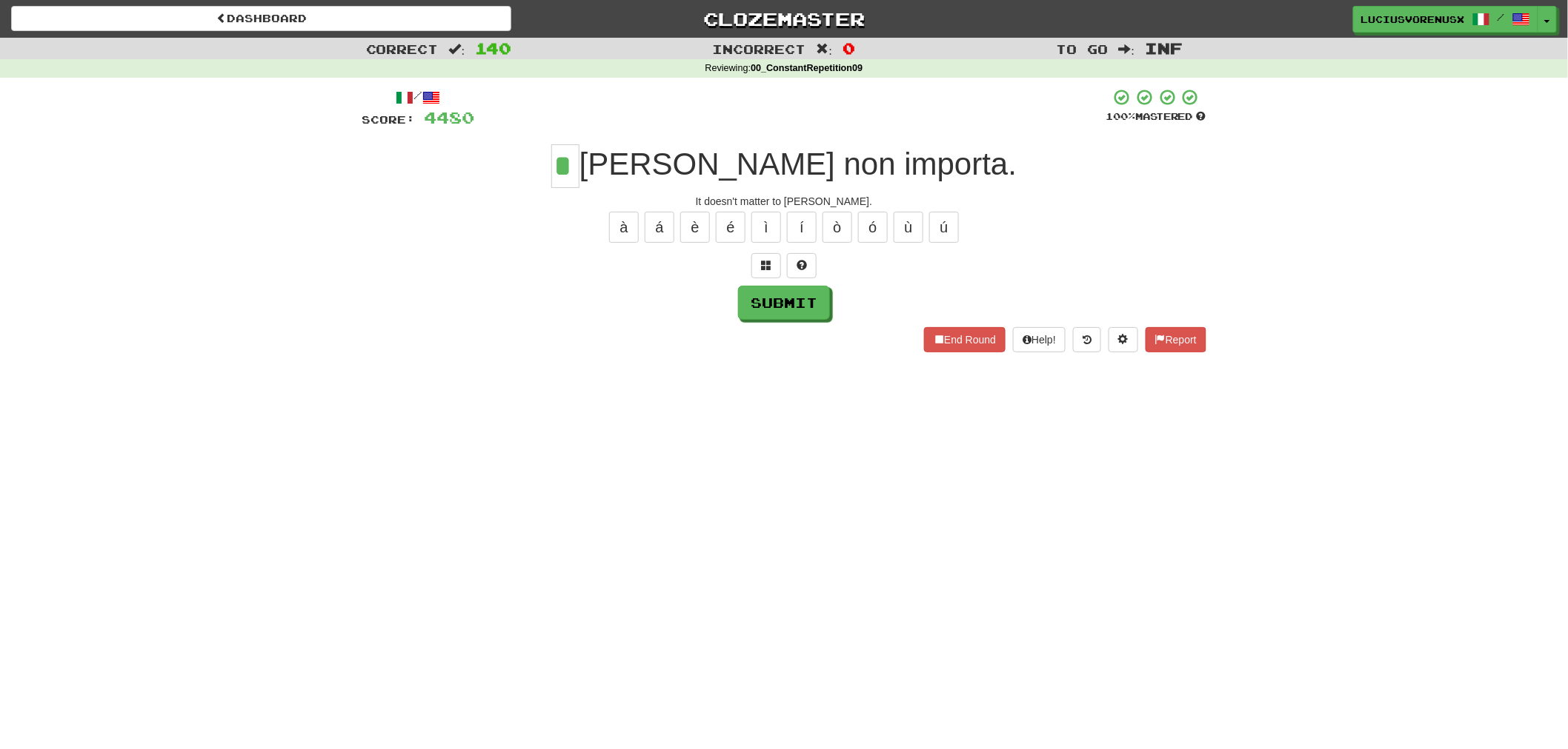
type input "*"
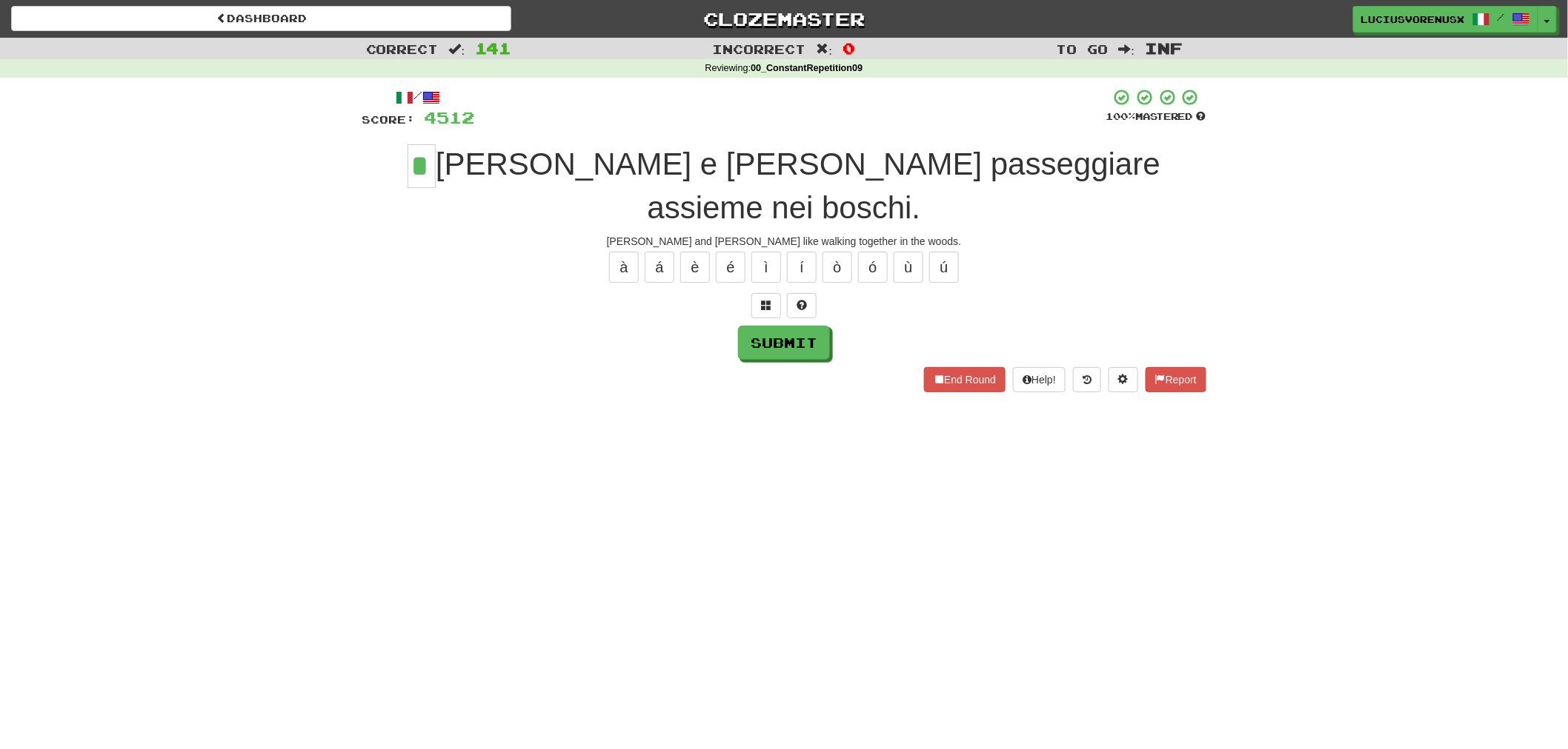
type input "*"
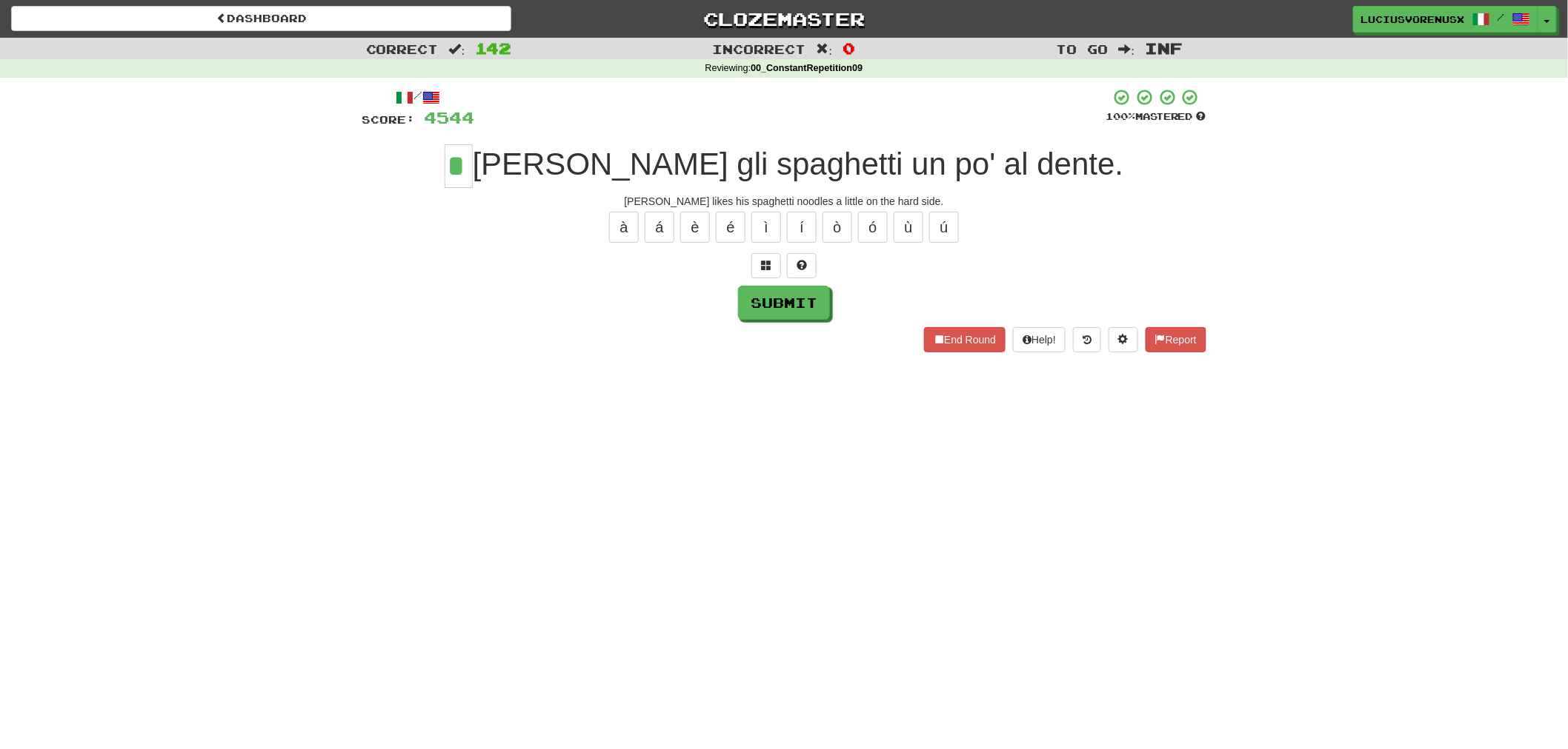
type input "*"
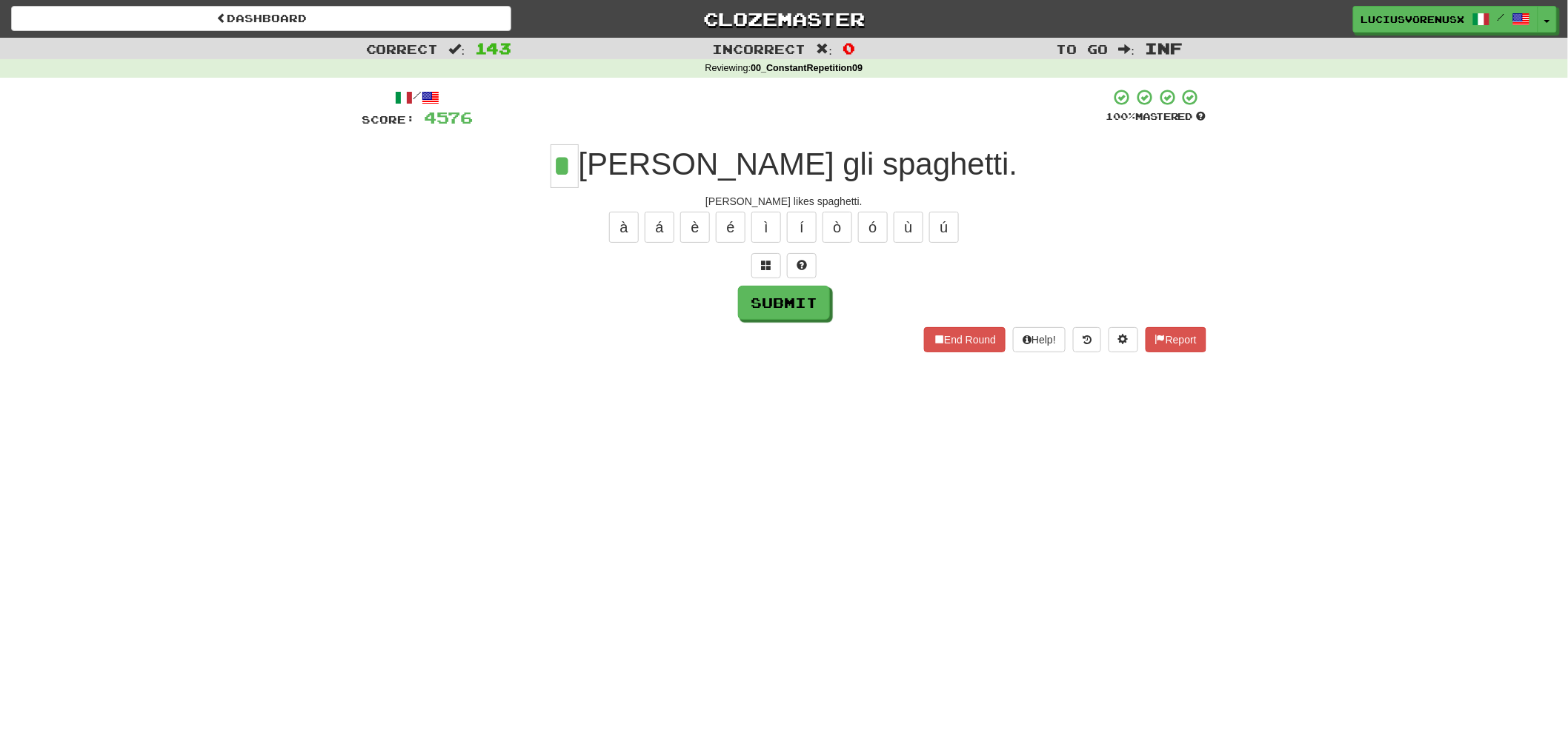
type input "*"
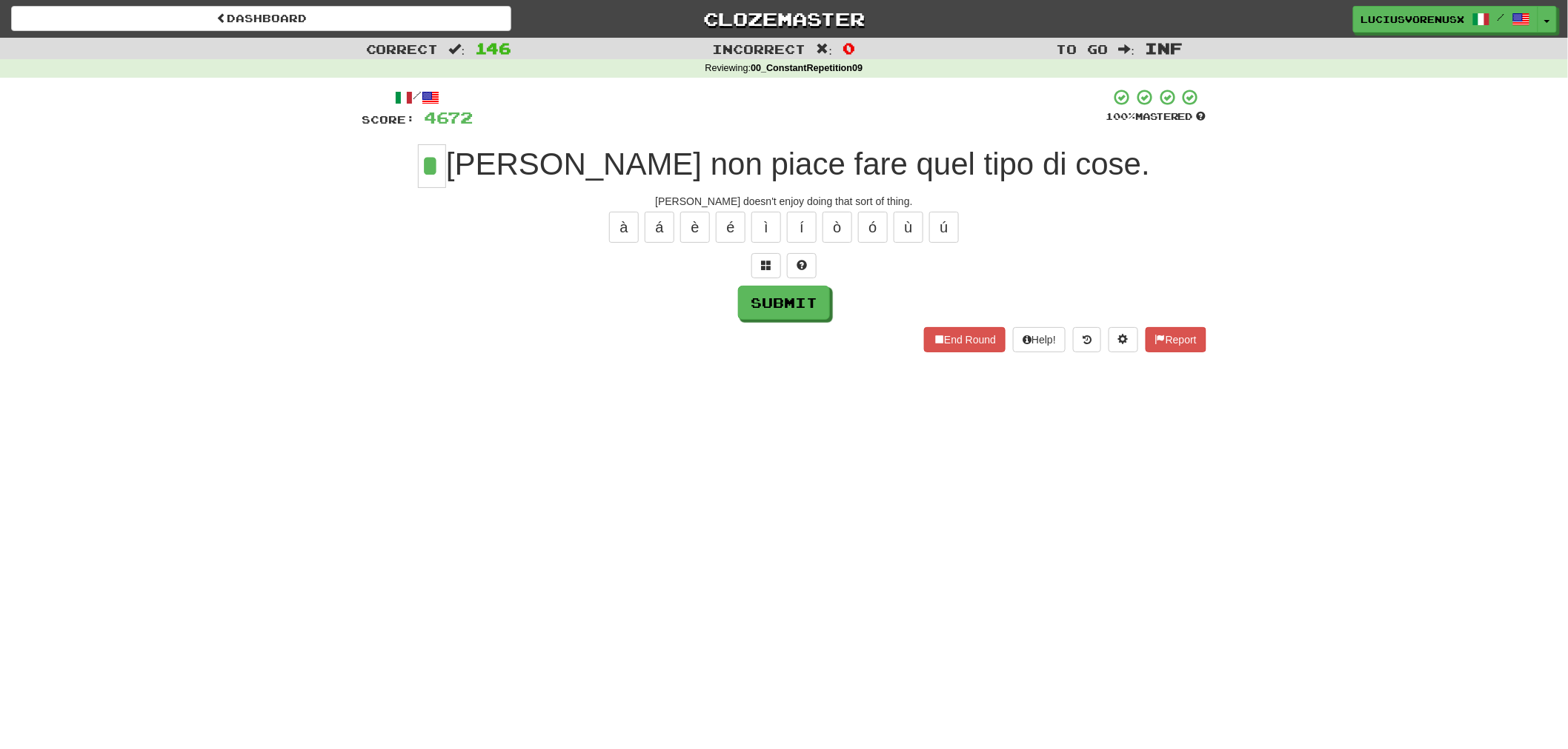
type input "*"
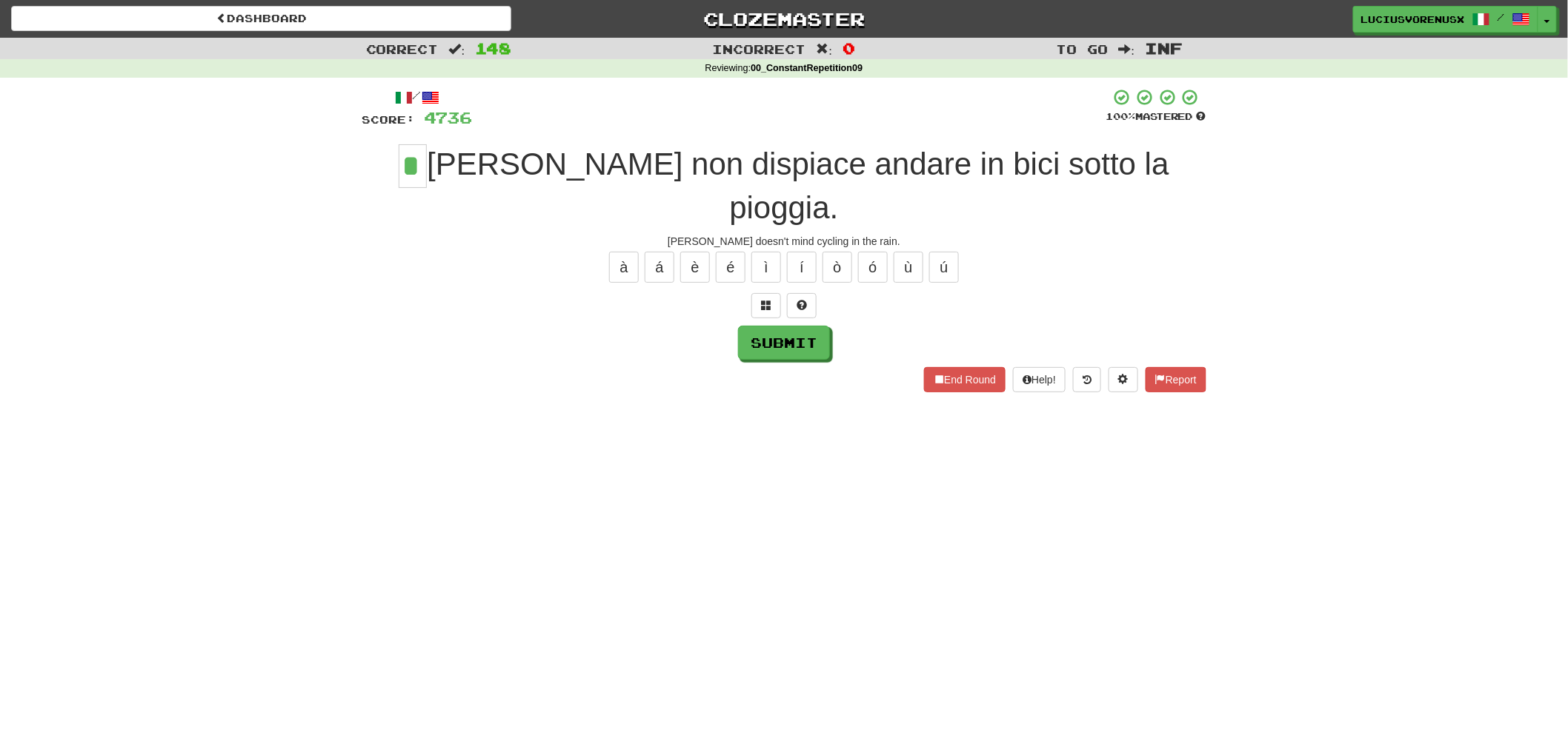
type input "*"
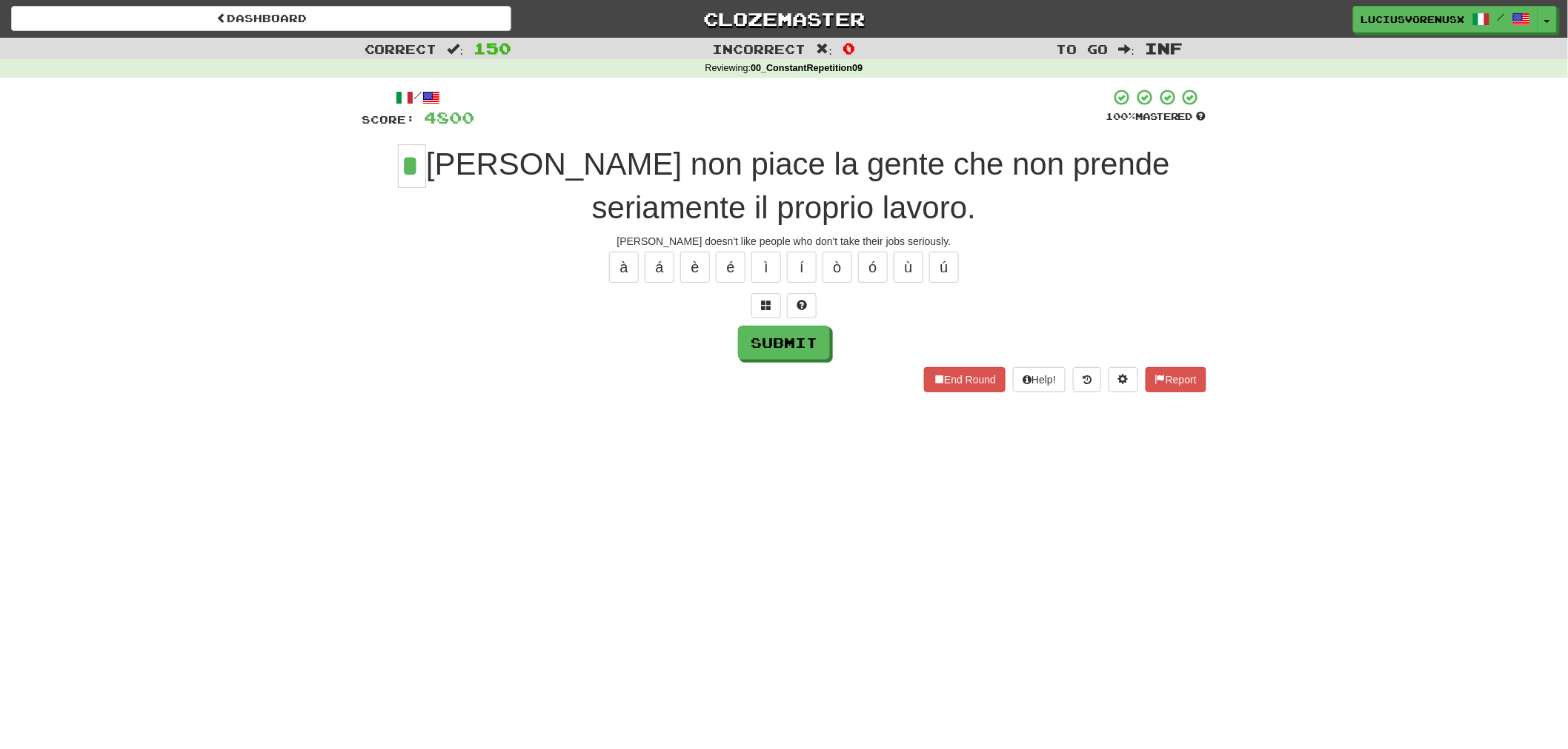
type input "*"
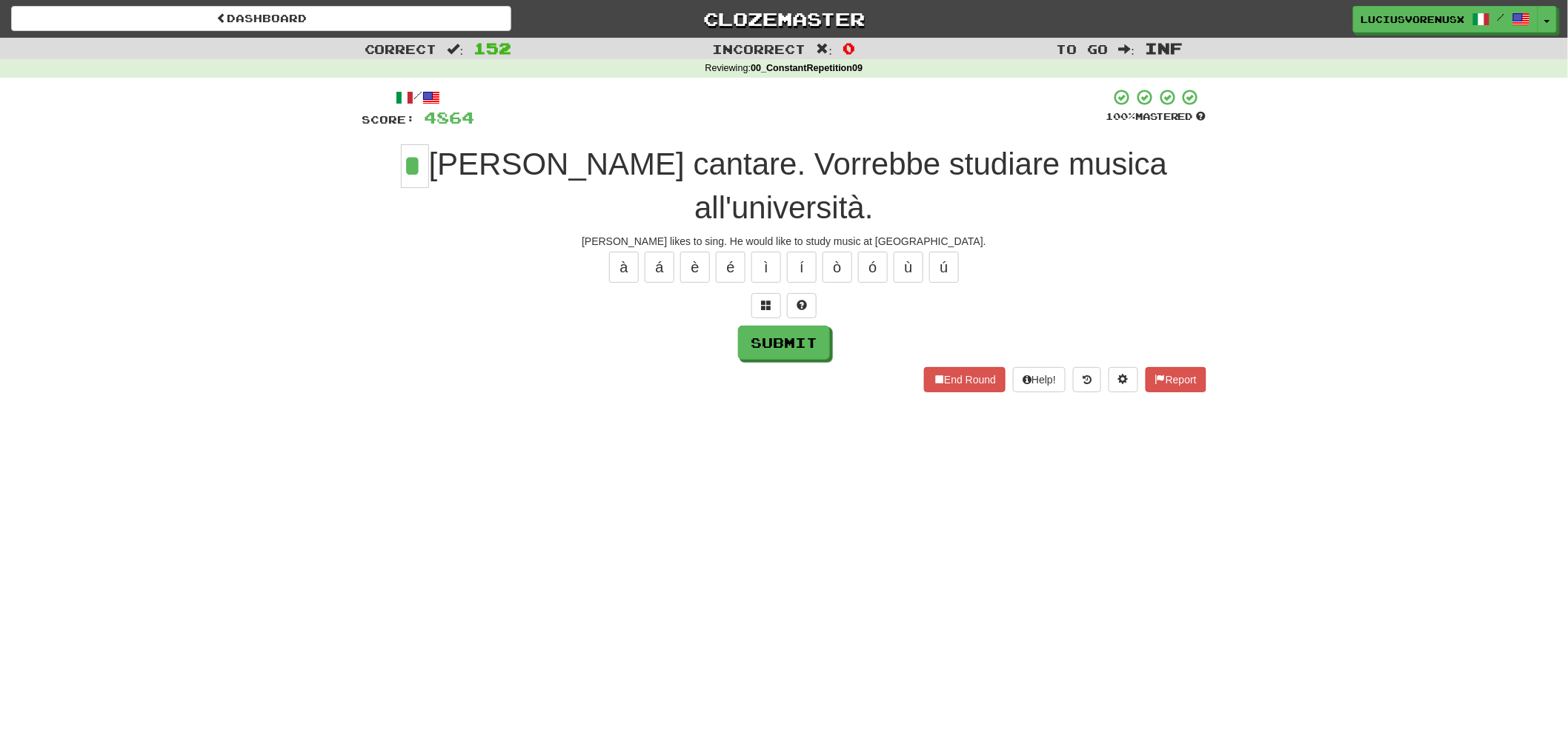
type input "*"
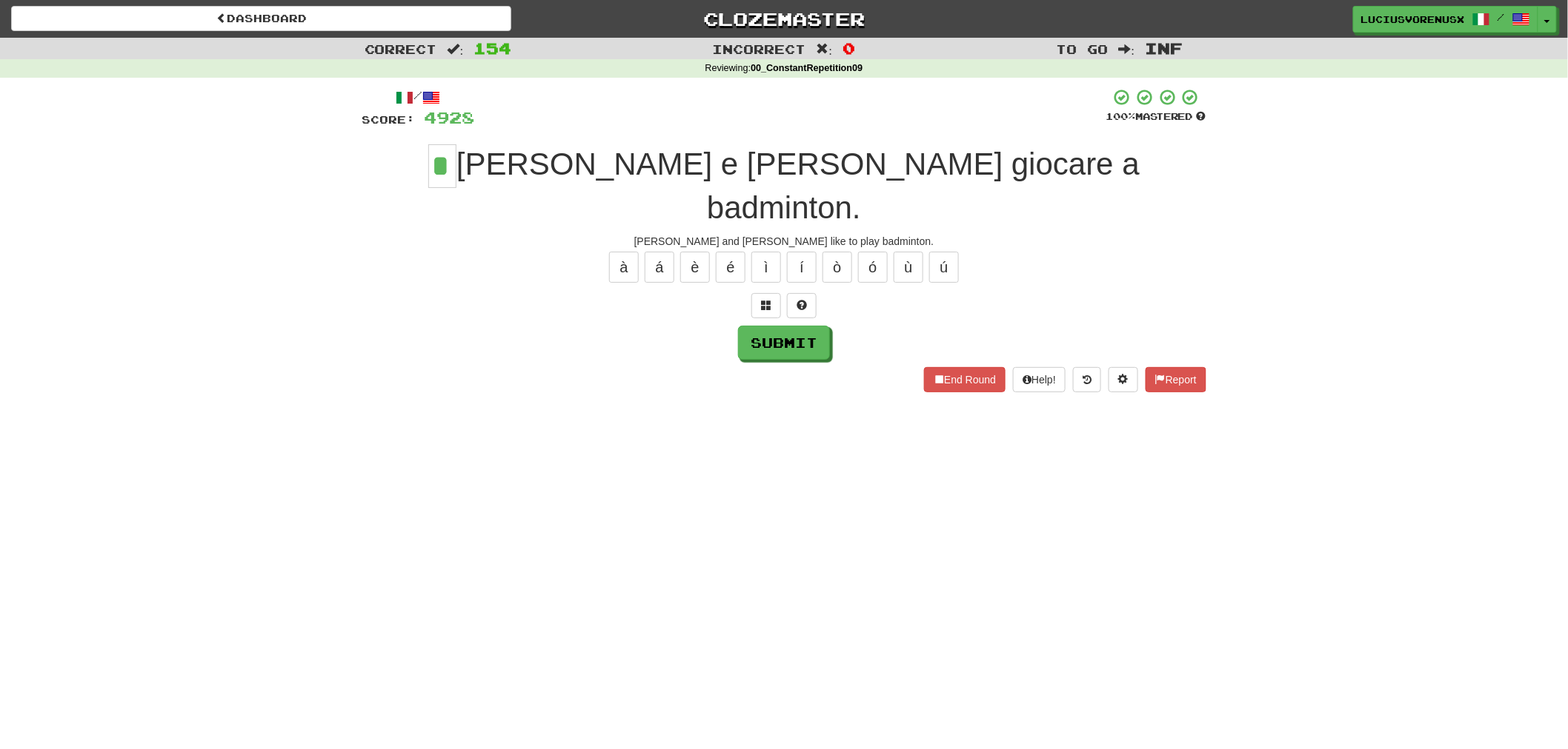
type input "*"
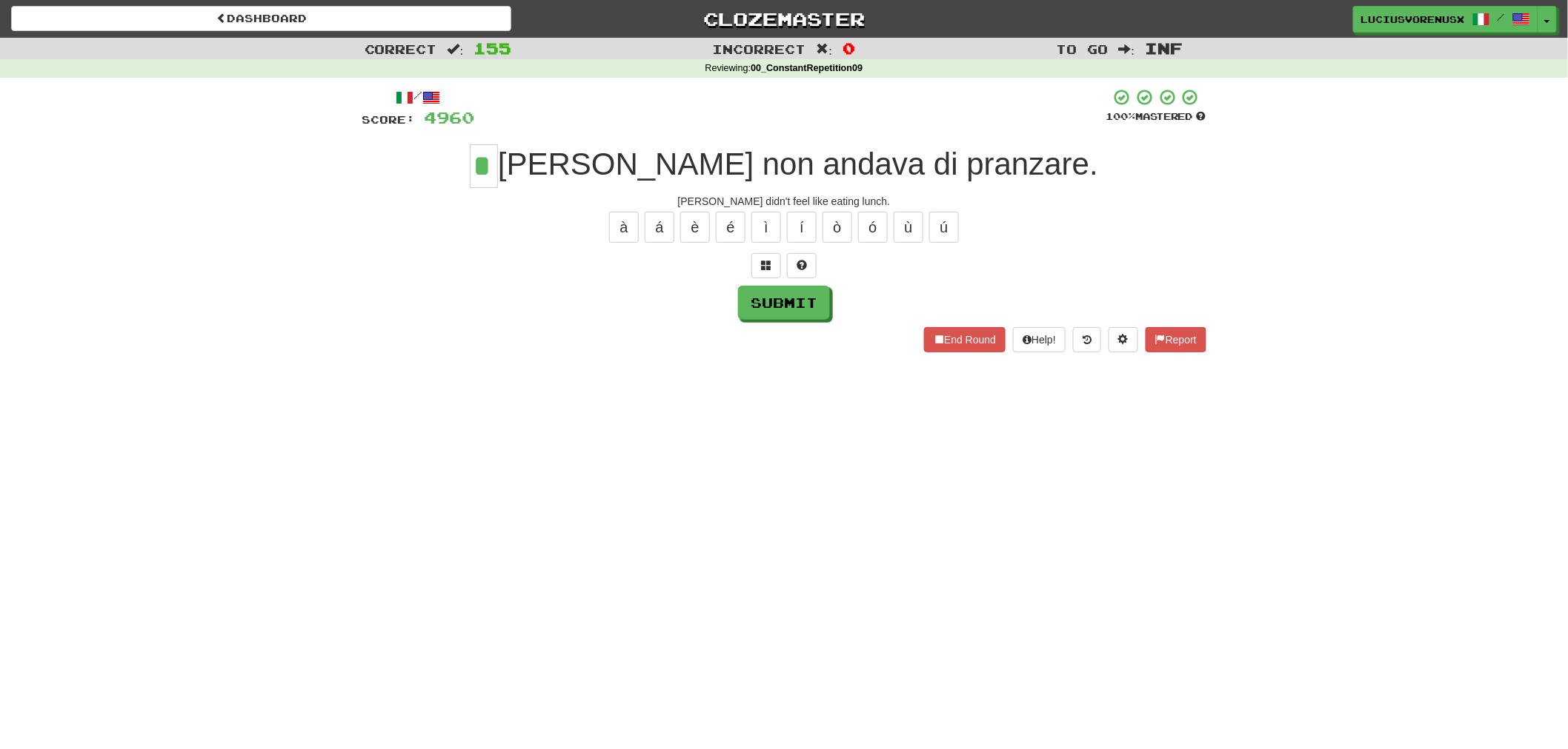
type input "*"
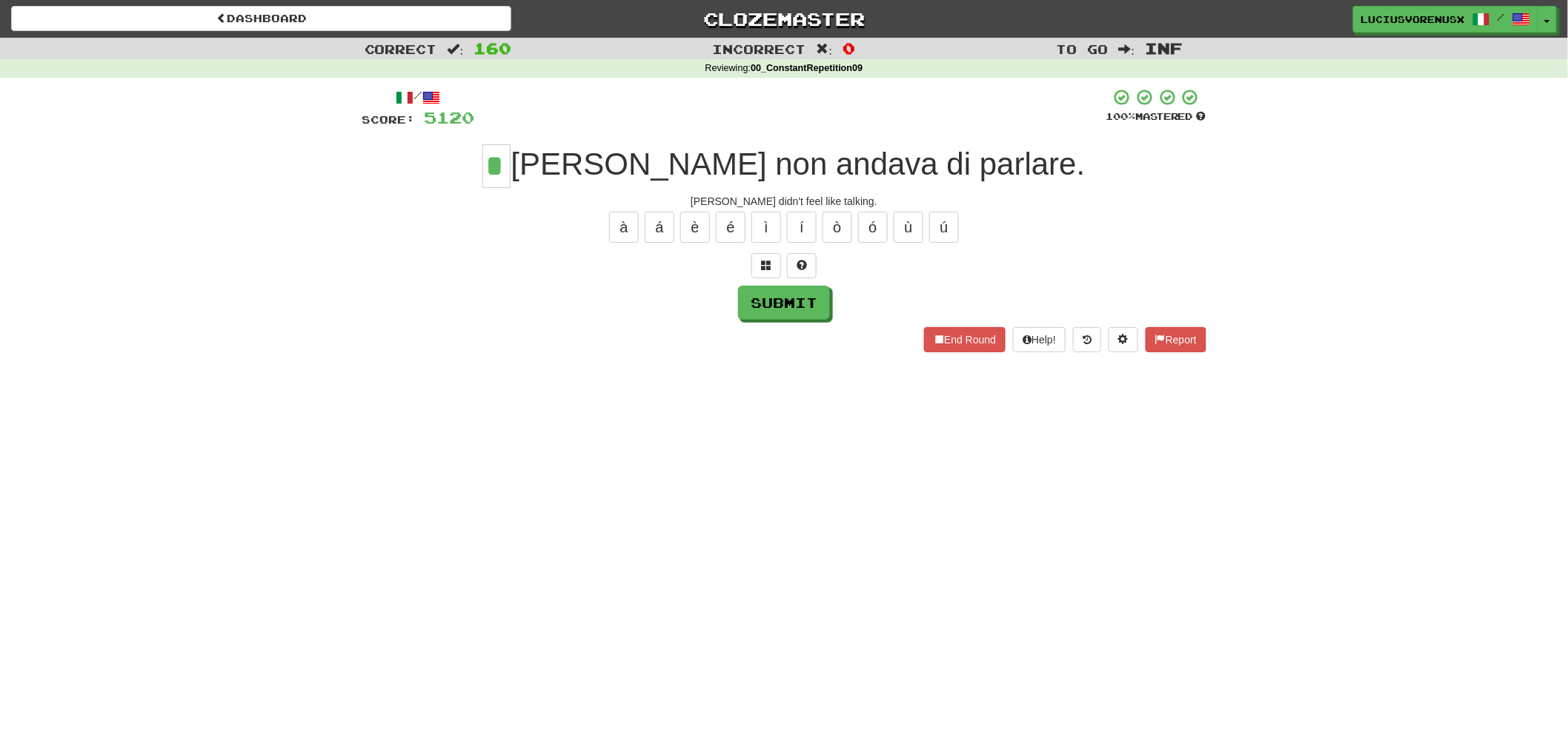
type input "*"
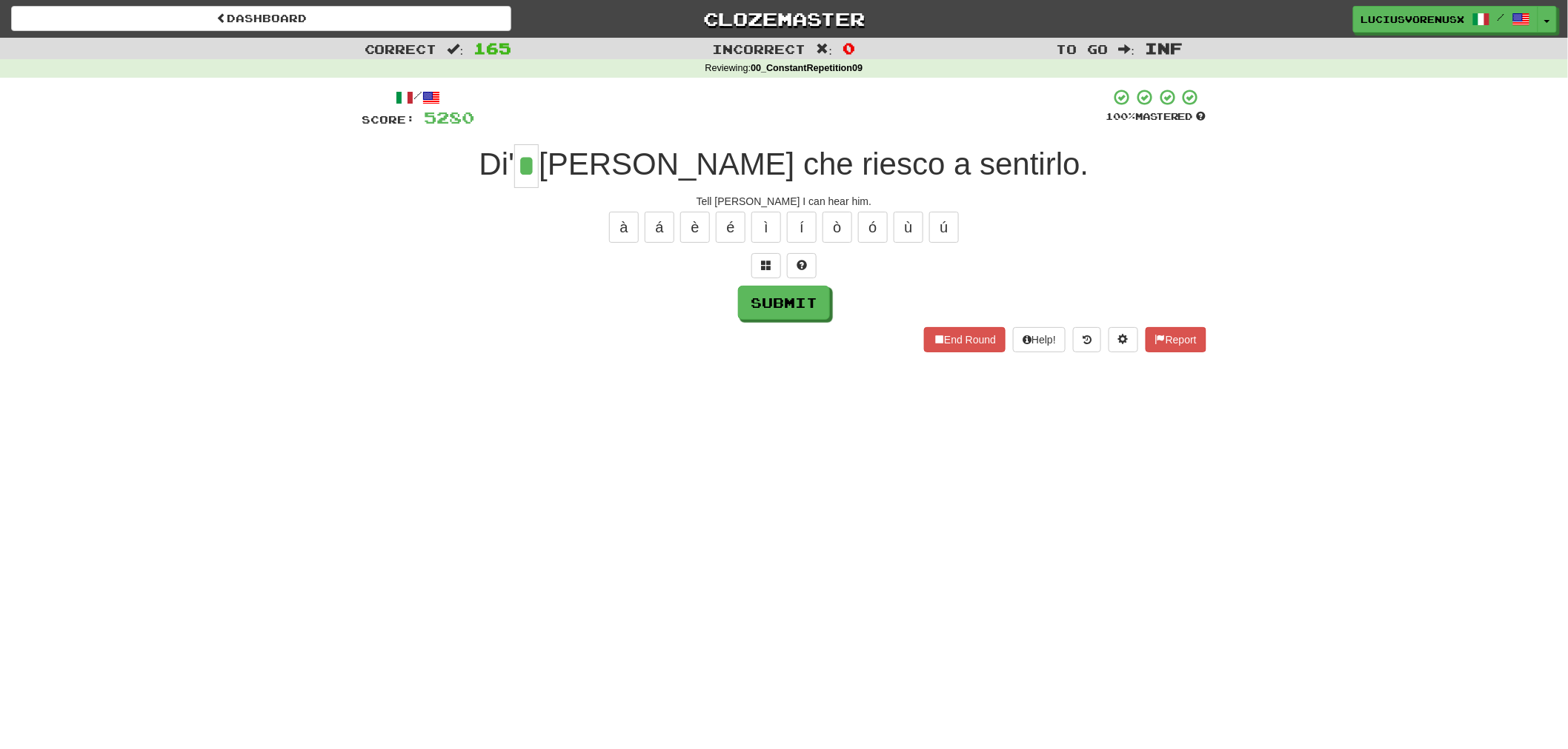
type input "*"
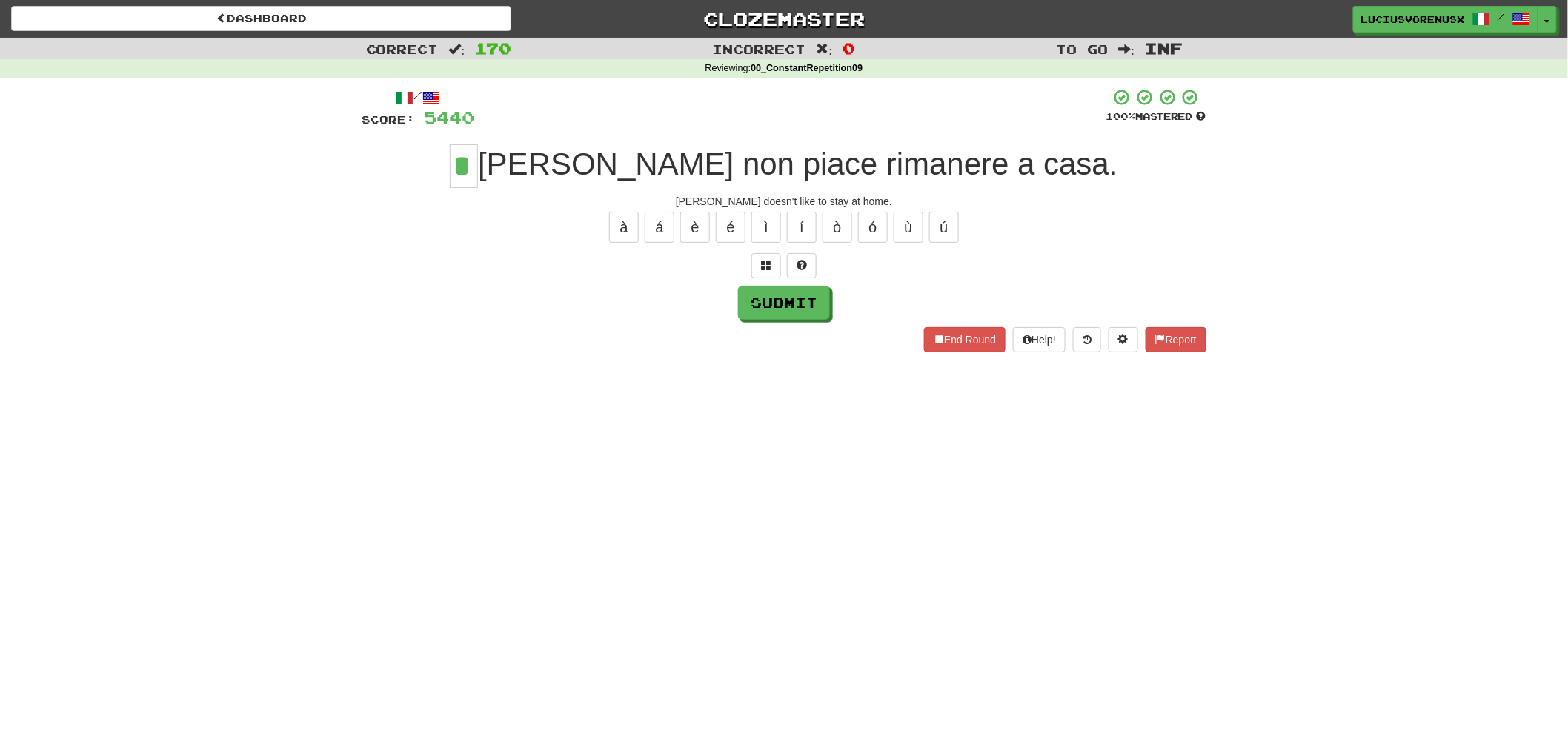
type input "*"
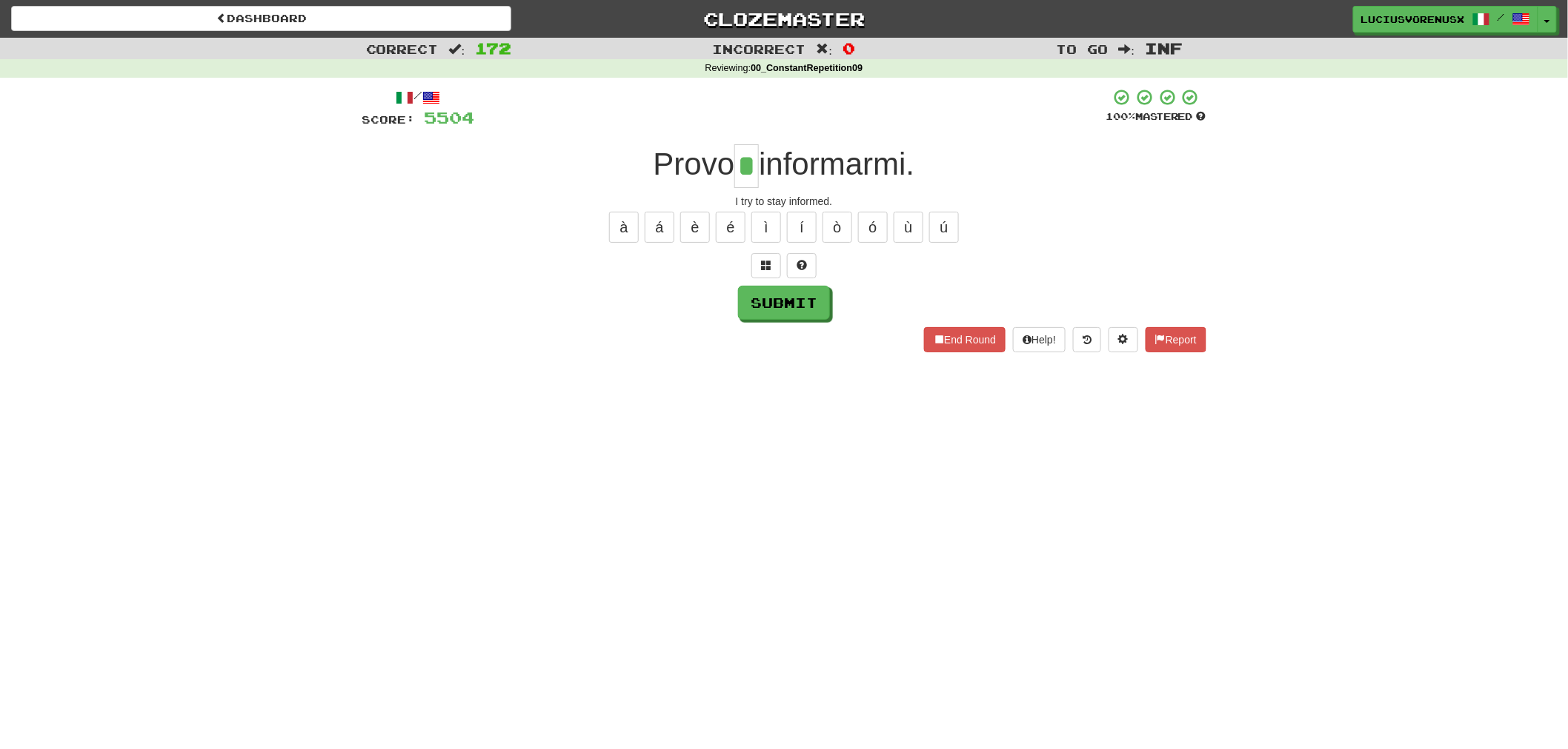
type input "*"
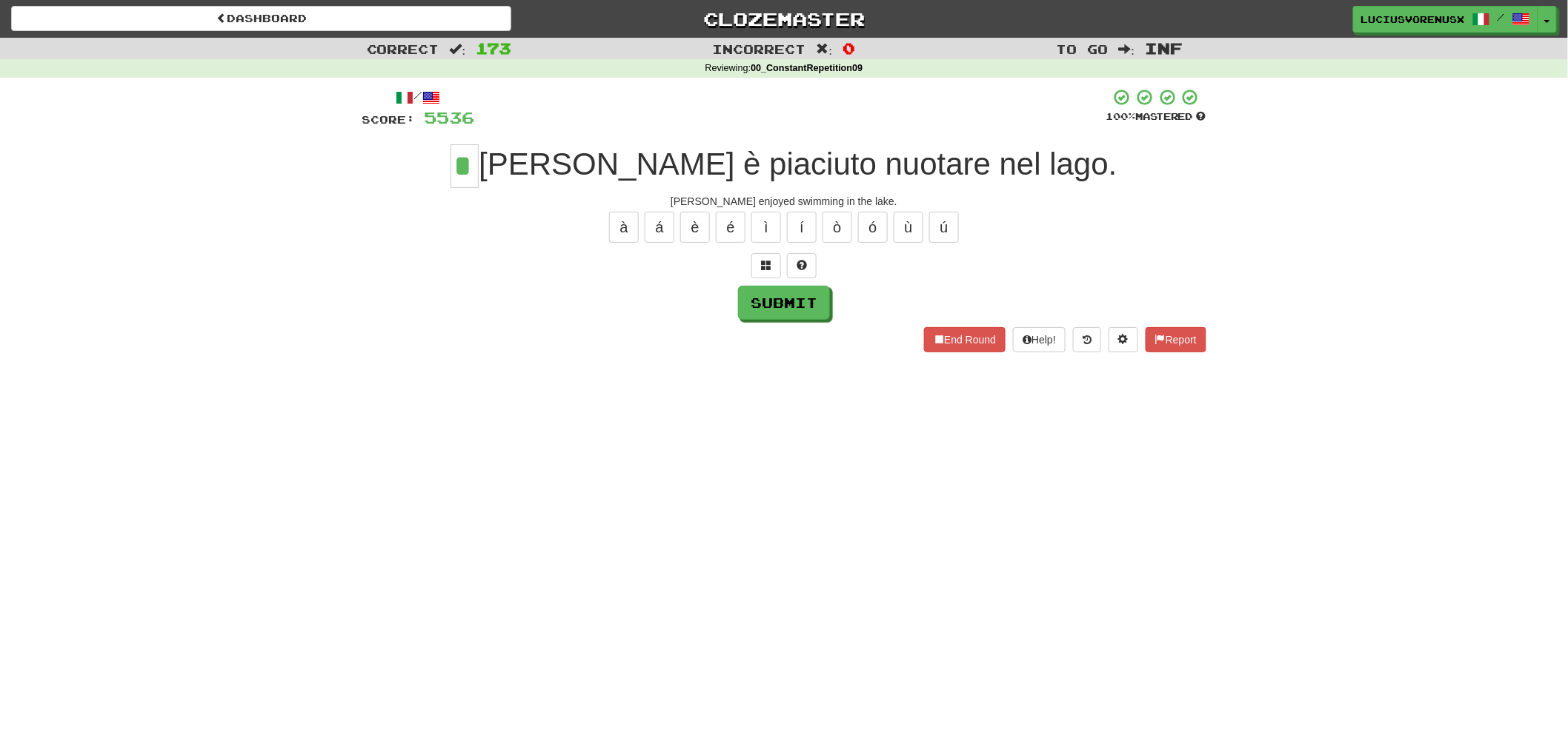
type input "*"
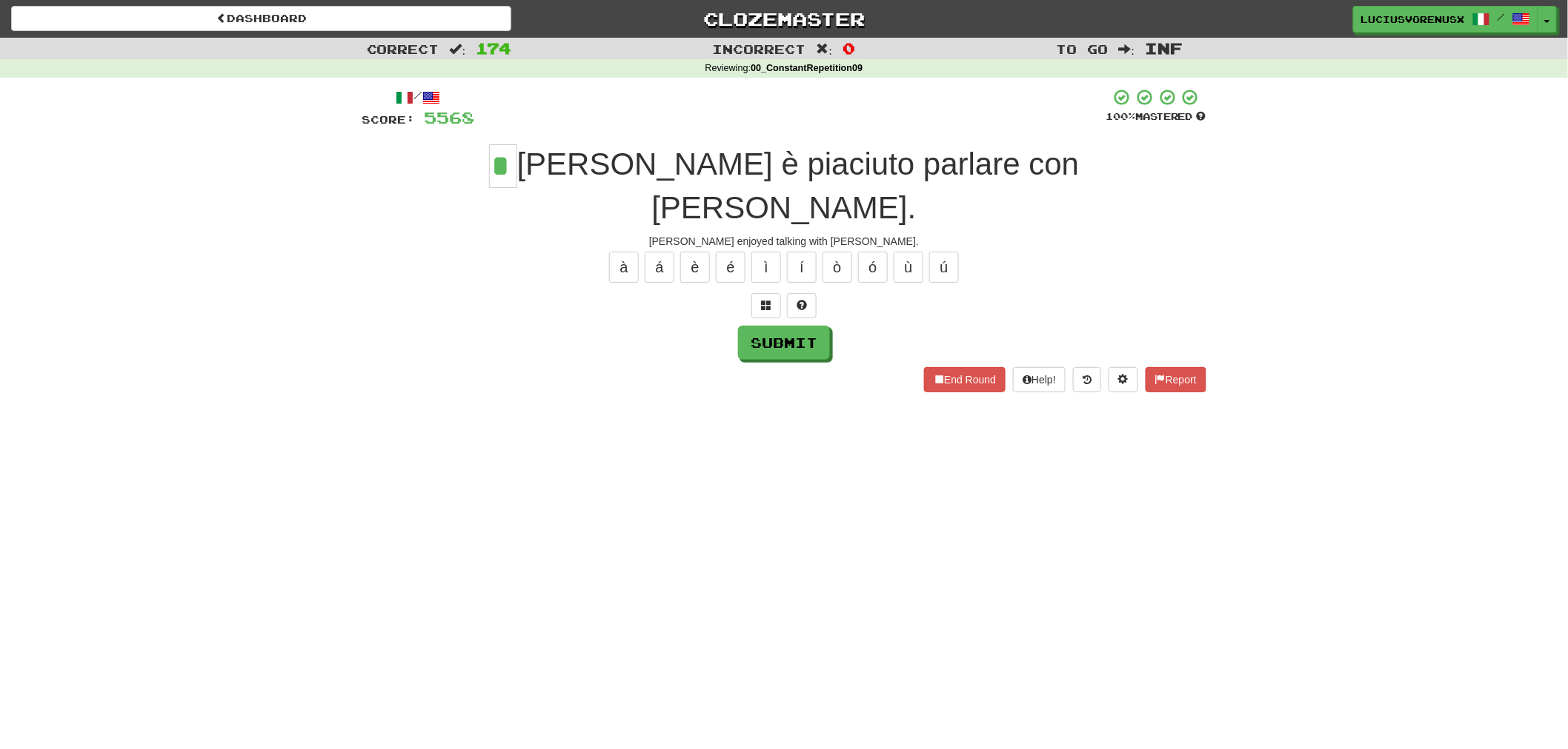
type input "*"
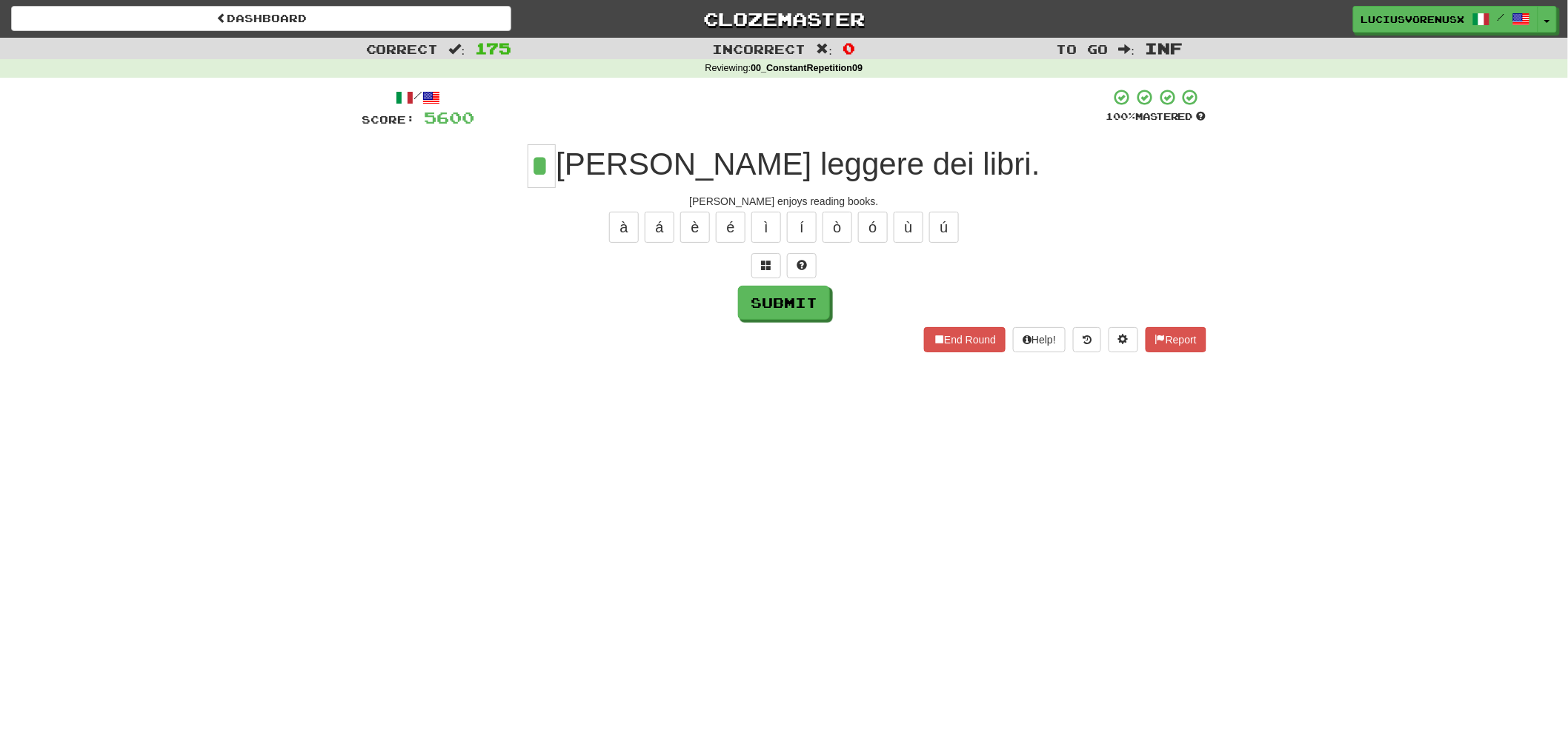
type input "*"
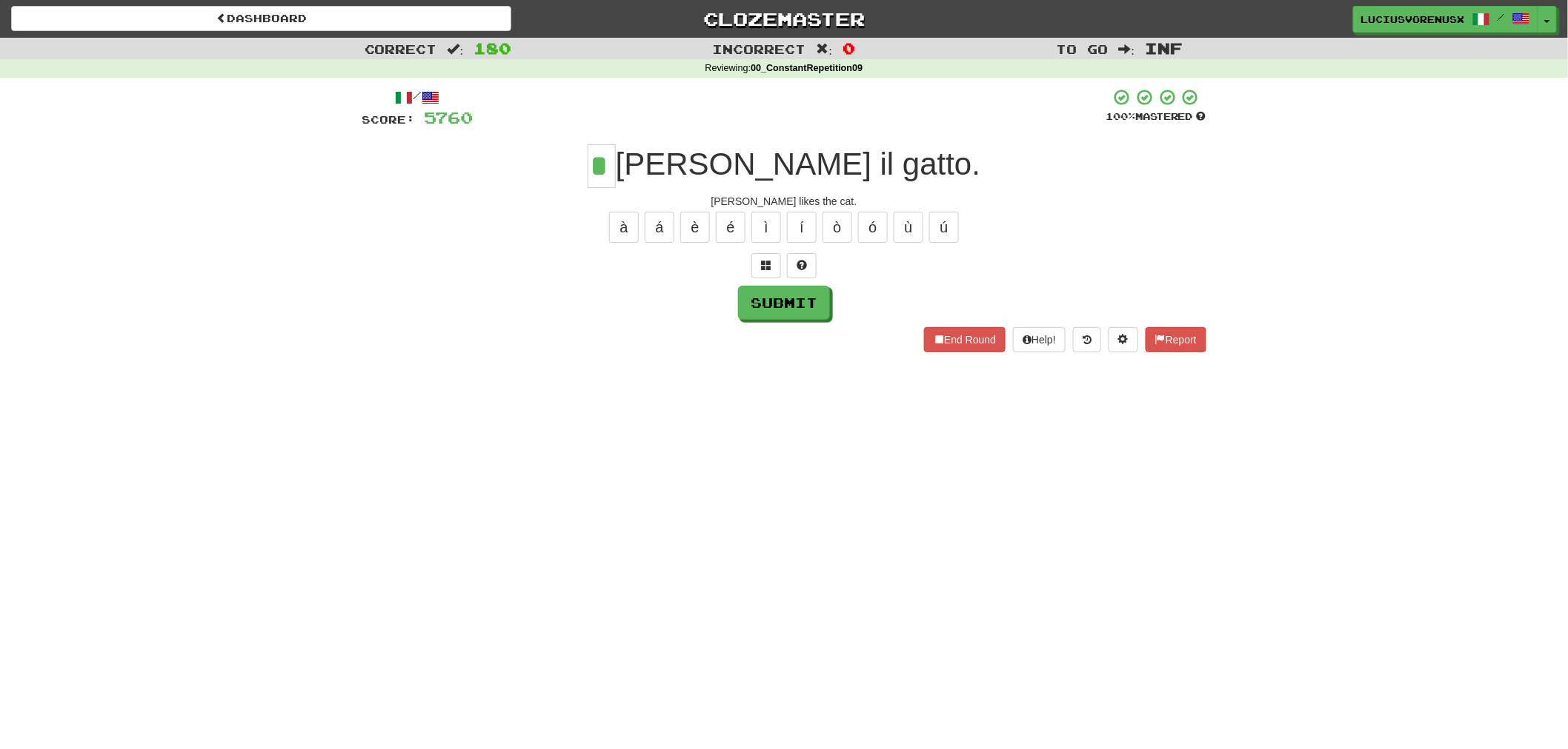
type input "*"
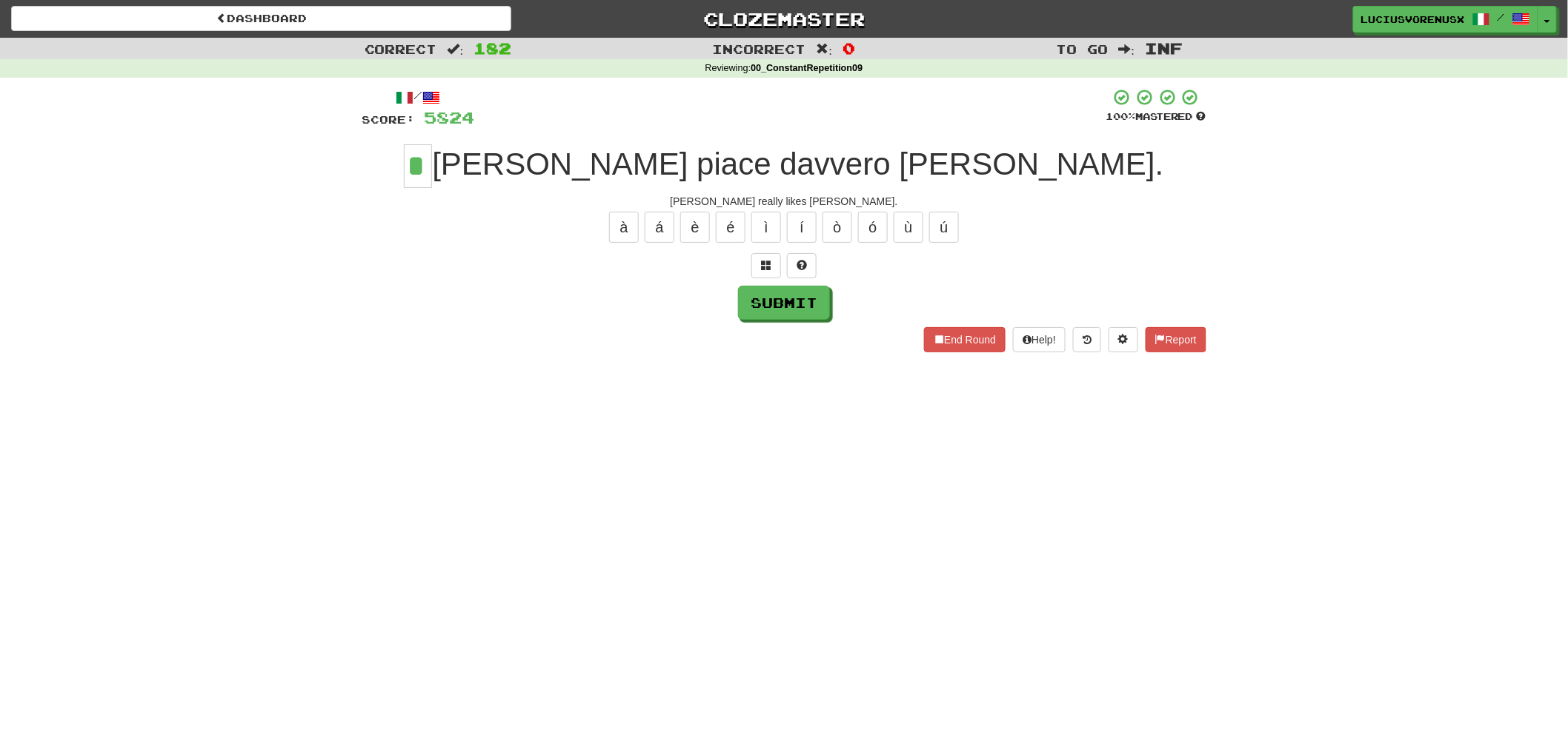
type input "*"
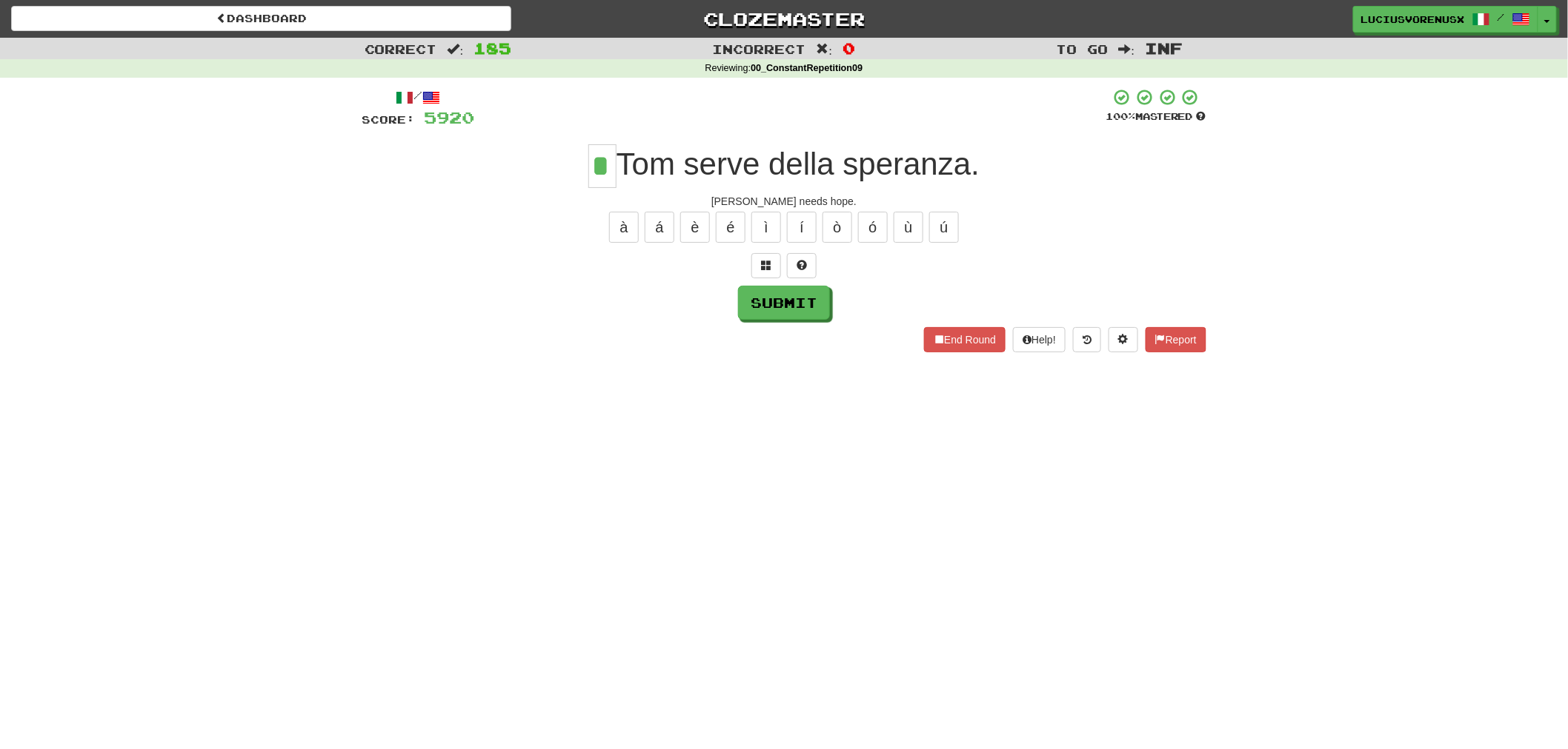
type input "*"
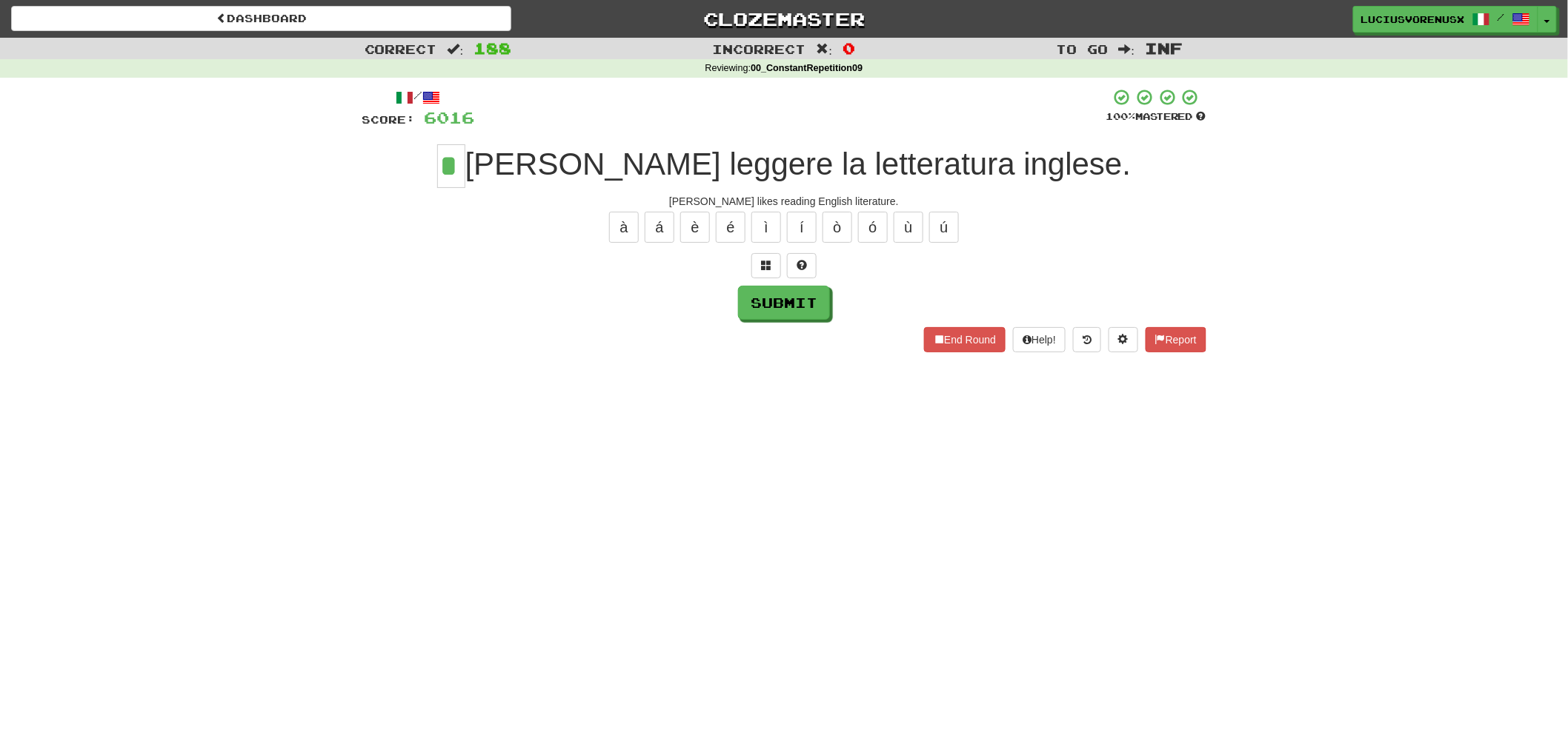
type input "*"
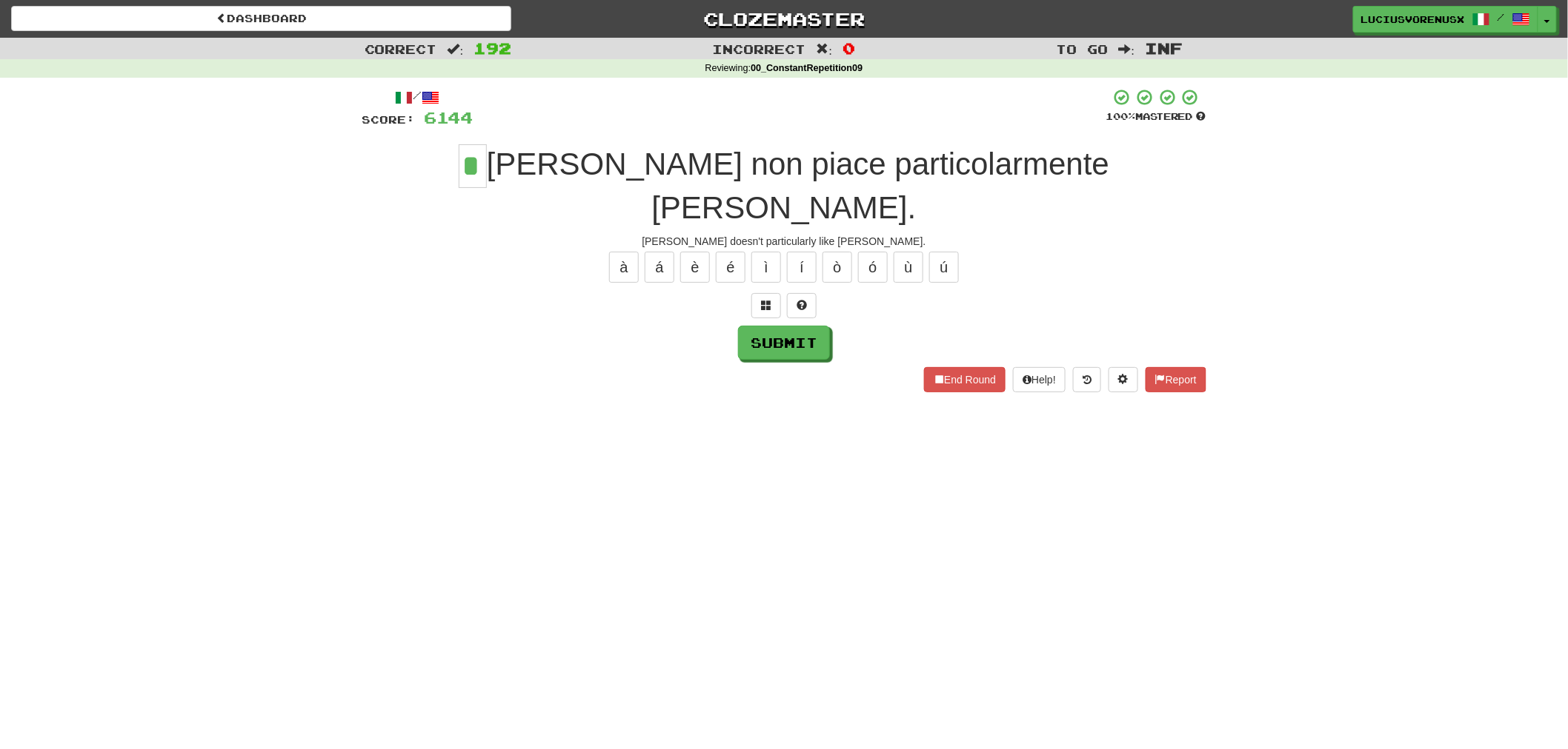
type input "*"
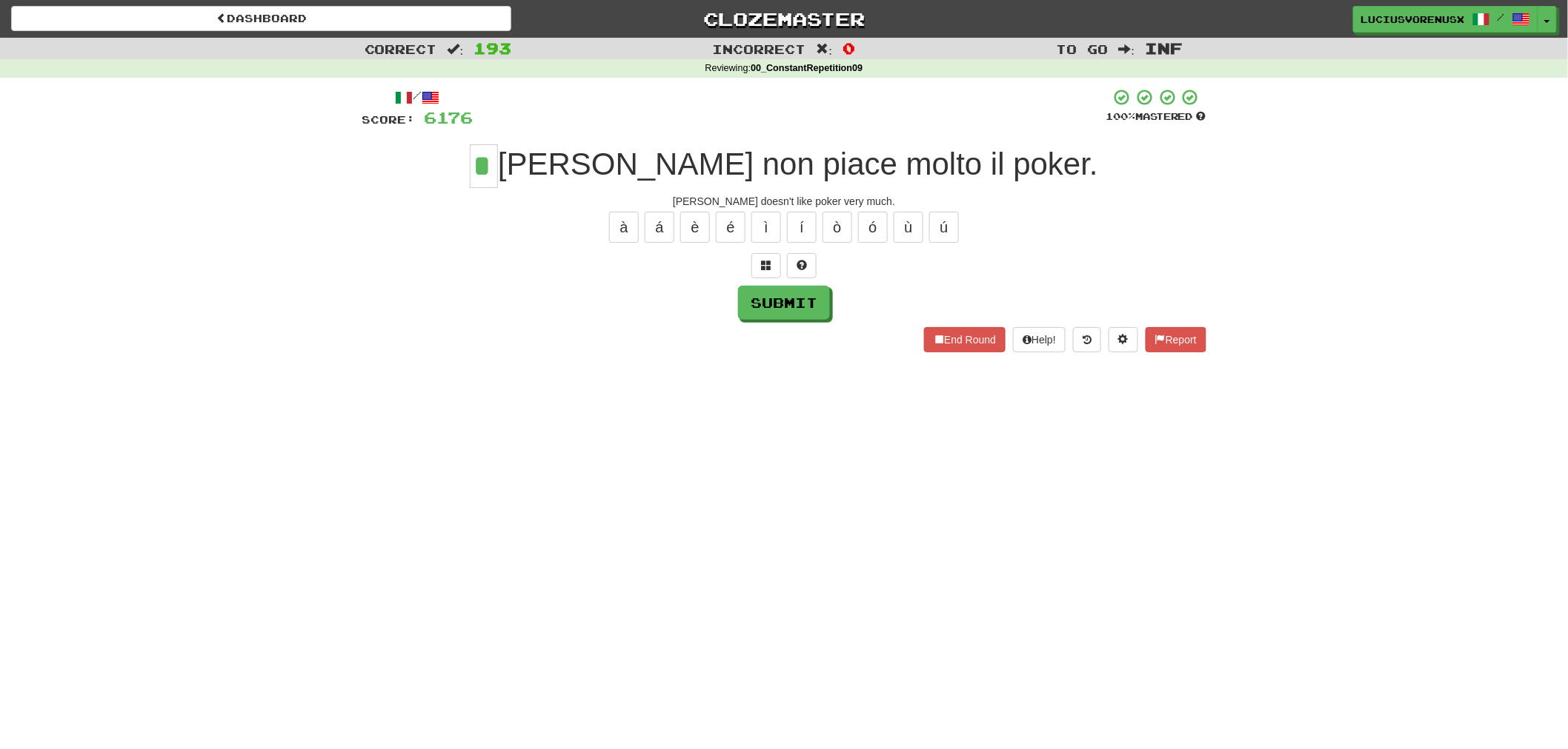
type input "*"
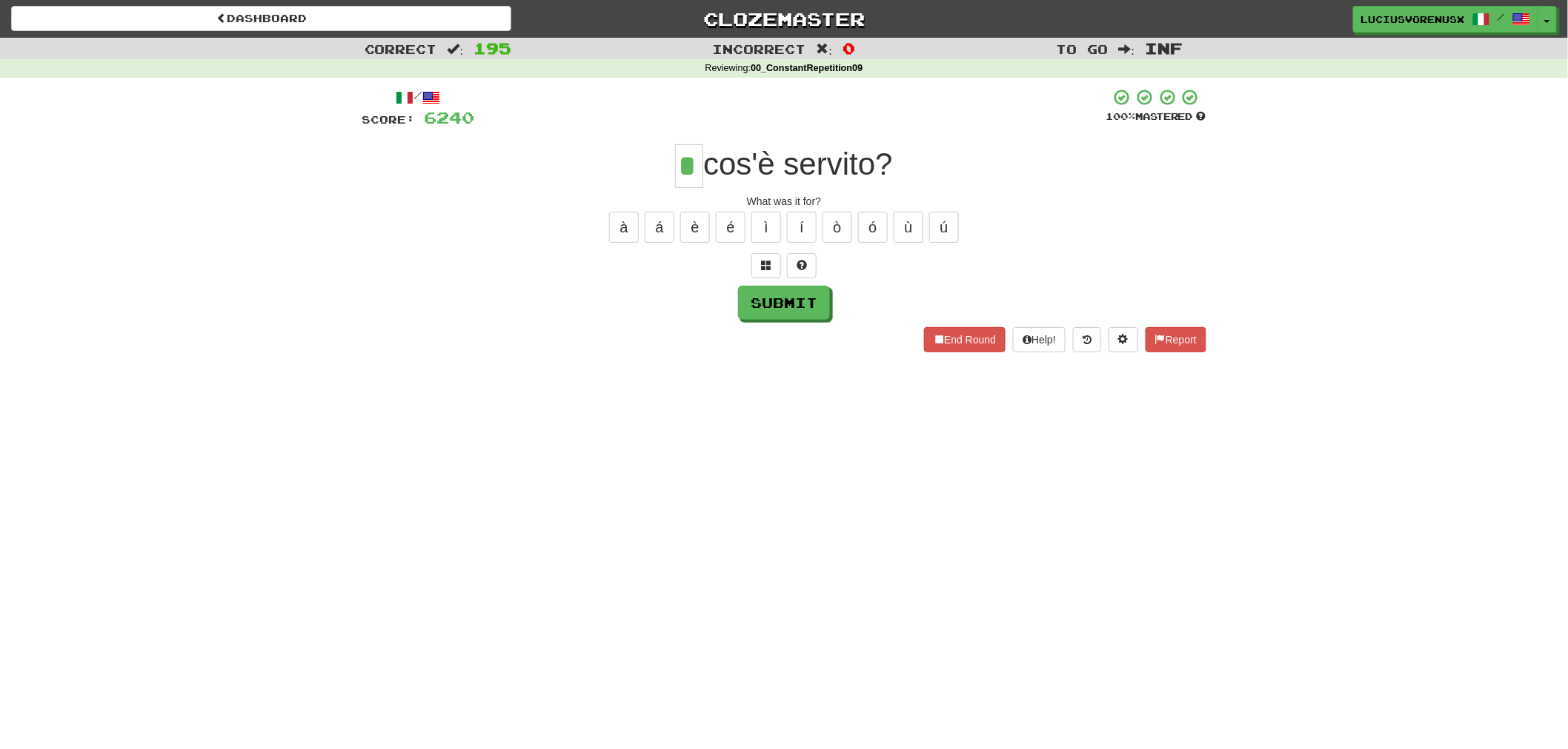
type input "*"
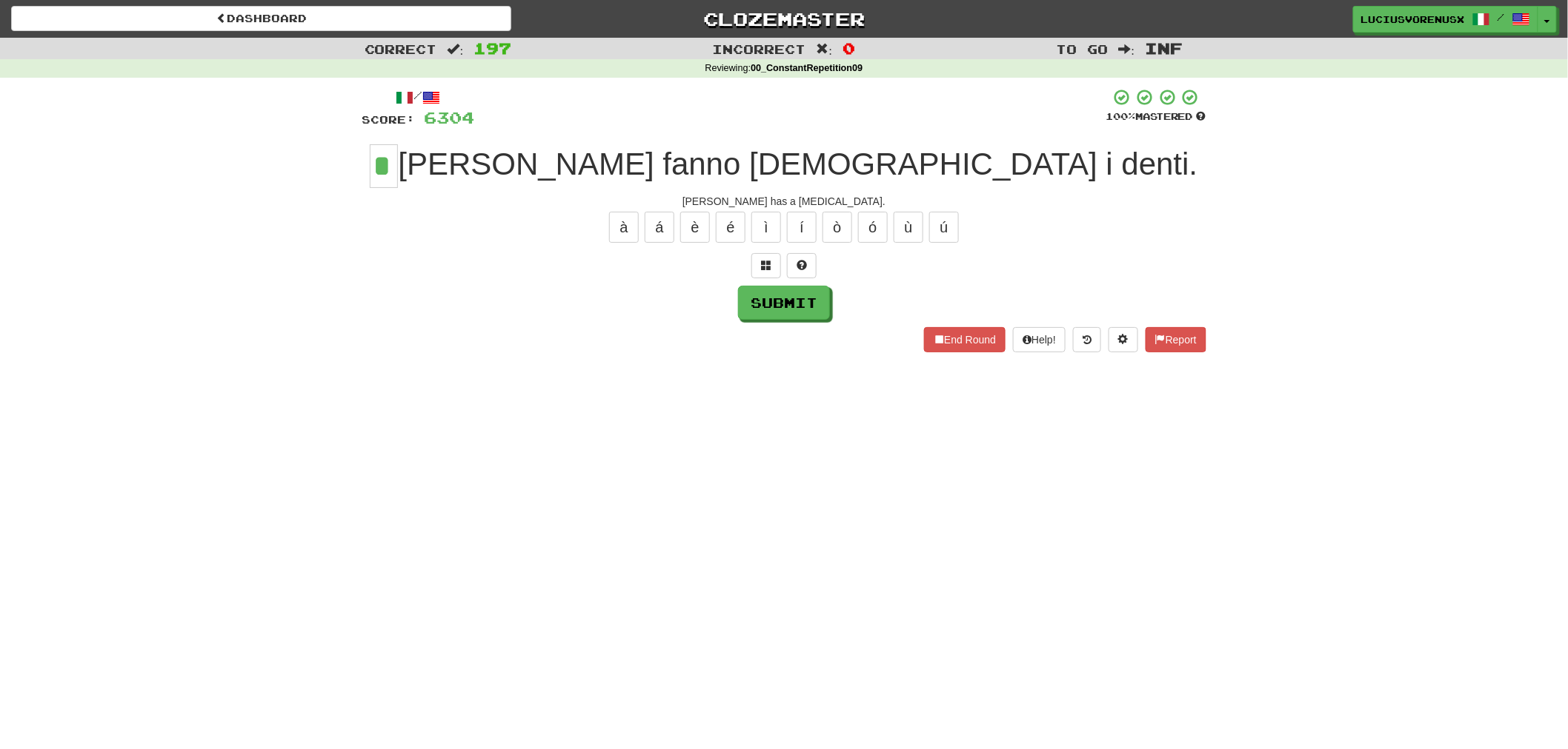
type input "*"
